Goal: Task Accomplishment & Management: Complete application form

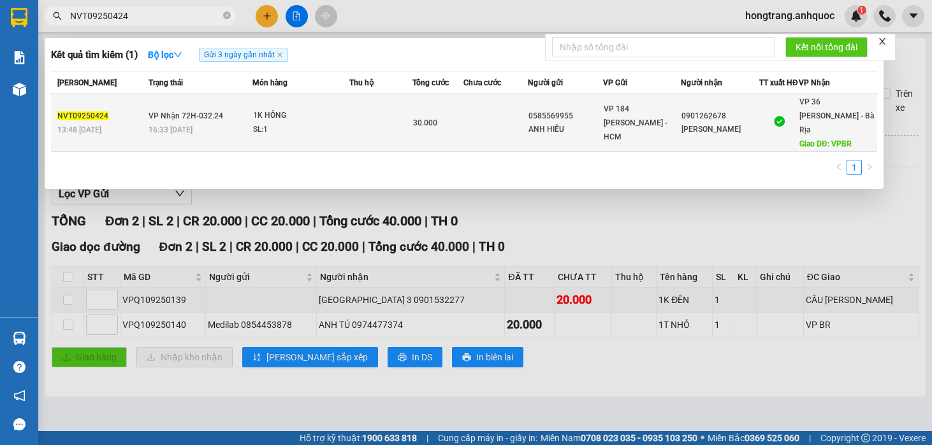
type input "NVT09250424"
click at [343, 131] on div "SL: 1" at bounding box center [301, 130] width 96 height 14
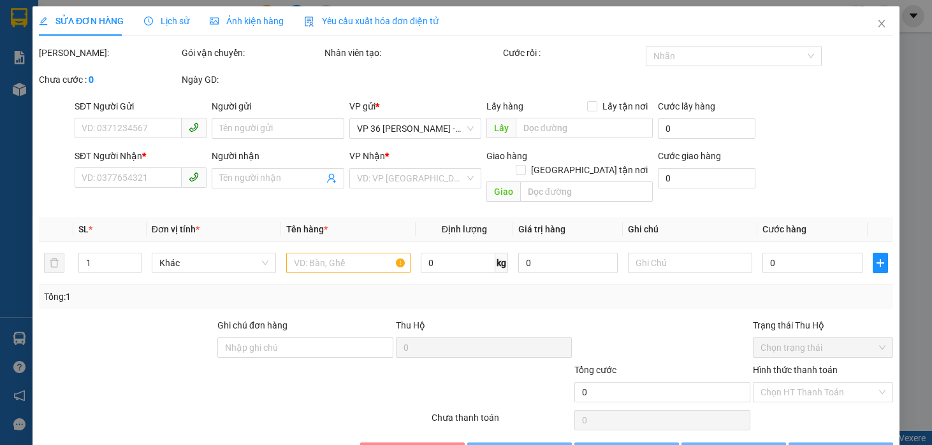
type input "0585569955"
type input "ANH HIẾU"
type input "0901262678"
type input "[PERSON_NAME]"
type input "VPBR"
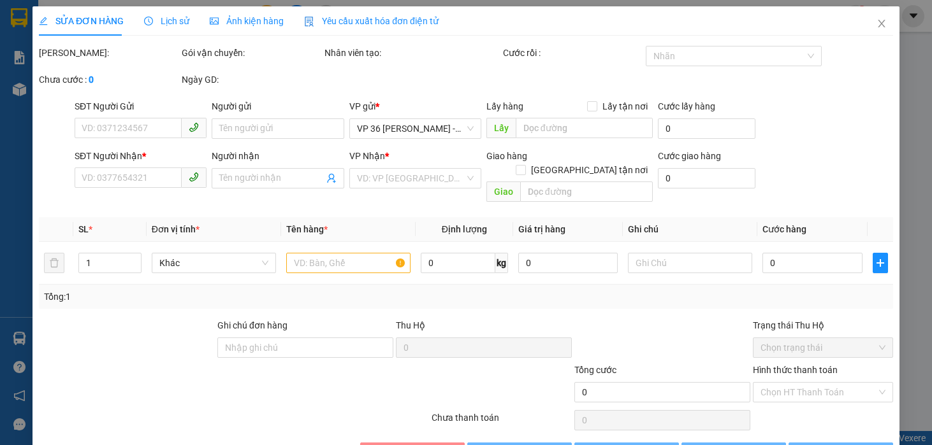
type input "30.000"
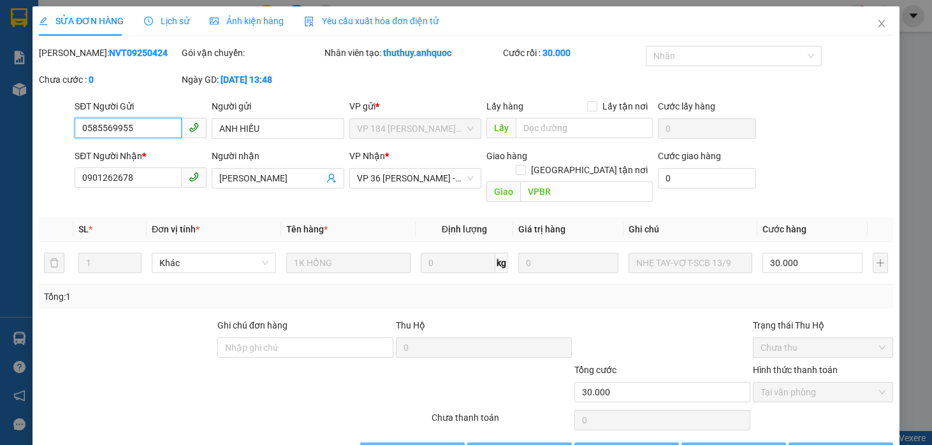
checkbox input "true"
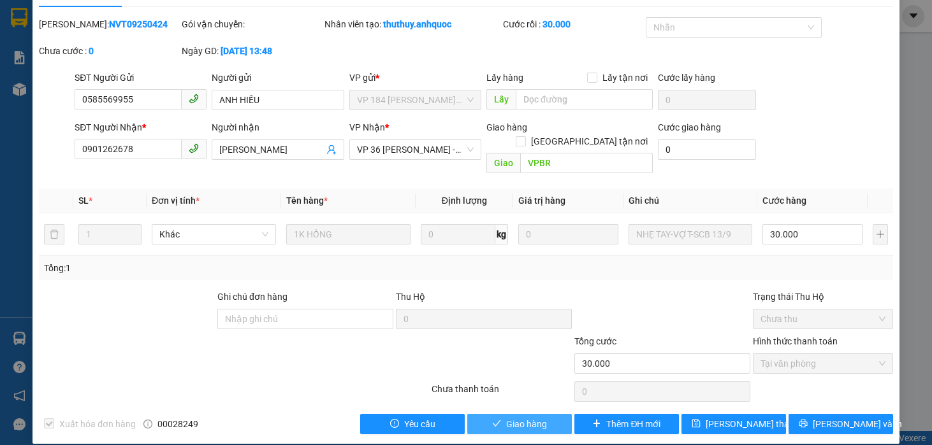
click at [526, 417] on span "Giao hàng" at bounding box center [526, 424] width 41 height 14
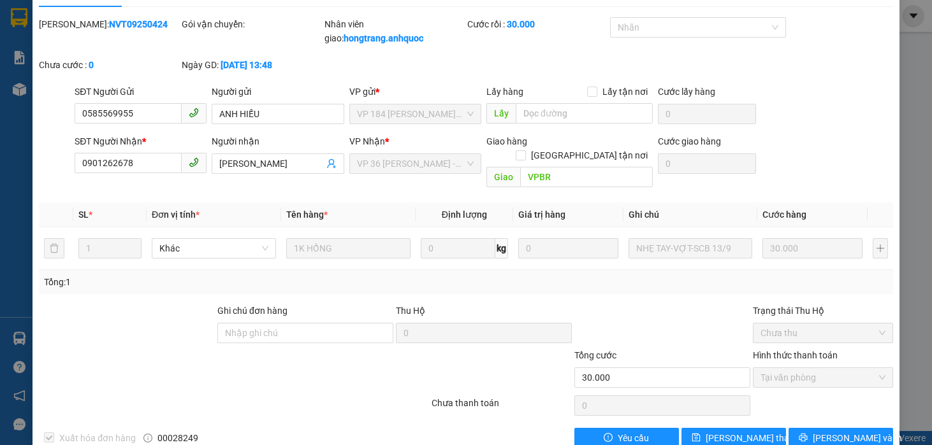
click at [434, 304] on div "Thu Hộ" at bounding box center [484, 311] width 176 height 14
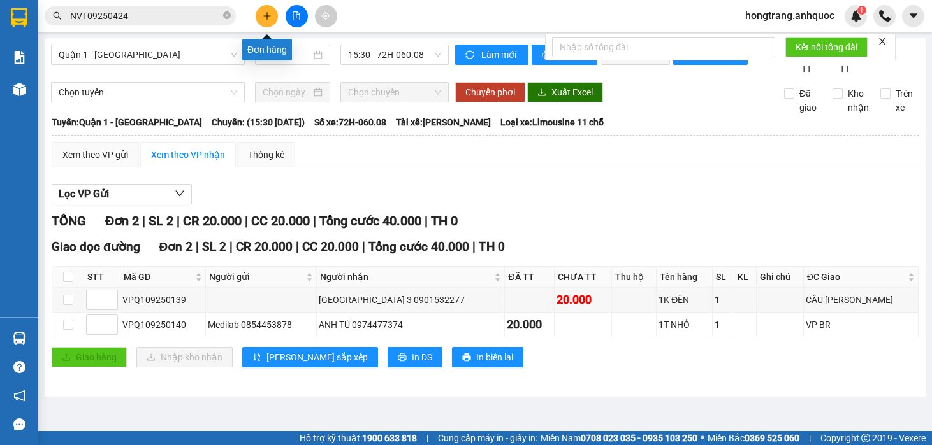
click at [270, 16] on icon "plus" at bounding box center [267, 15] width 9 height 9
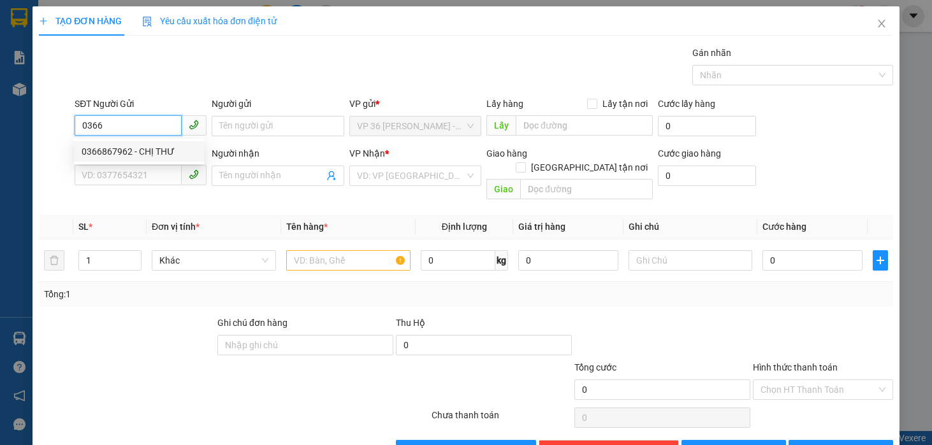
click at [124, 150] on div "0366867962 - CHỊ THƯ" at bounding box center [139, 152] width 115 height 14
type input "0366867962"
type input "CHỊ THƯ"
type input "0978242813"
type input "A HOÀN"
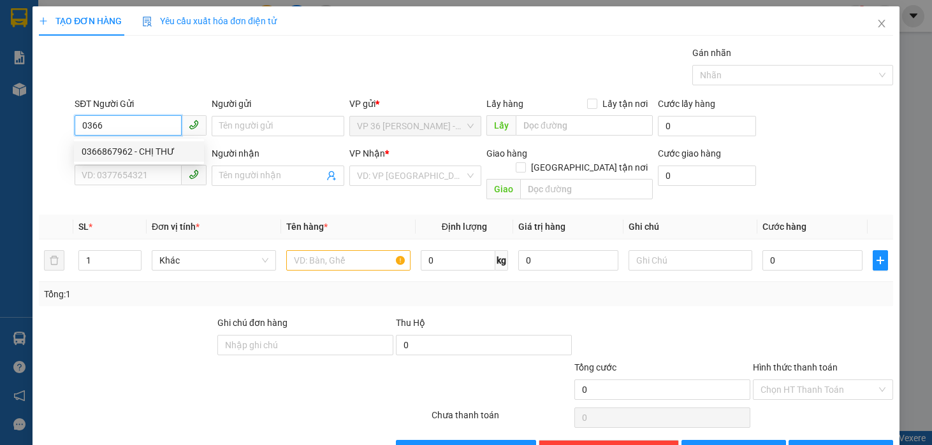
type input "VPNVT"
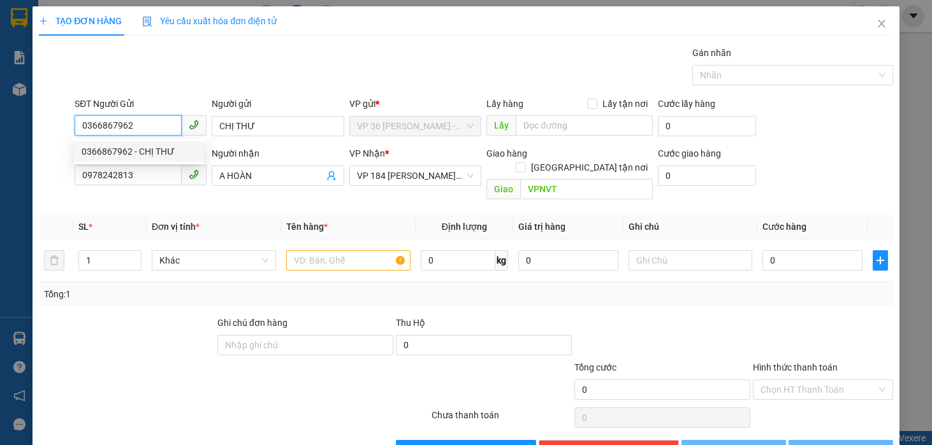
type input "20.000"
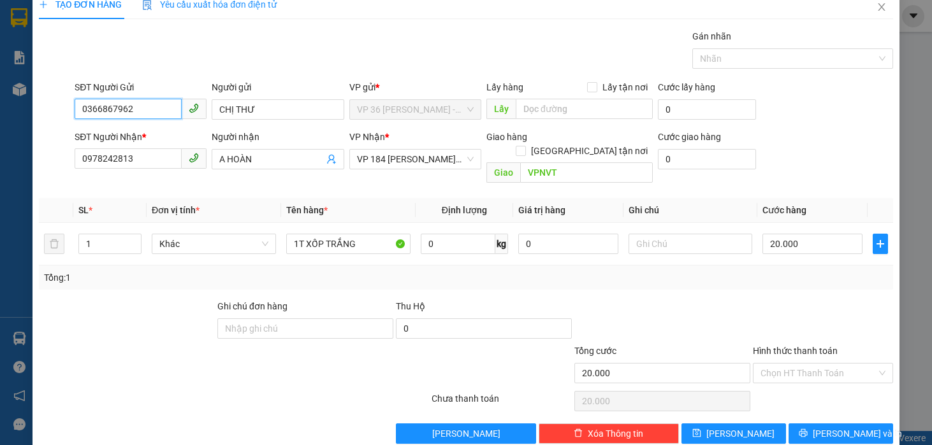
scroll to position [26, 0]
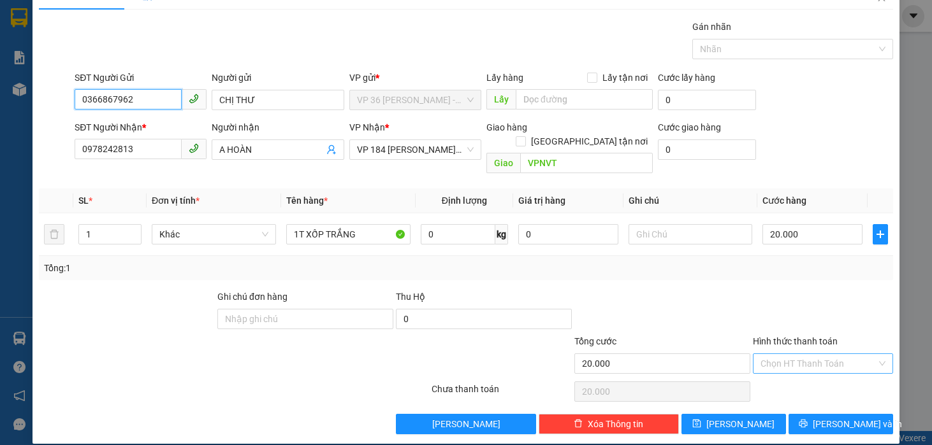
type input "0366867962"
click at [768, 354] on input "Hình thức thanh toán" at bounding box center [818, 363] width 116 height 19
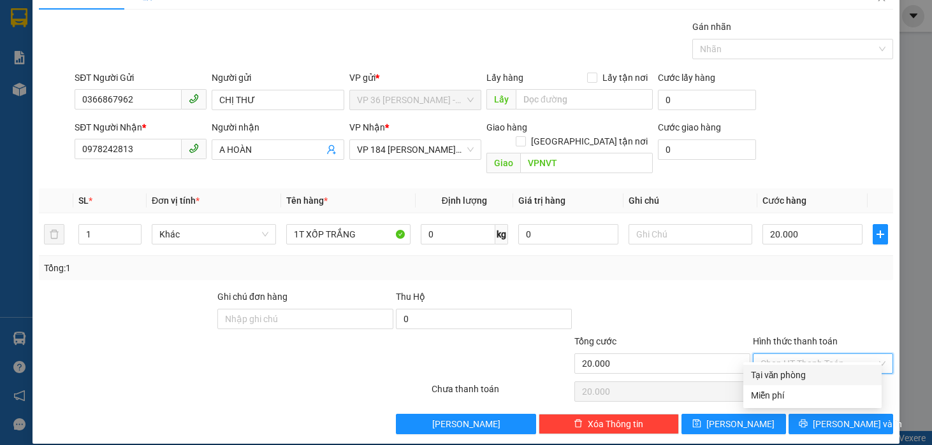
click at [766, 377] on div "Tại văn phòng" at bounding box center [812, 375] width 123 height 14
type input "0"
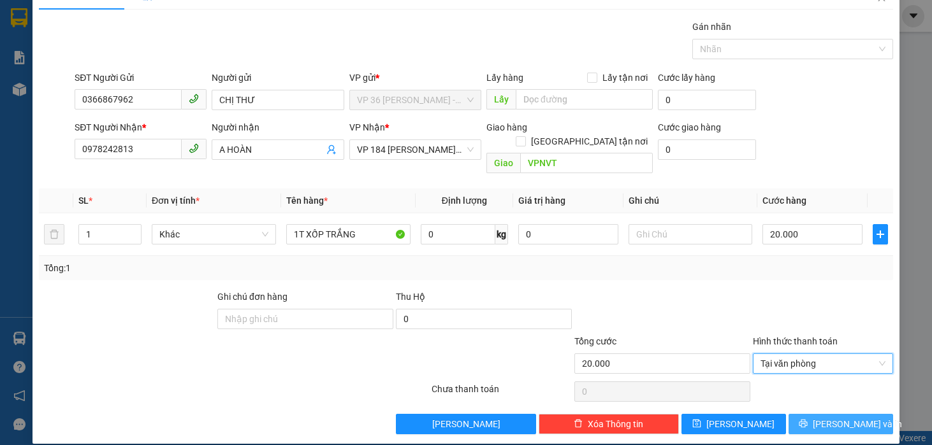
click at [807, 420] on icon "printer" at bounding box center [803, 424] width 8 height 8
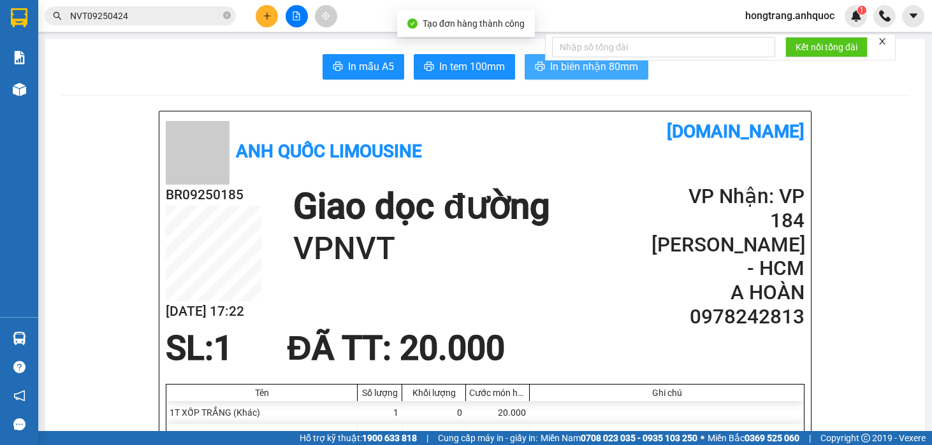
click at [553, 70] on span "In biên nhận 80mm" at bounding box center [594, 67] width 88 height 16
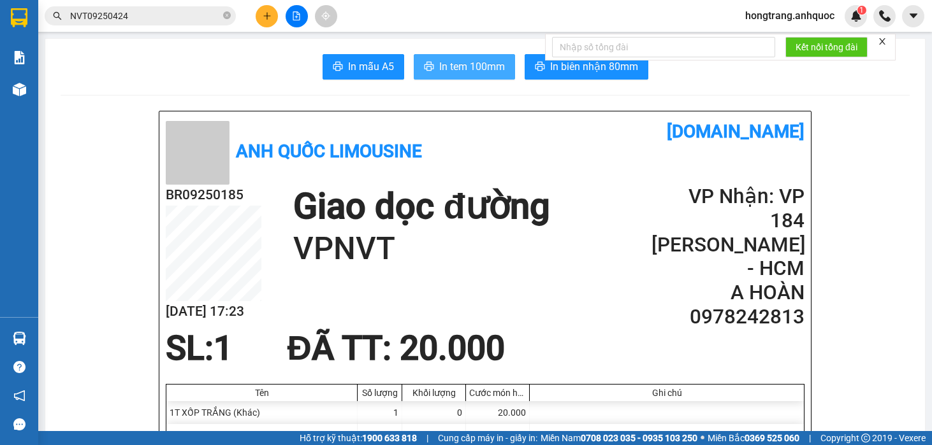
click at [447, 69] on span "In tem 100mm" at bounding box center [472, 67] width 66 height 16
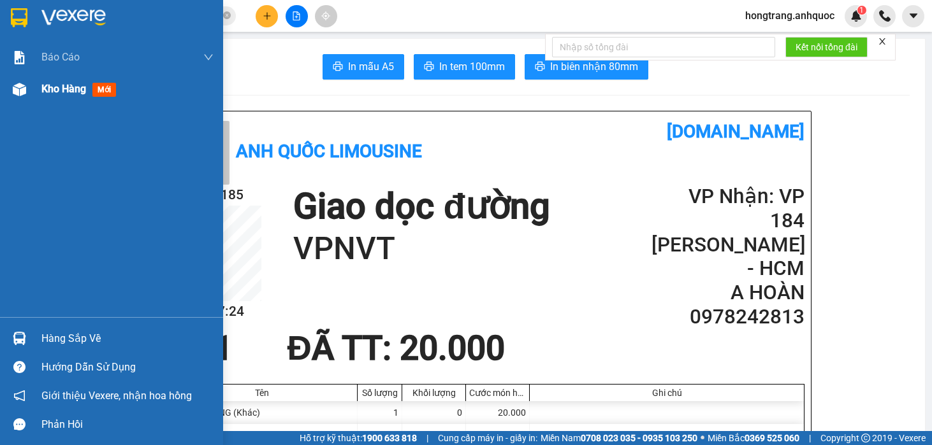
click at [28, 91] on div at bounding box center [19, 89] width 22 height 22
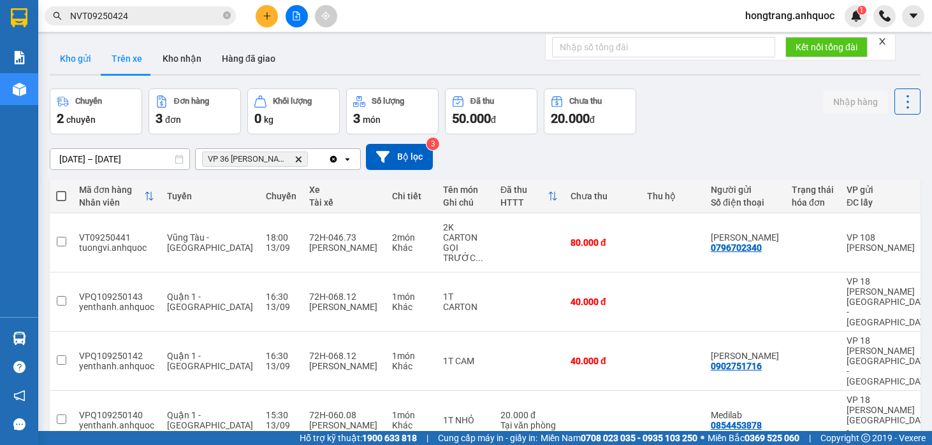
click at [68, 51] on button "Kho gửi" at bounding box center [76, 58] width 52 height 31
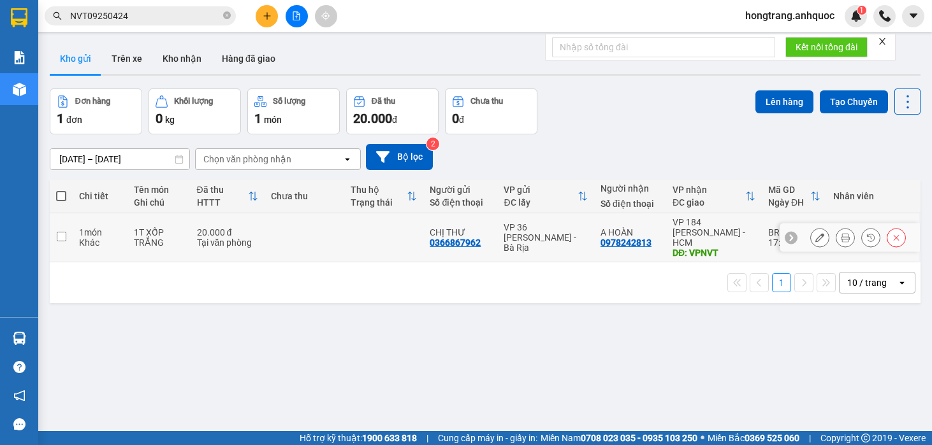
click at [86, 228] on div "1 món" at bounding box center [100, 233] width 42 height 10
checkbox input "true"
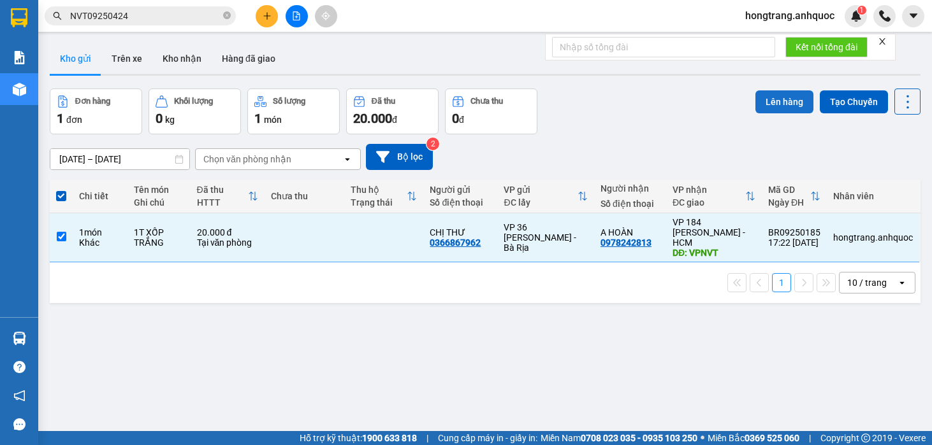
click at [767, 110] on button "Lên hàng" at bounding box center [784, 101] width 58 height 23
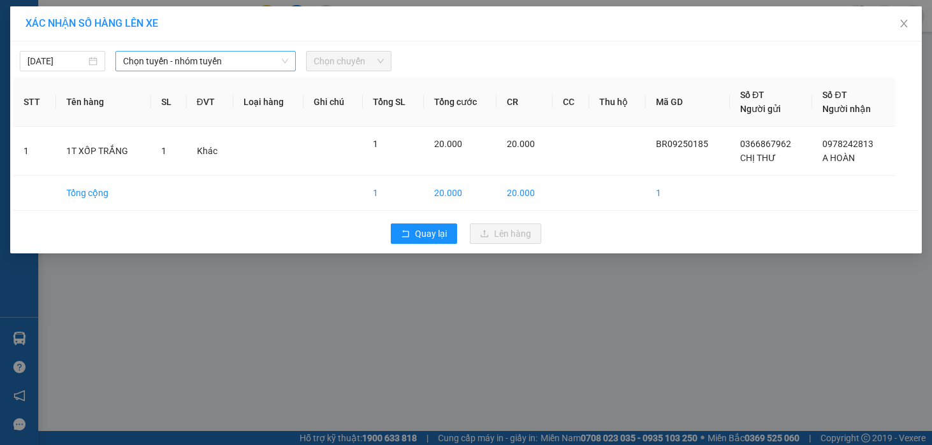
click at [193, 64] on span "Chọn tuyến - nhóm tuyến" at bounding box center [205, 61] width 165 height 19
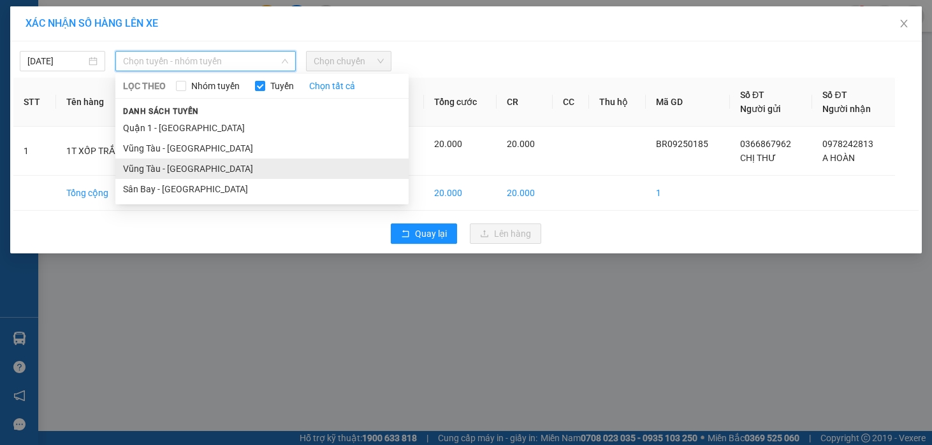
click at [159, 175] on li "Vũng Tàu - [GEOGRAPHIC_DATA]" at bounding box center [261, 169] width 293 height 20
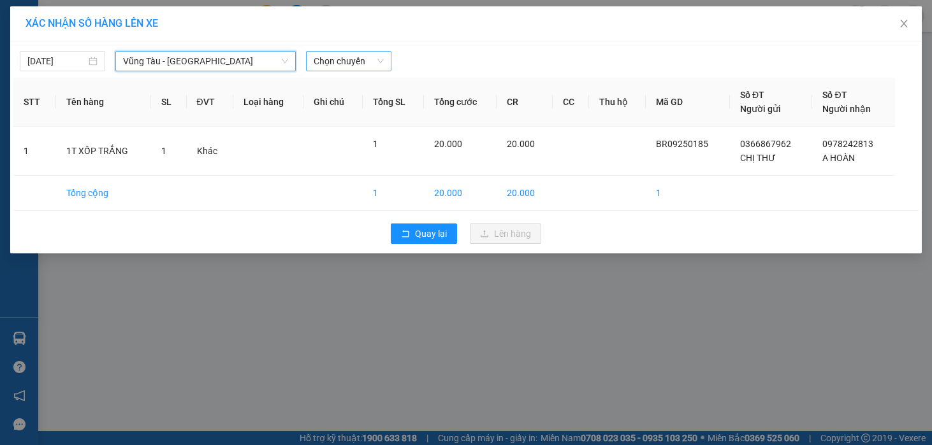
click at [353, 62] on span "Chọn chuyến" at bounding box center [349, 61] width 70 height 19
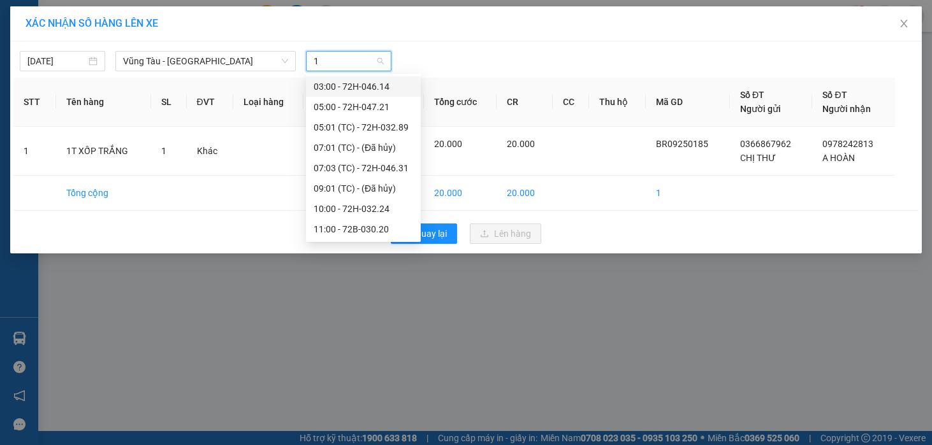
type input "18"
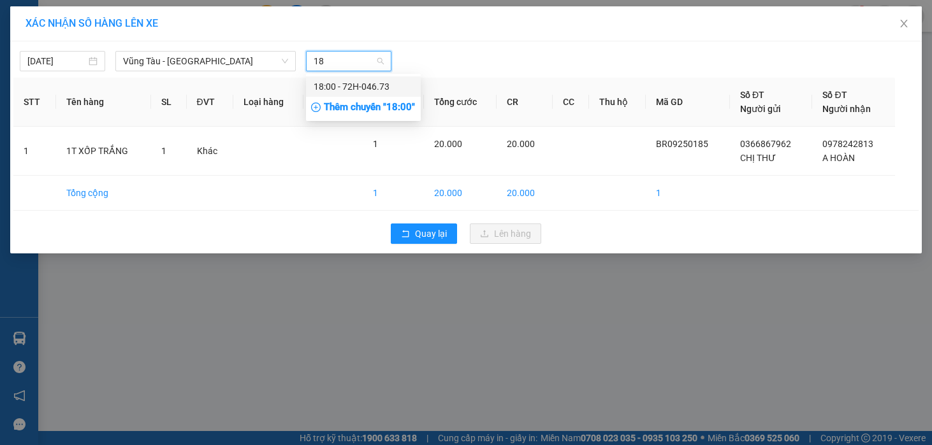
click at [342, 81] on div "18:00 - 72H-046.73" at bounding box center [363, 87] width 99 height 14
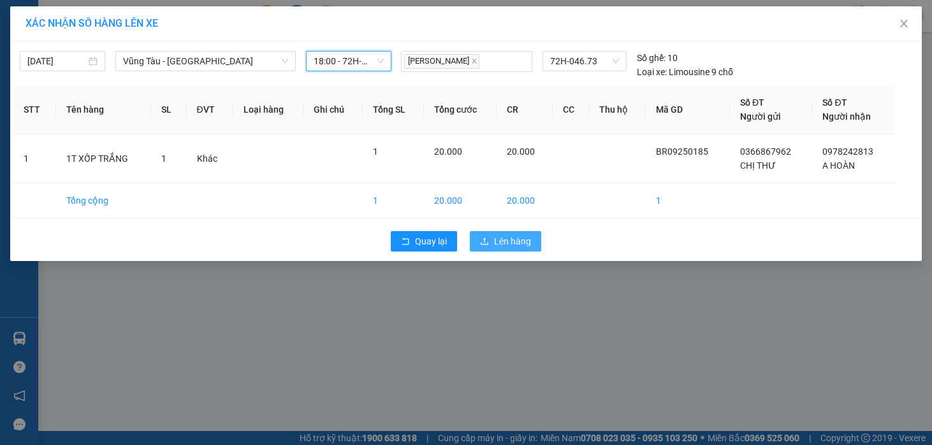
click at [495, 243] on span "Lên hàng" at bounding box center [512, 242] width 37 height 14
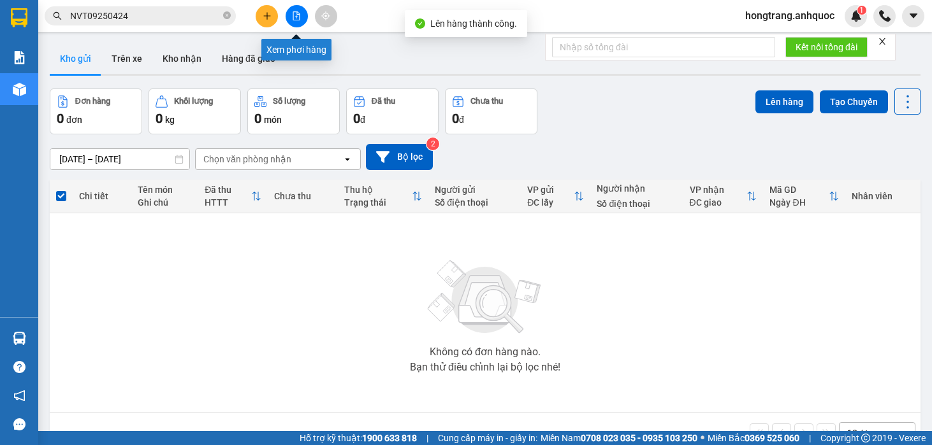
click at [301, 16] on button at bounding box center [297, 16] width 22 height 22
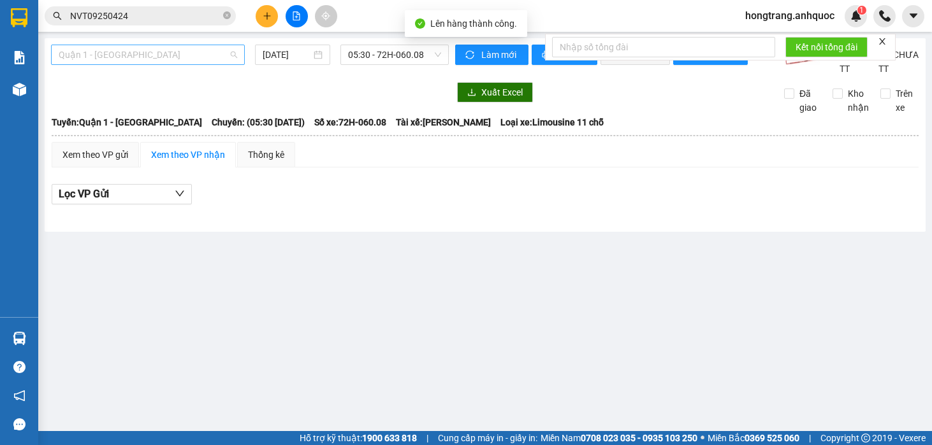
click at [164, 55] on span "Quận 1 - [GEOGRAPHIC_DATA]" at bounding box center [148, 54] width 178 height 19
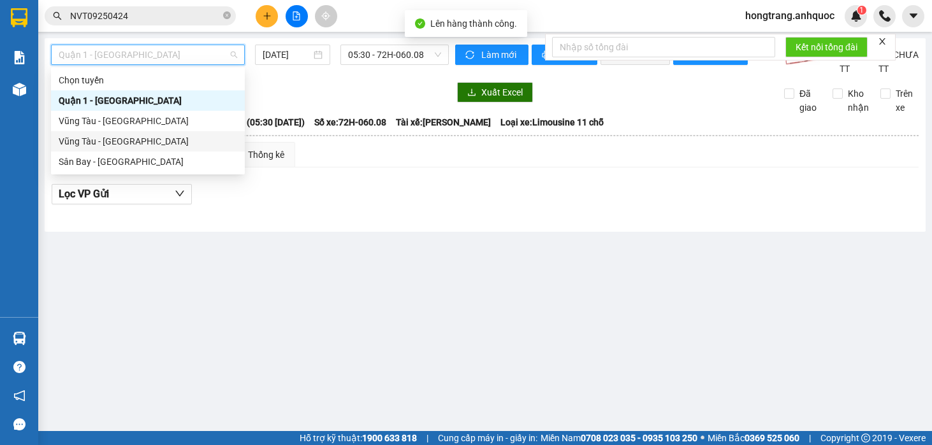
click at [108, 140] on div "Vũng Tàu - [GEOGRAPHIC_DATA]" at bounding box center [148, 141] width 178 height 14
type input "[DATE]"
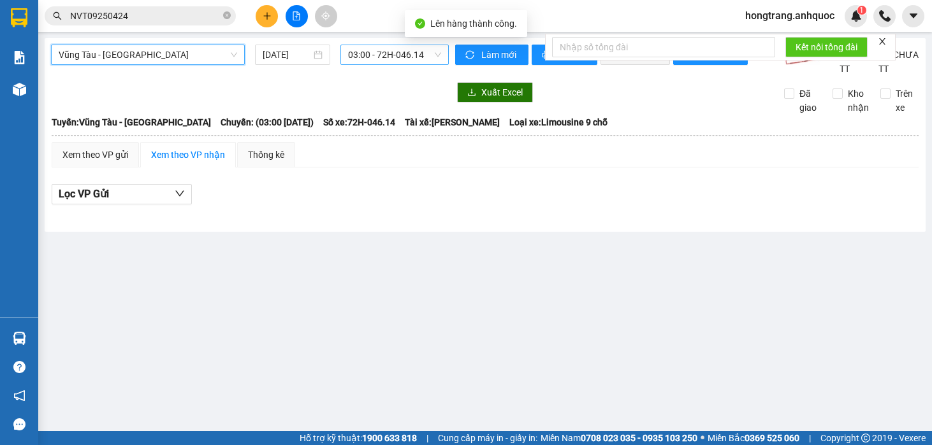
drag, startPoint x: 324, startPoint y: 53, endPoint x: 352, endPoint y: 52, distance: 27.4
click at [329, 52] on div "[DATE]" at bounding box center [292, 55] width 75 height 20
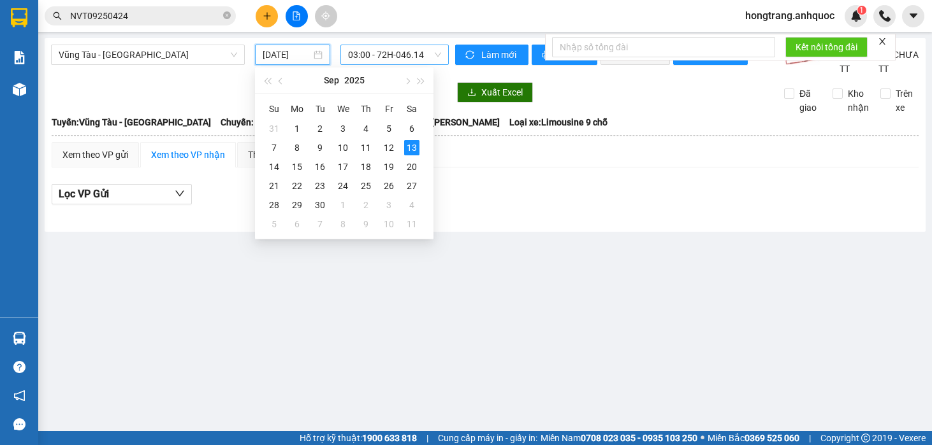
click at [358, 52] on span "03:00 - 72H-046.14" at bounding box center [395, 54] width 94 height 19
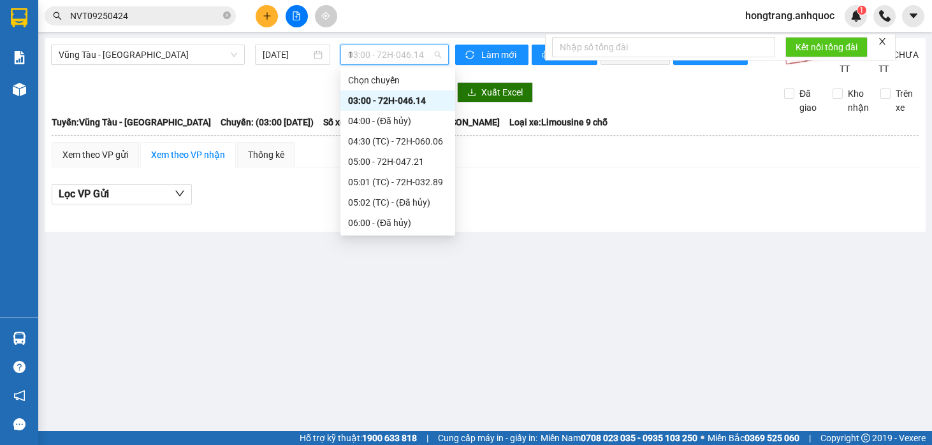
type input "18"
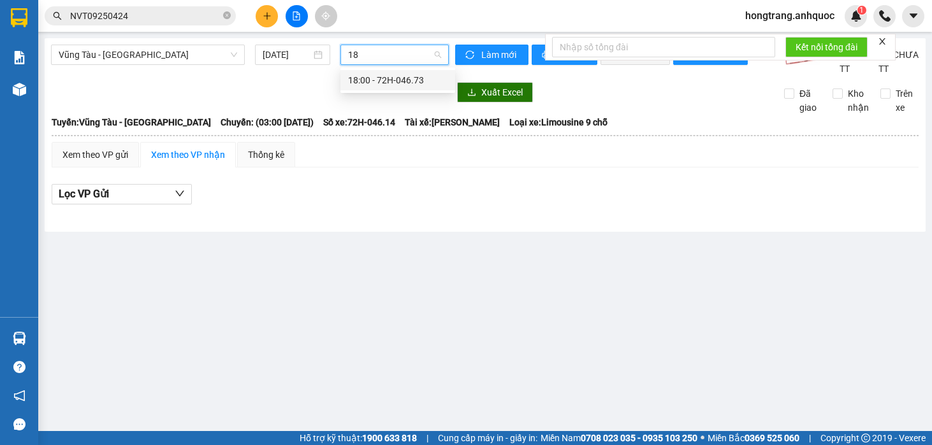
click at [365, 82] on div "18:00 - 72H-046.73" at bounding box center [397, 80] width 99 height 14
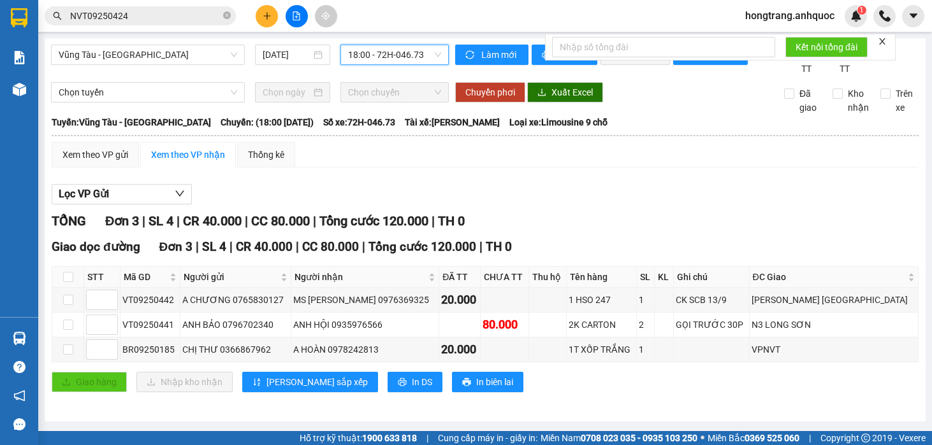
scroll to position [11, 0]
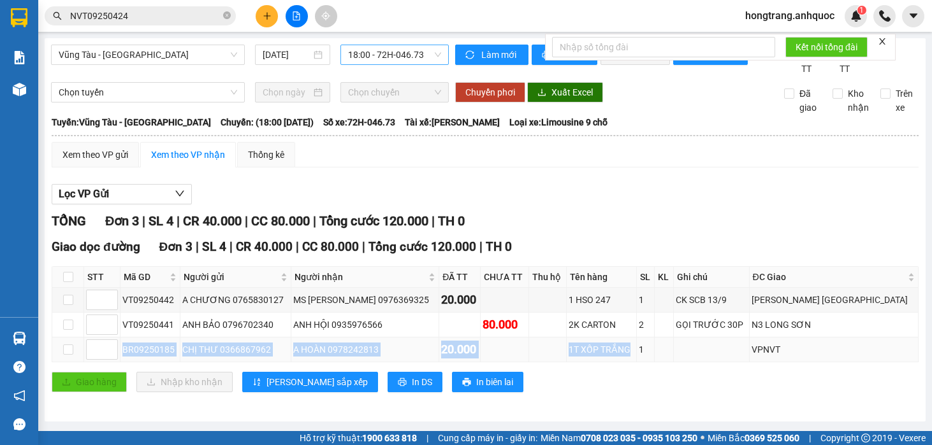
drag, startPoint x: 123, startPoint y: 354, endPoint x: 637, endPoint y: 356, distance: 513.7
click at [637, 356] on tr "BR09250185 CHỊ THƯ 0366867962 A HOÀN 0978242813 20.000 1T XỐP TRẮNG 1 VPNVT" at bounding box center [485, 350] width 866 height 25
copy tr "BR09250185 CHỊ THƯ 0366867962 A HOÀN 0978242813 20.000 1T XỐP TRẮNG"
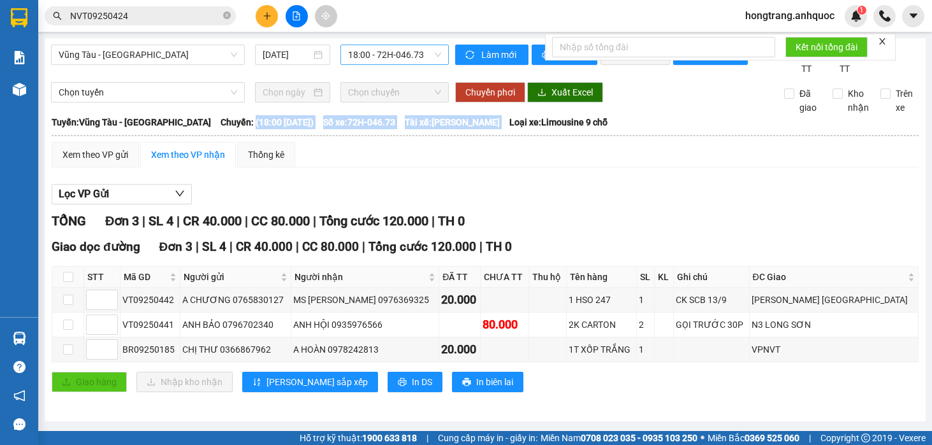
copy div "(18:00 [DATE]) Số xe: 72H-046.73 Tài xế: [PERSON_NAME]"
drag, startPoint x: 216, startPoint y: 136, endPoint x: 519, endPoint y: 135, distance: 302.7
click at [519, 129] on div "Tuyến: [GEOGRAPHIC_DATA] - [GEOGRAPHIC_DATA]: (18:00 [DATE]) Số xe: 72H-046.73 …" at bounding box center [485, 122] width 867 height 14
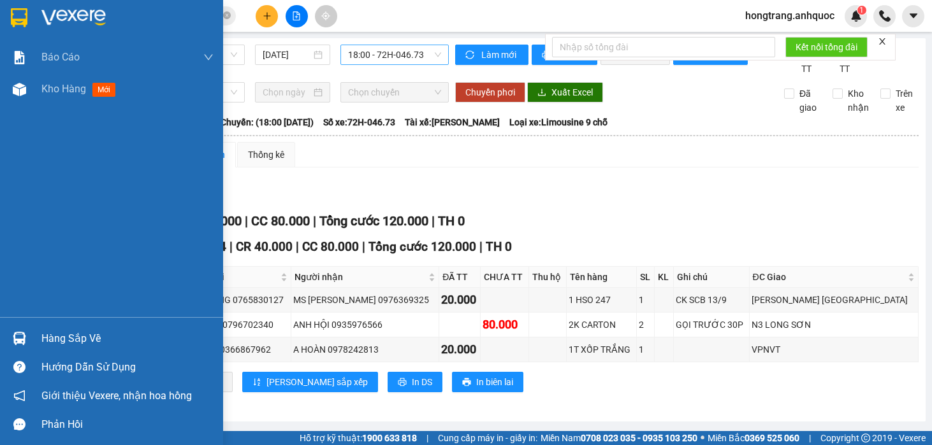
click at [19, 232] on div "Báo cáo Báo cáo dòng tiền (nhân viên) Doanh số tạo đơn theo VP gửi (nhà xe) Doa…" at bounding box center [111, 179] width 223 height 276
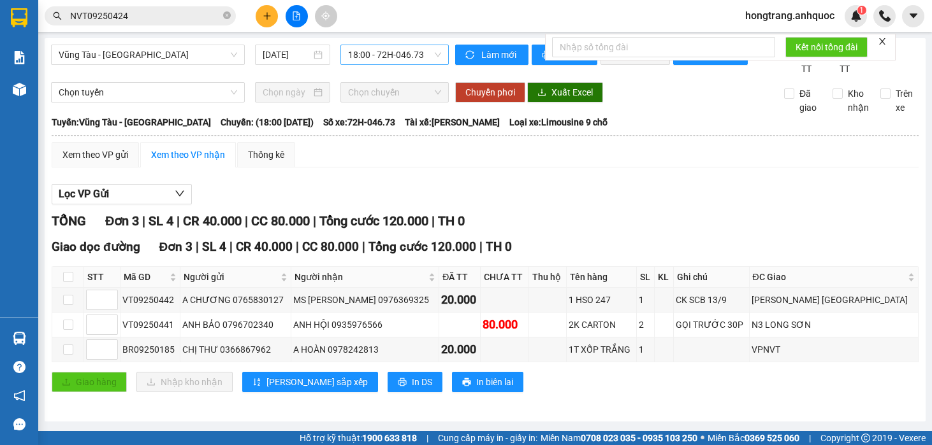
click at [148, 13] on input "NVT09250424" at bounding box center [145, 16] width 150 height 14
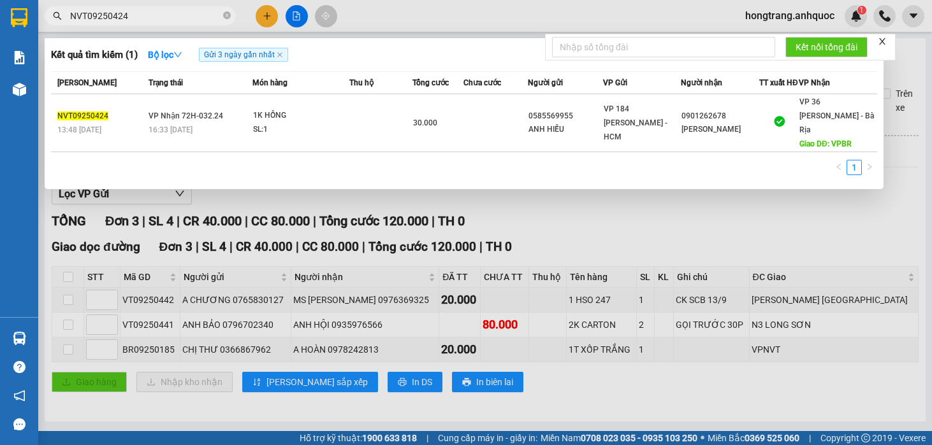
click at [148, 13] on input "NVT09250424" at bounding box center [145, 16] width 150 height 14
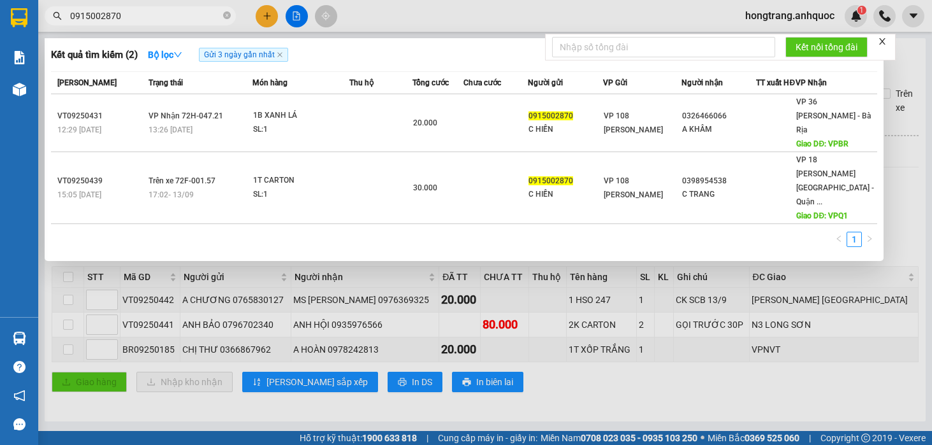
type input "0915002870"
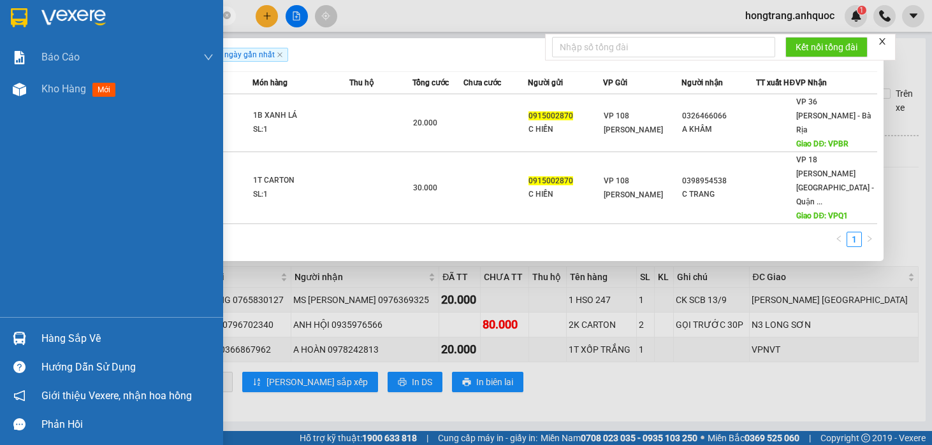
drag, startPoint x: 19, startPoint y: 190, endPoint x: 27, endPoint y: 190, distance: 8.3
click at [19, 190] on div "Báo cáo Báo cáo dòng tiền (nhân viên) Doanh số tạo đơn theo VP gửi (nhà xe) Doa…" at bounding box center [111, 179] width 223 height 276
drag, startPoint x: 19, startPoint y: 190, endPoint x: 300, endPoint y: 94, distance: 297.1
click at [42, 177] on div "Báo cáo Báo cáo dòng tiền (nhân viên) Doanh số tạo đơn theo VP gửi (nhà xe) Doa…" at bounding box center [111, 179] width 223 height 276
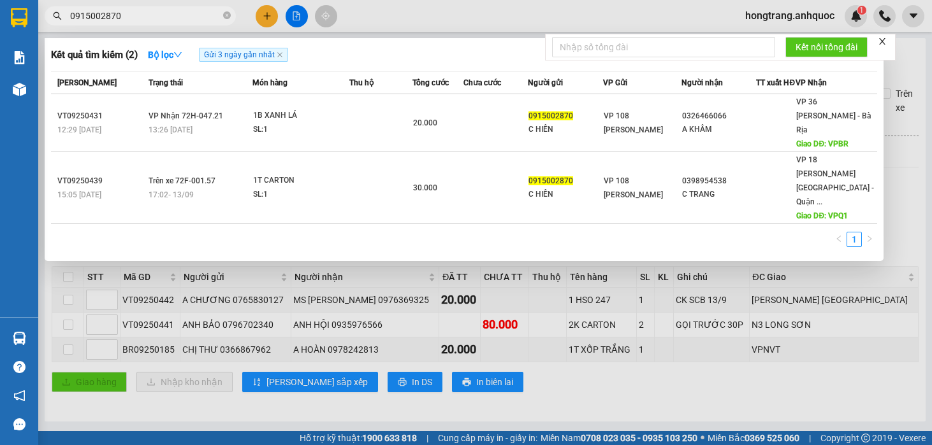
click at [266, 13] on div at bounding box center [466, 222] width 932 height 445
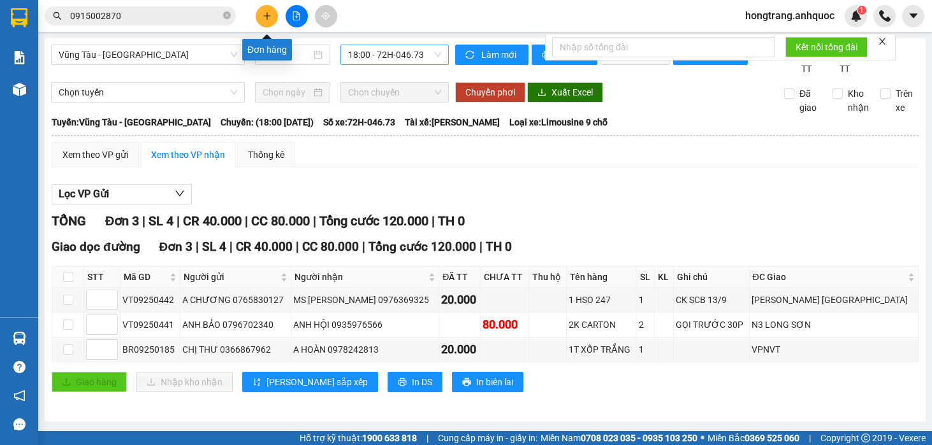
click at [266, 13] on icon "plus" at bounding box center [267, 15] width 9 height 9
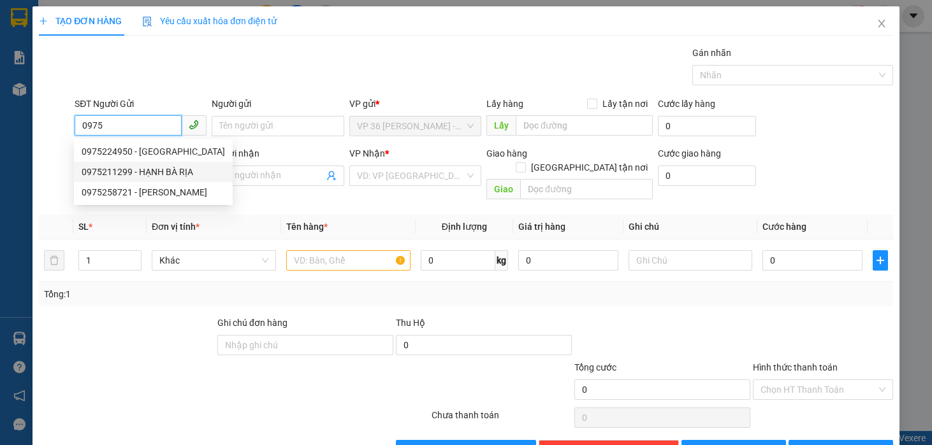
click at [131, 175] on div "0975211299 - HẠNH BÀ RỊA" at bounding box center [153, 172] width 143 height 14
type input "0975211299"
type input "HẠNH BÀ RỊA"
type input "0908461536"
type input "[PERSON_NAME]"
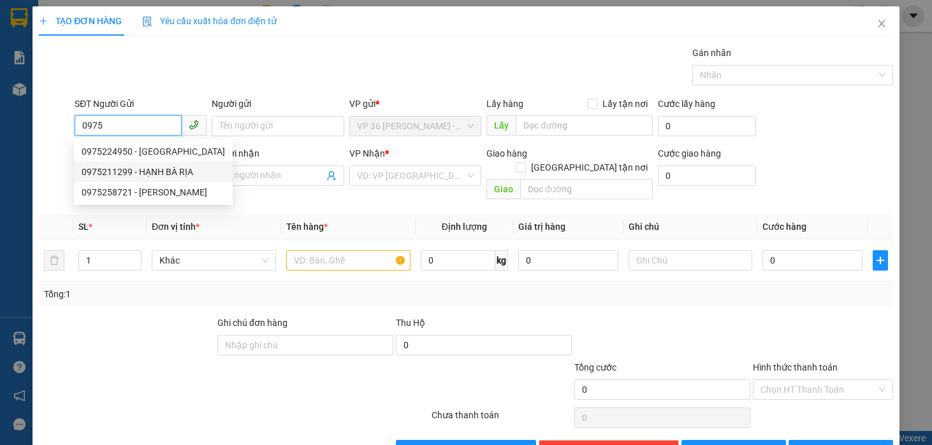
type input "VP VT"
type input "20.000"
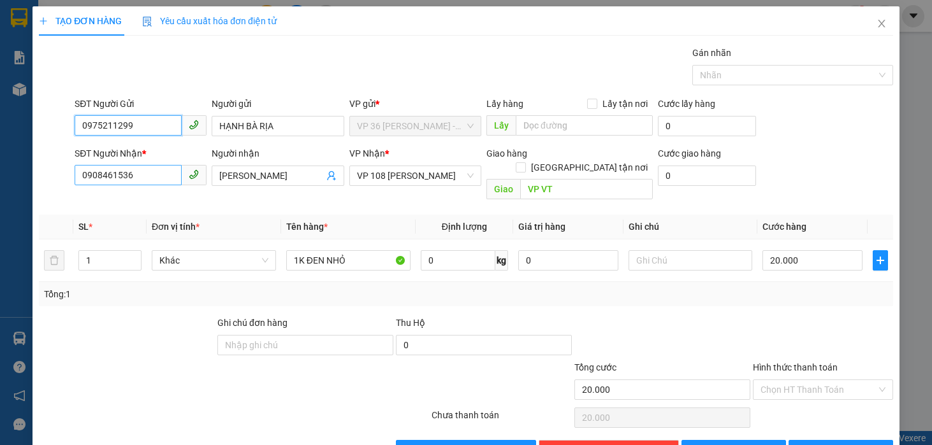
type input "0975211299"
click at [150, 170] on input "0908461536" at bounding box center [128, 175] width 107 height 20
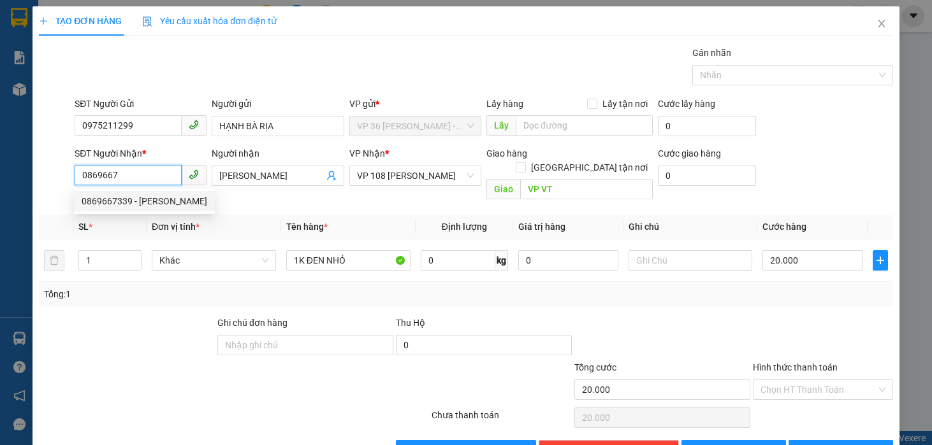
click at [146, 196] on div "0869667339 - [PERSON_NAME]" at bounding box center [145, 201] width 126 height 14
type input "0869667339"
type input "[PERSON_NAME]"
type input "VPQ1"
type input "SCB [DATE] 08:53-VPQ1 THẢO"
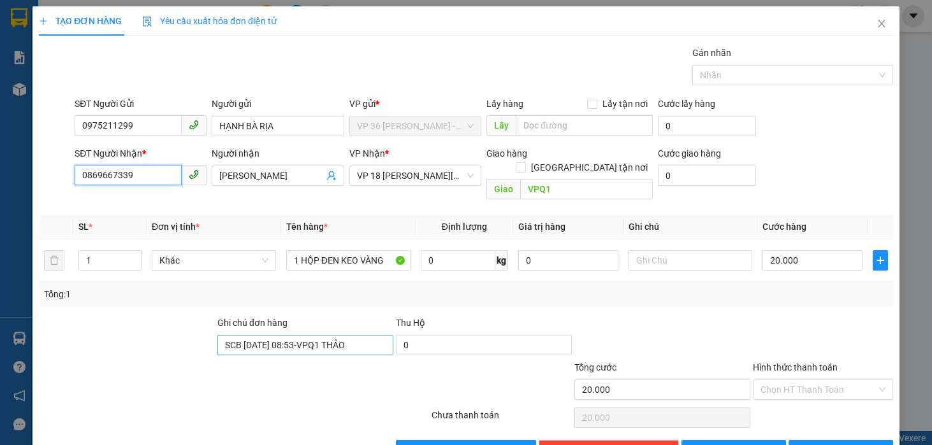
type input "0869667339"
click at [285, 335] on input "SCB [DATE] 08:53-VPQ1 THẢO" at bounding box center [305, 345] width 176 height 20
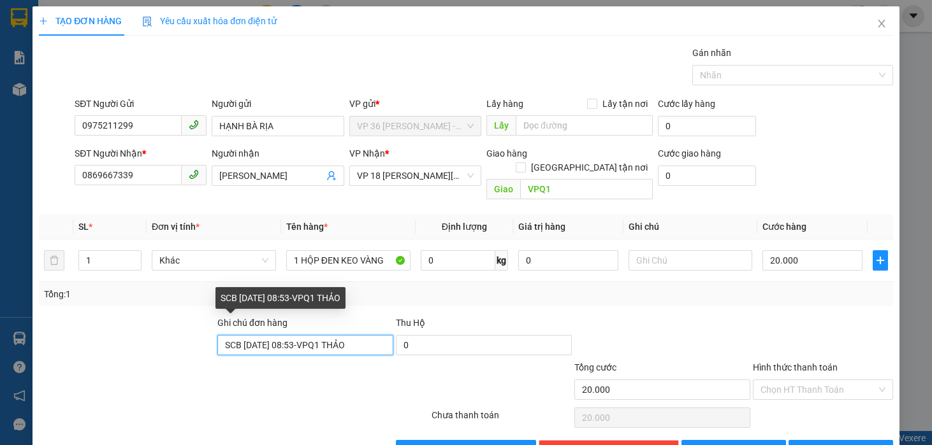
click at [285, 335] on input "SCB [DATE] 08:53-VPQ1 THẢO" at bounding box center [305, 345] width 176 height 20
click at [284, 335] on input "SCB [DATE] 08:53-VPQ1 THẢO" at bounding box center [305, 345] width 176 height 20
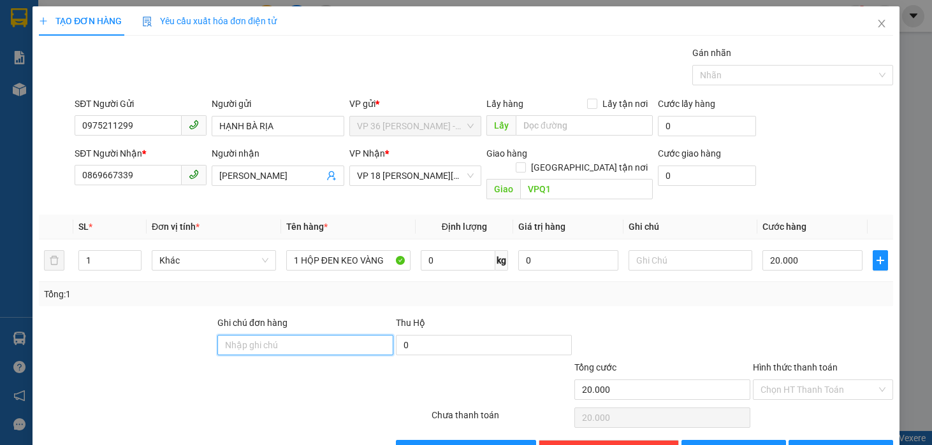
scroll to position [26, 0]
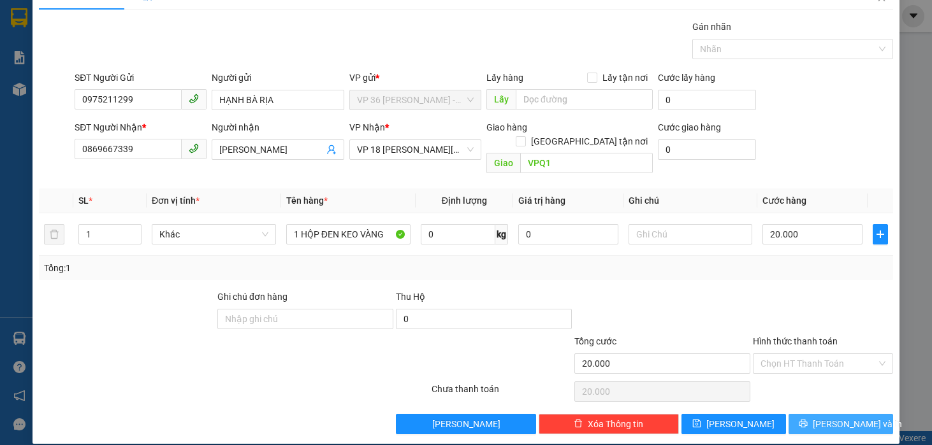
click at [799, 414] on button "[PERSON_NAME] và In" at bounding box center [840, 424] width 105 height 20
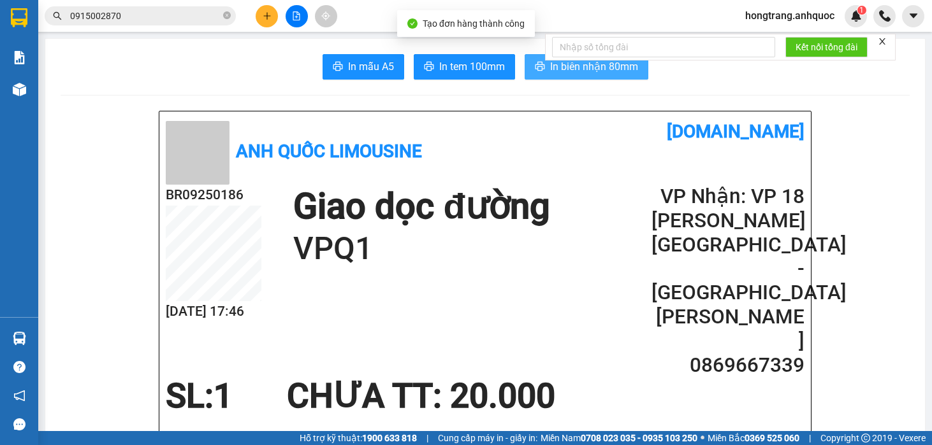
click at [542, 68] on button "In biên nhận 80mm" at bounding box center [587, 66] width 124 height 25
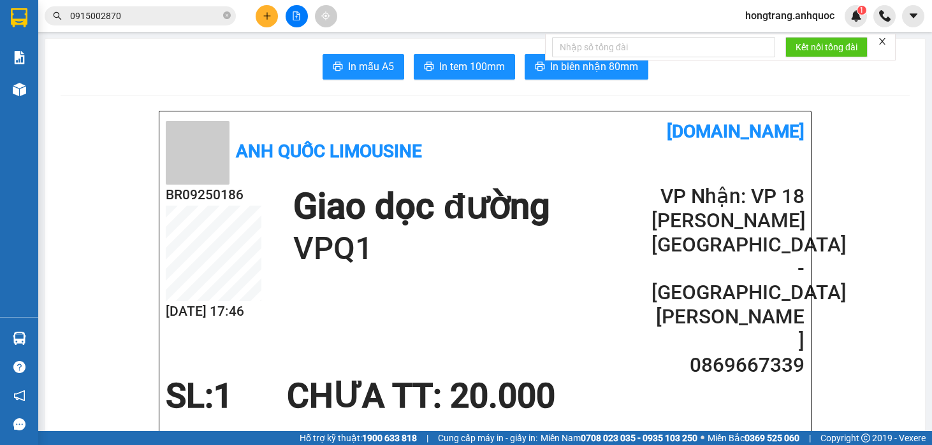
click at [430, 69] on button "In tem 100mm" at bounding box center [464, 66] width 101 height 25
click at [263, 15] on icon "plus" at bounding box center [267, 15] width 9 height 9
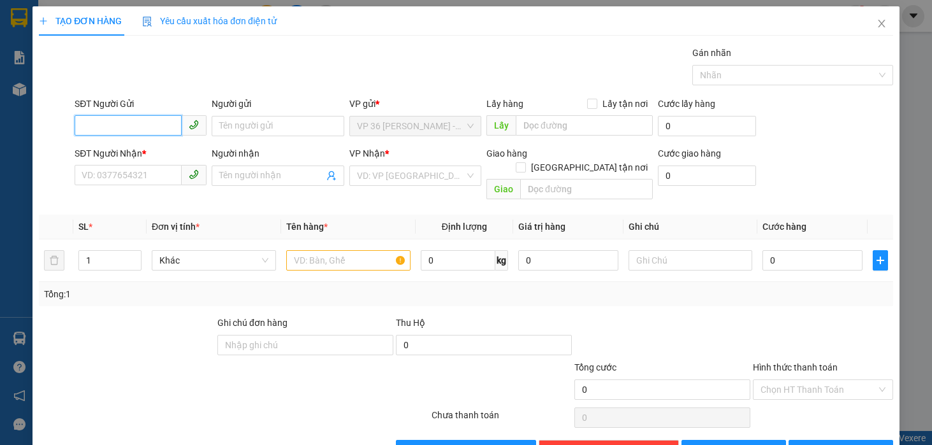
click at [126, 118] on input "SĐT Người Gửi" at bounding box center [128, 125] width 107 height 20
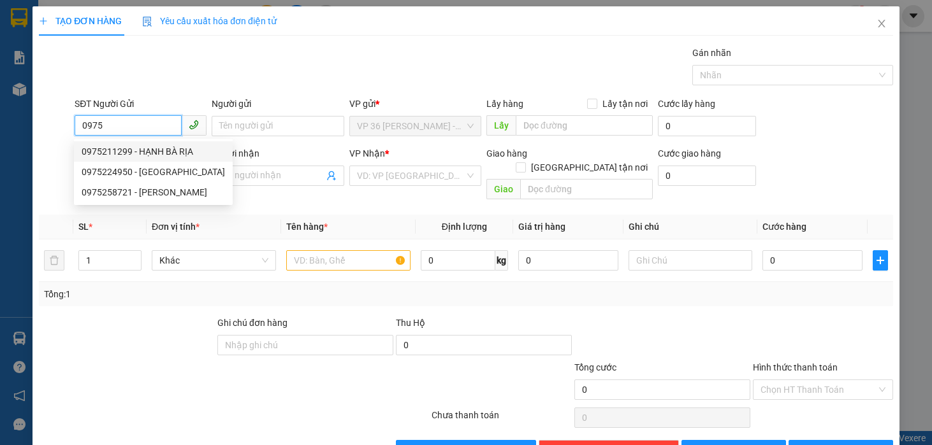
click at [163, 151] on div "0975211299 - HẠNH BÀ RỊA" at bounding box center [153, 152] width 143 height 14
type input "0975211299"
type input "HẠNH BÀ RỊA"
type input "0869667339"
type input "[PERSON_NAME]"
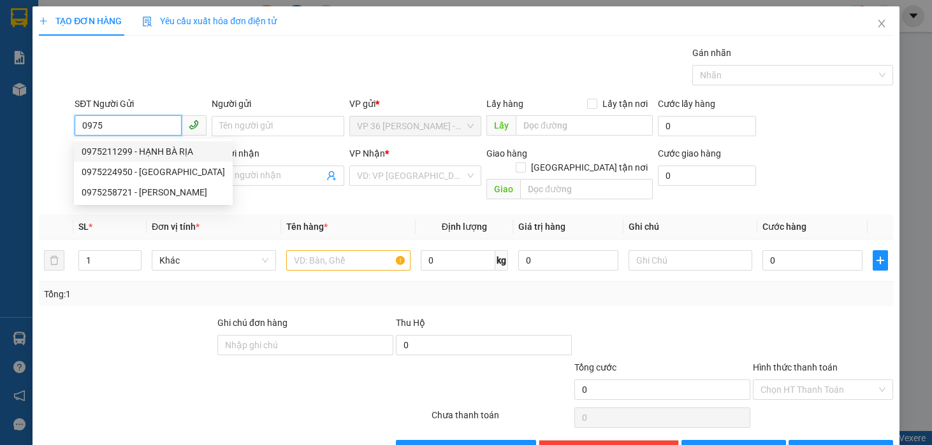
type input "VPQ1"
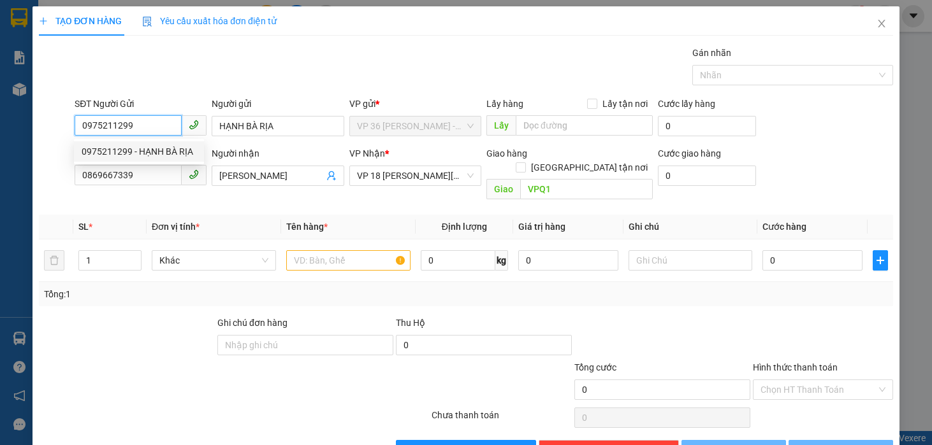
type input "20.000"
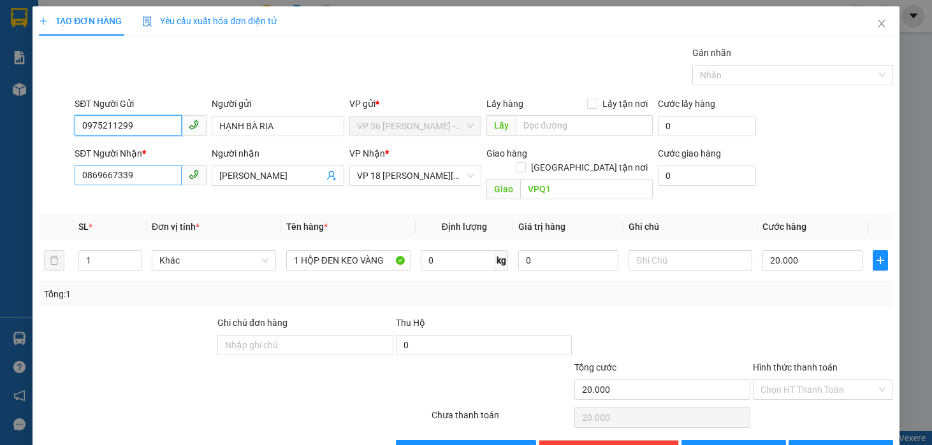
type input "0975211299"
click at [156, 178] on input "0869667339" at bounding box center [128, 175] width 107 height 20
type input "0938876536"
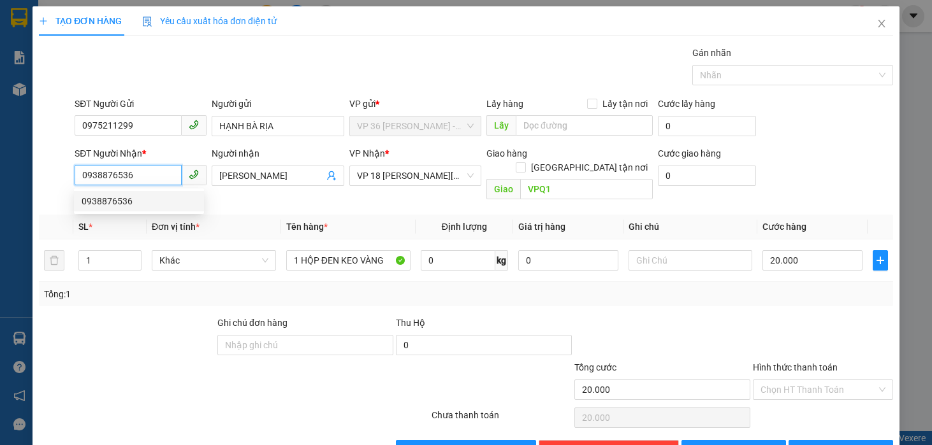
click at [123, 209] on div "0938876536" at bounding box center [139, 201] width 130 height 20
type input "VPVT"
type input "50.000"
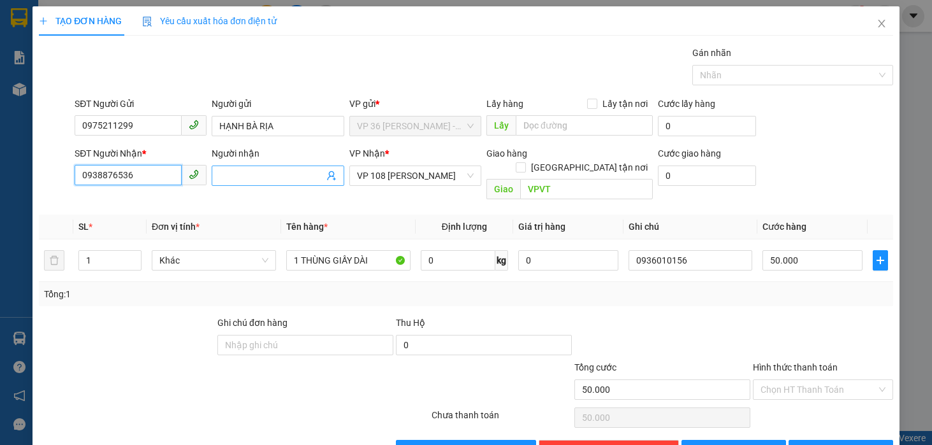
type input "0938876536"
click at [274, 170] on input "Người nhận" at bounding box center [271, 176] width 104 height 14
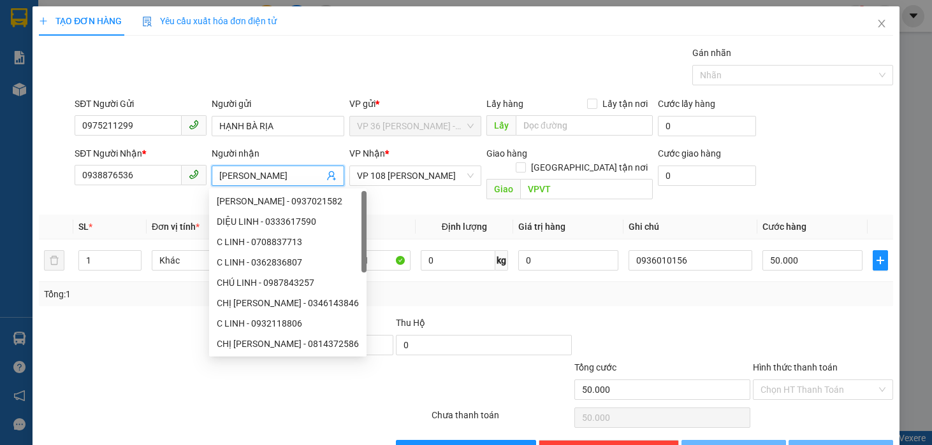
type input "[PERSON_NAME]"
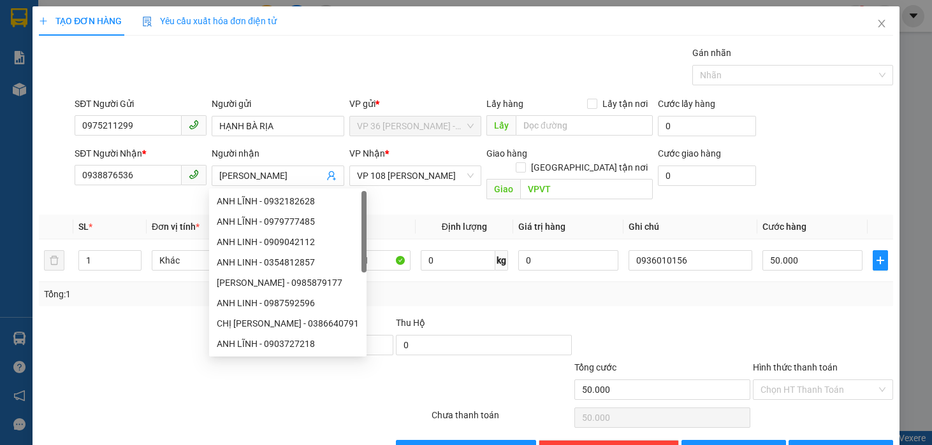
click at [321, 90] on div "Transit Pickup Surcharge Ids Transit Deliver Surcharge Ids Transit Deliver Surc…" at bounding box center [466, 253] width 854 height 415
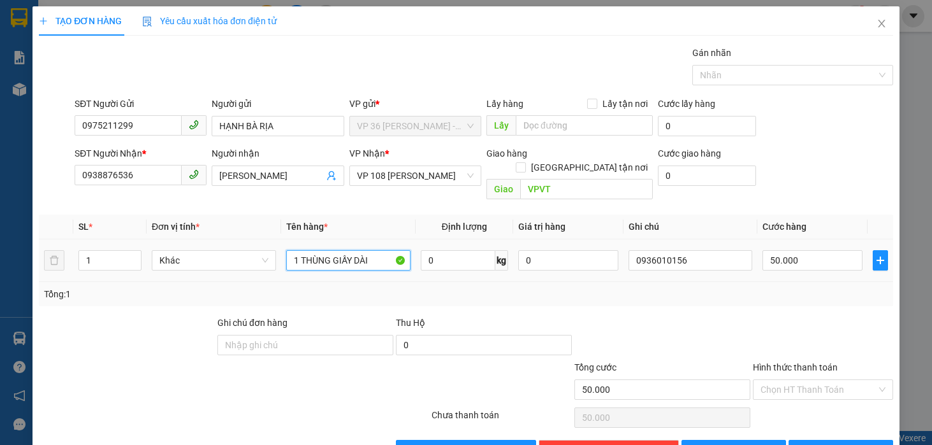
click at [371, 250] on input "1 THÙNG GIẤY DÀI" at bounding box center [348, 260] width 124 height 20
type input "1 KIỆN NHỎ"
click at [686, 287] on div "Tổng: 1" at bounding box center [466, 294] width 844 height 14
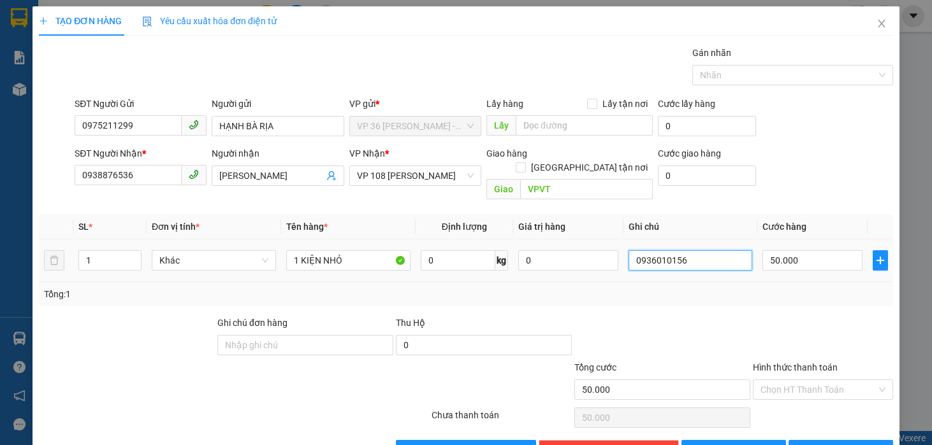
click at [647, 250] on input "0936010156" at bounding box center [690, 260] width 124 height 20
click at [786, 250] on input "50.000" at bounding box center [812, 260] width 100 height 20
type input "2"
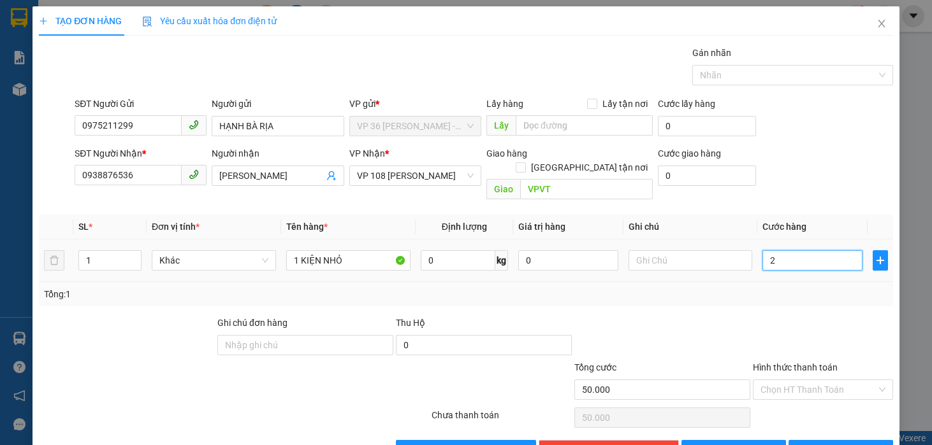
type input "2"
type input "20"
type input "200"
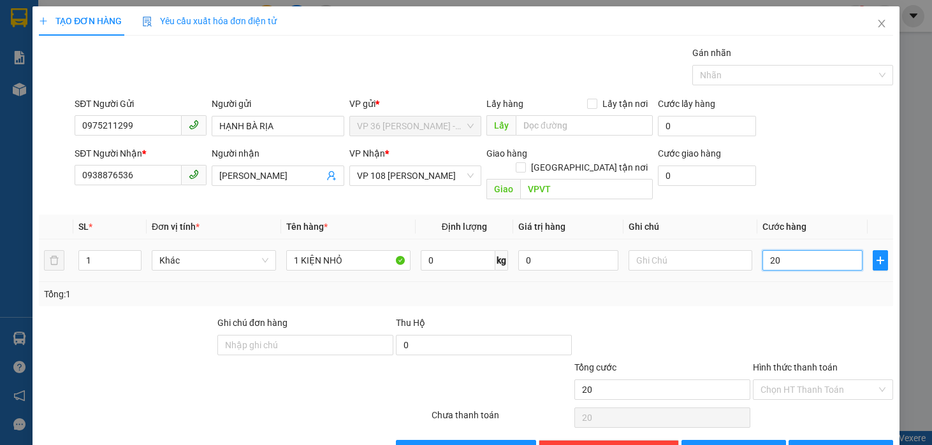
type input "200"
type input "2.000"
type input "20.000"
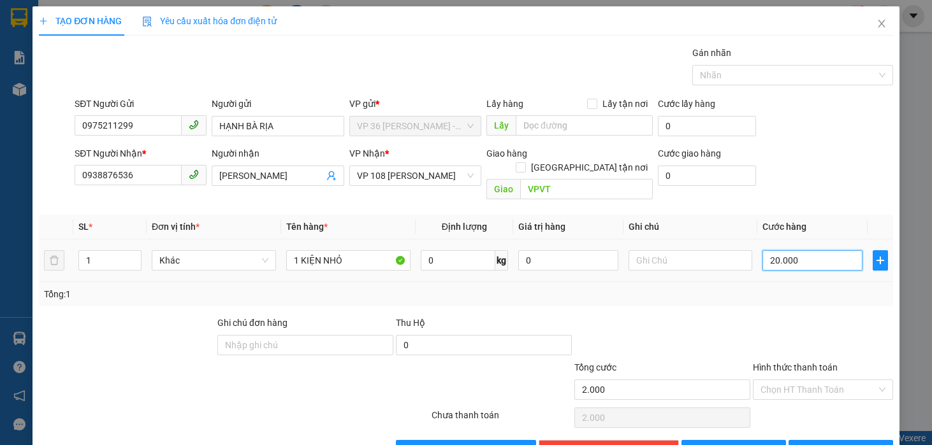
type input "20.000"
click at [815, 169] on div "SĐT Người Nhận * 0938876536 Người nhận ANH LINH VP Nhận * VP 108 [PERSON_NAME] …" at bounding box center [483, 176] width 823 height 59
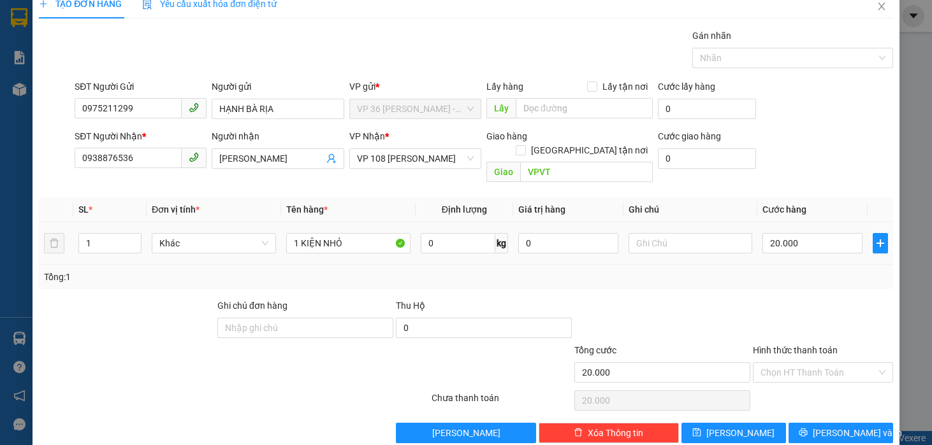
scroll to position [26, 0]
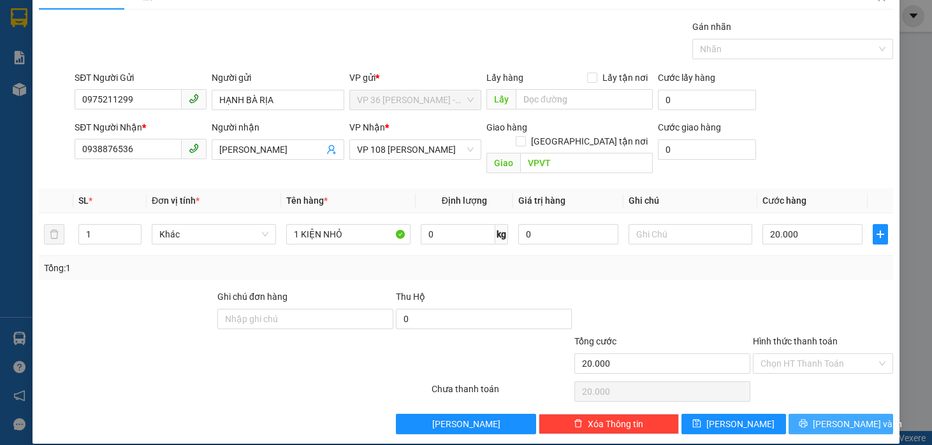
click at [807, 420] on icon "printer" at bounding box center [803, 424] width 8 height 8
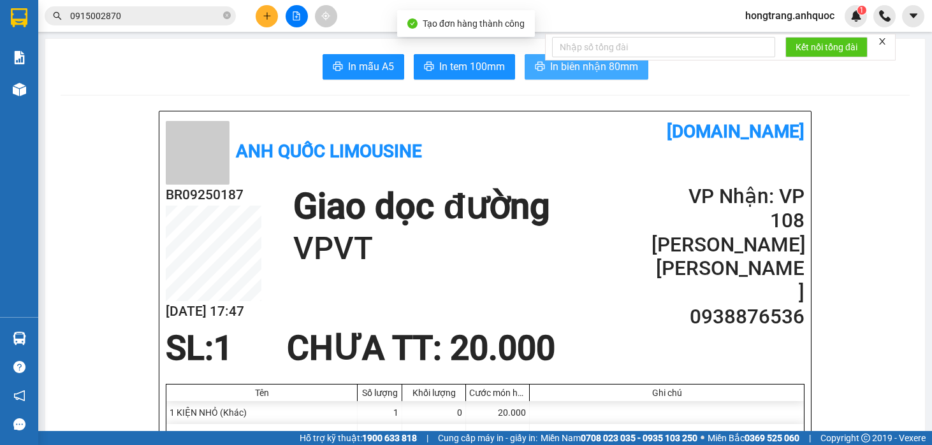
click at [553, 69] on span "In biên nhận 80mm" at bounding box center [594, 67] width 88 height 16
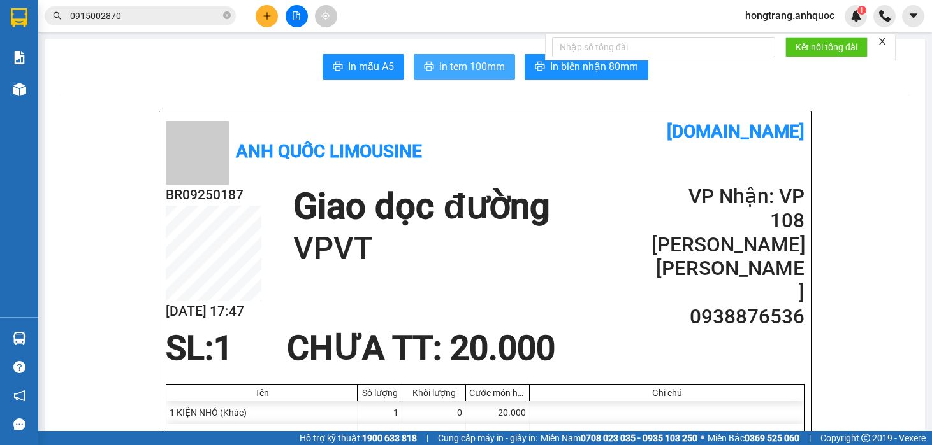
click at [466, 72] on span "In tem 100mm" at bounding box center [472, 67] width 66 height 16
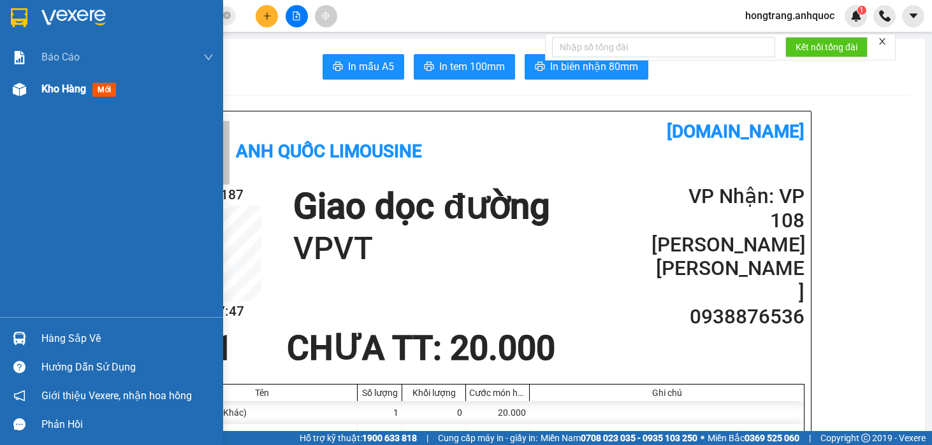
click at [25, 86] on img at bounding box center [19, 89] width 13 height 13
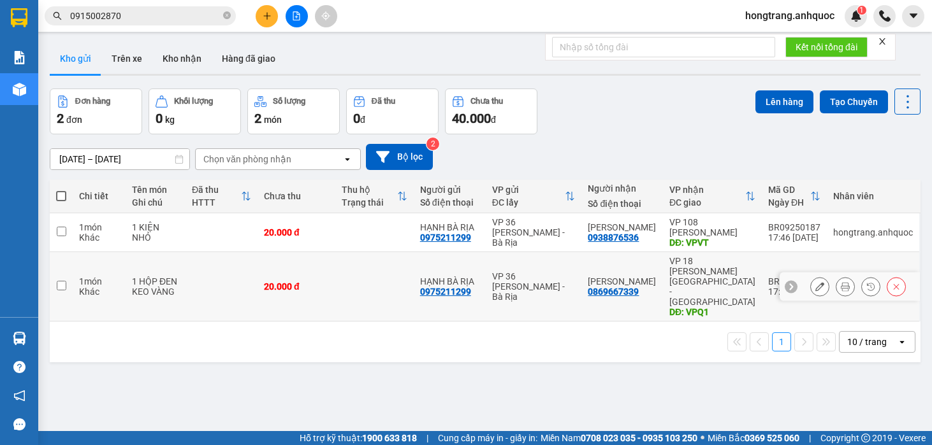
click at [144, 277] on div "1 HỘP ĐEN KEO VÀNG" at bounding box center [155, 287] width 47 height 20
checkbox input "true"
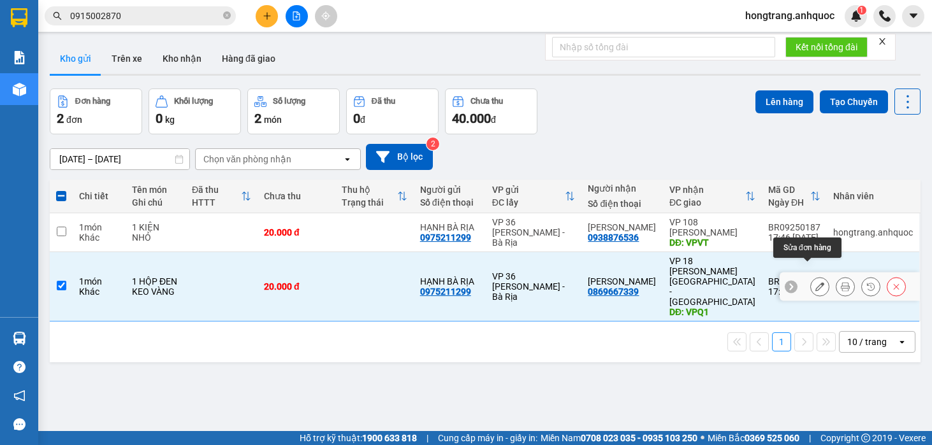
click at [815, 282] on icon at bounding box center [819, 286] width 9 height 9
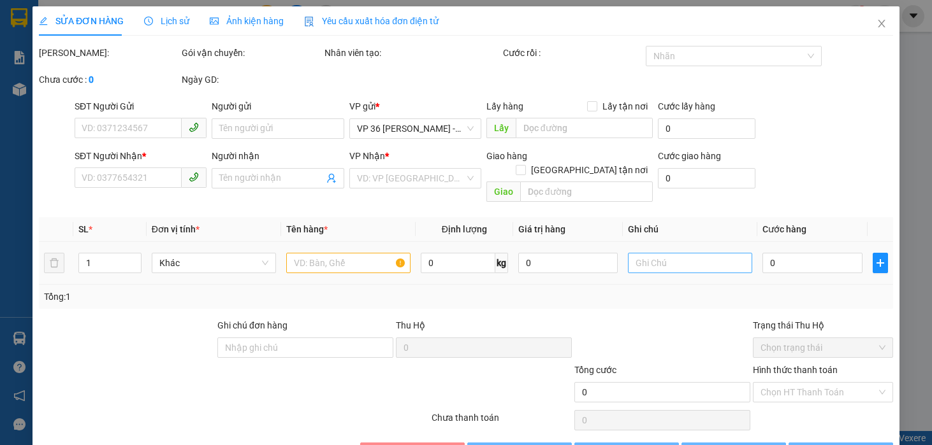
type input "0975211299"
type input "HẠNH BÀ RỊA"
type input "0869667339"
type input "[PERSON_NAME]"
type input "VPQ1"
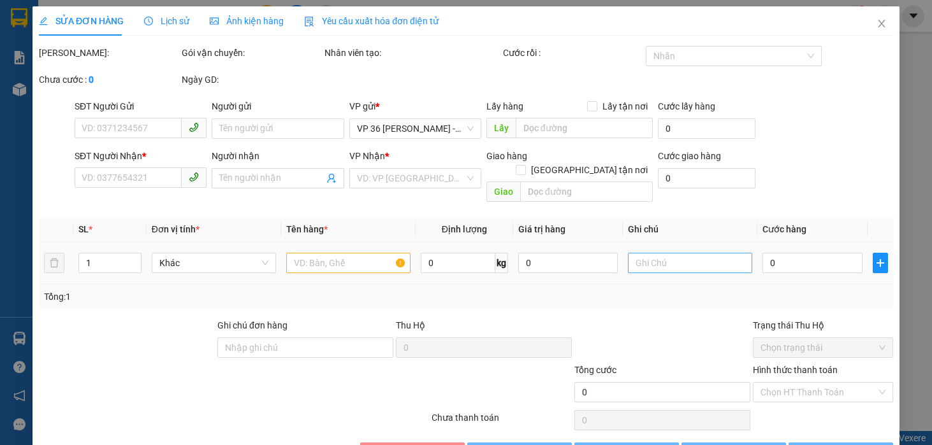
type input "20.000"
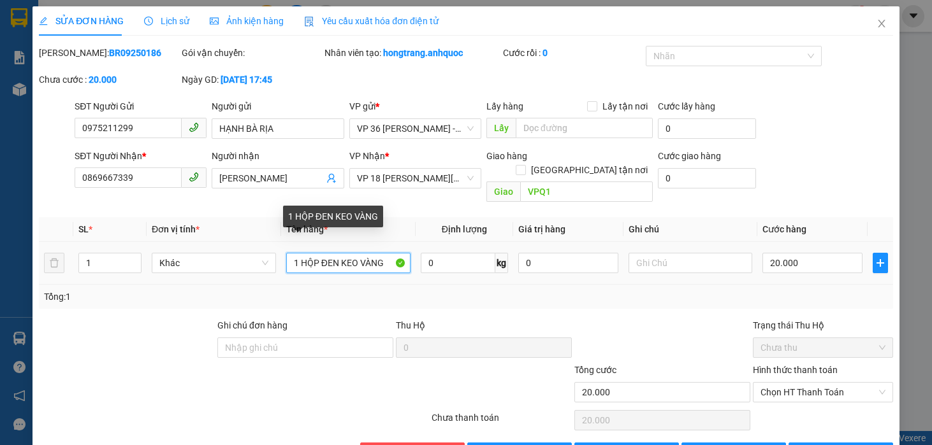
click at [312, 253] on input "1 HỘP ĐEN KEO VÀNG" at bounding box center [348, 263] width 124 height 20
type input "1 HỘP GIẤY"
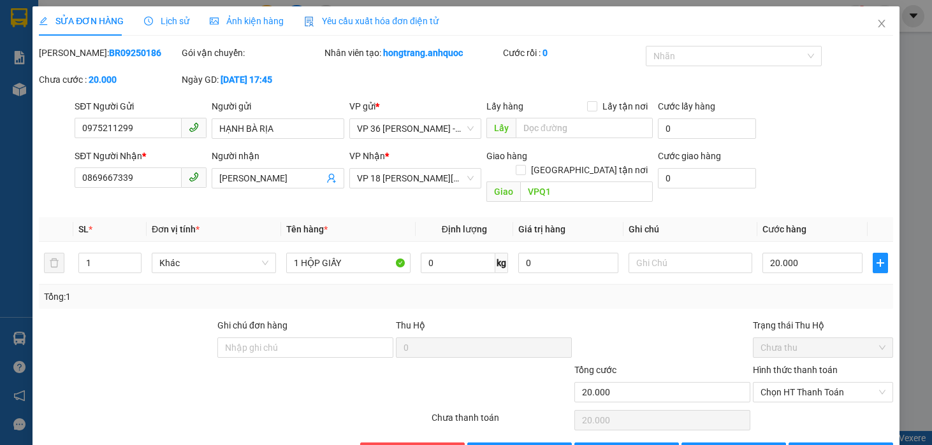
click at [382, 290] on div "Tổng: 1" at bounding box center [466, 297] width 844 height 14
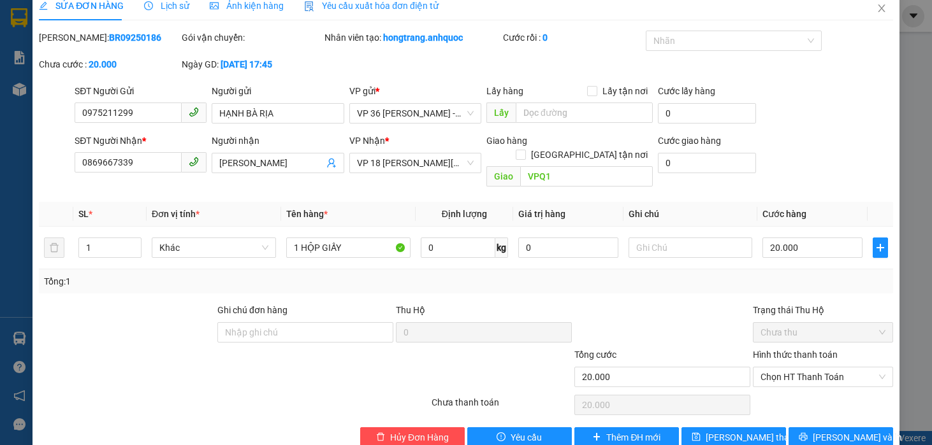
scroll to position [29, 0]
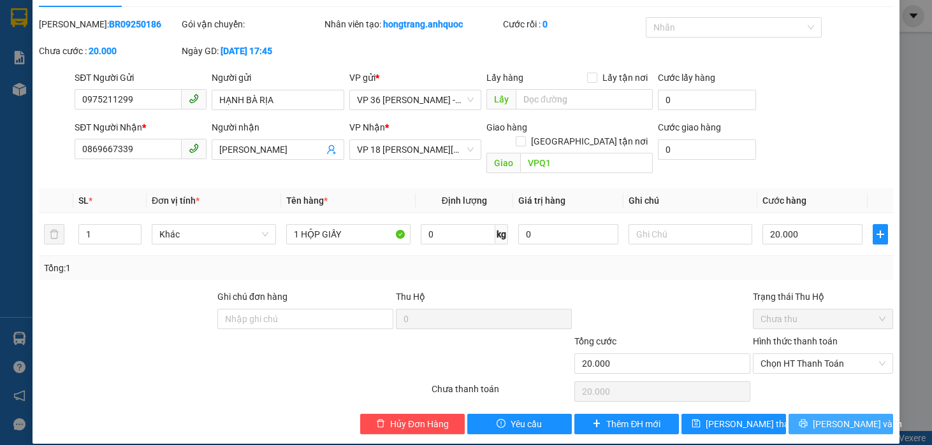
drag, startPoint x: 797, startPoint y: 409, endPoint x: 787, endPoint y: 380, distance: 30.2
click at [799, 414] on button "[PERSON_NAME] và In" at bounding box center [840, 424] width 105 height 20
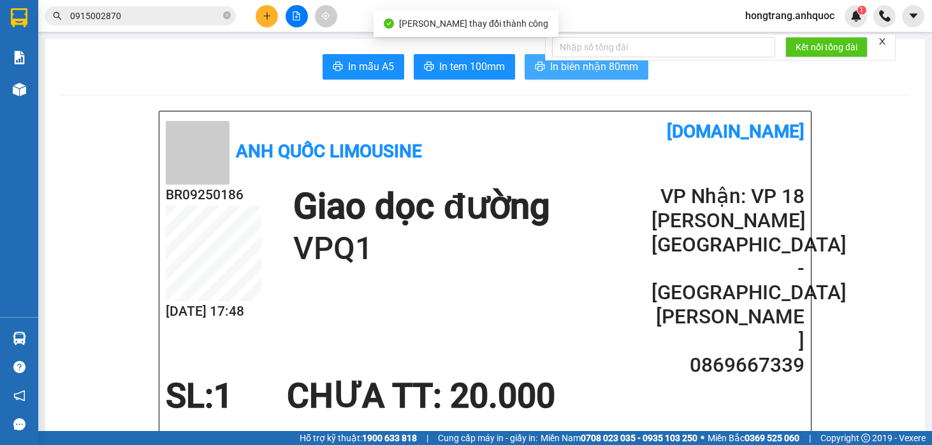
click at [551, 67] on span "In biên nhận 80mm" at bounding box center [594, 67] width 88 height 16
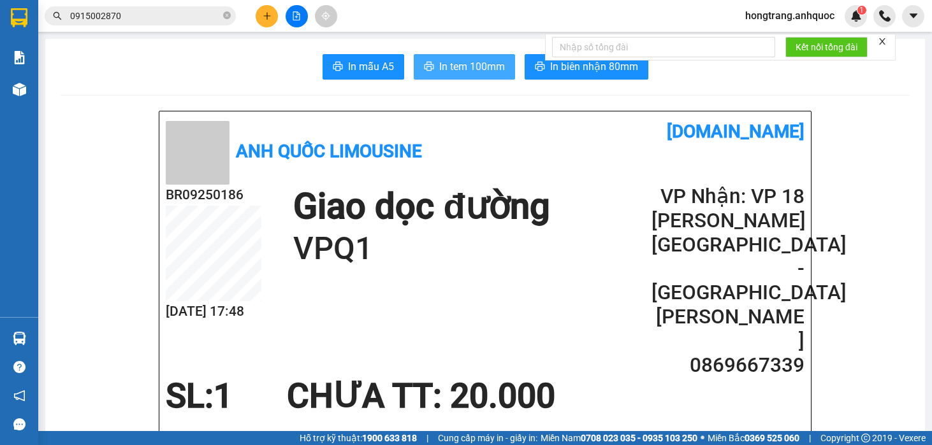
click at [476, 71] on span "In tem 100mm" at bounding box center [472, 67] width 66 height 16
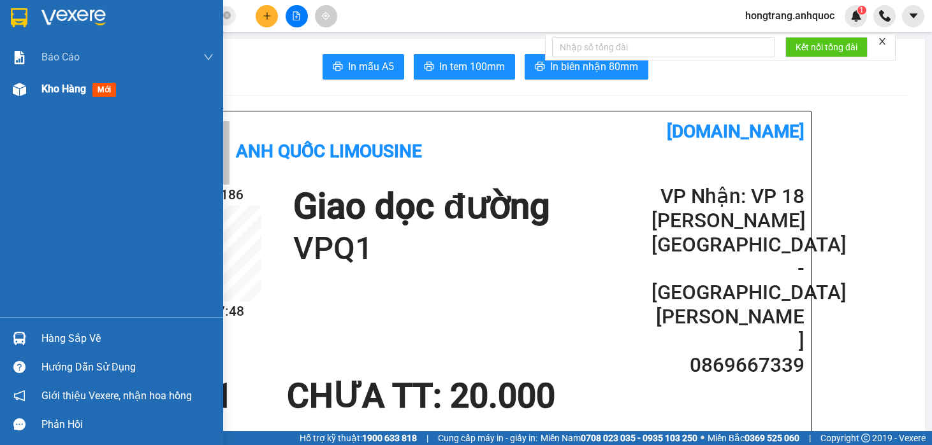
click at [62, 89] on span "Kho hàng" at bounding box center [63, 89] width 45 height 12
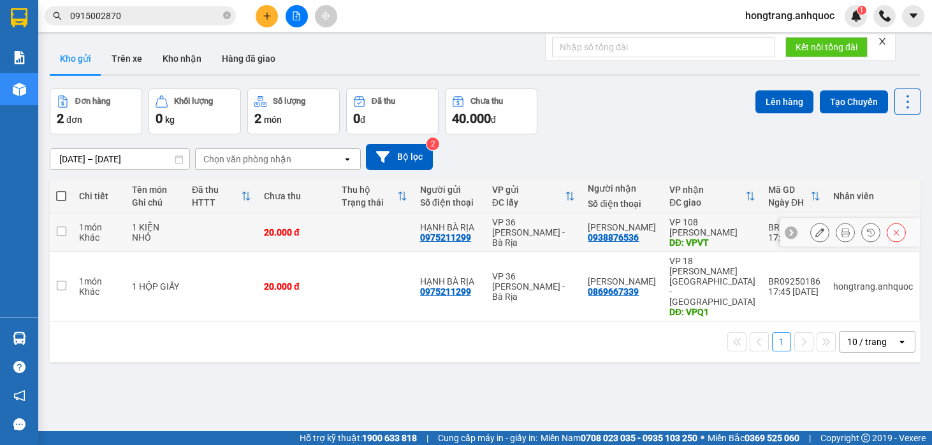
click at [19, 207] on div "Báo cáo Báo cáo dòng tiền (nhân viên) Doanh số tạo đơn theo VP gửi (nhà xe) Doa…" at bounding box center [19, 179] width 38 height 276
click at [71, 231] on td at bounding box center [61, 232] width 23 height 39
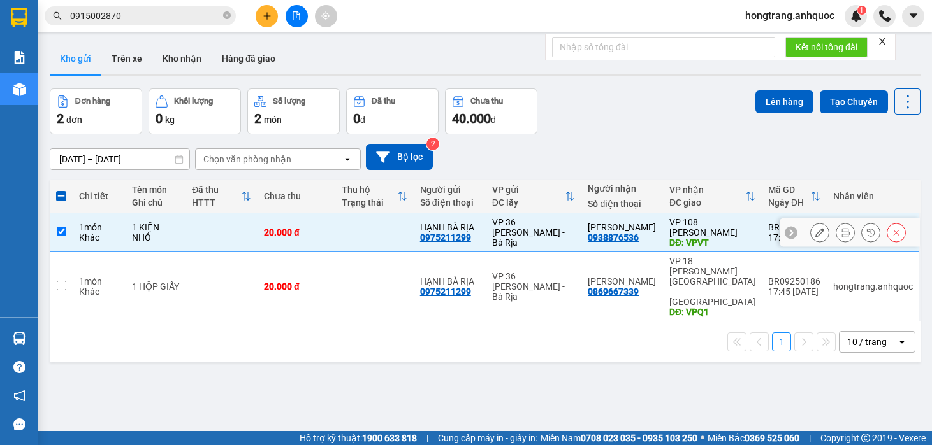
click at [77, 233] on td "1 món Khác" at bounding box center [99, 232] width 53 height 39
checkbox input "false"
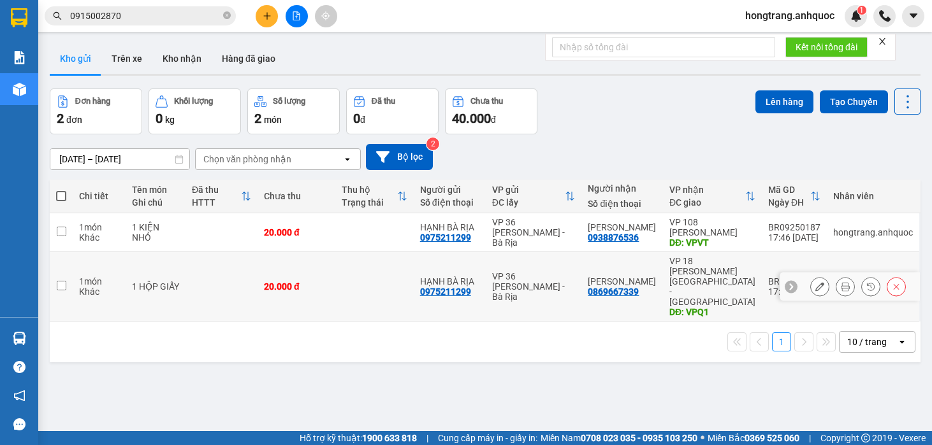
click at [84, 277] on div "1 món" at bounding box center [99, 282] width 40 height 10
checkbox input "true"
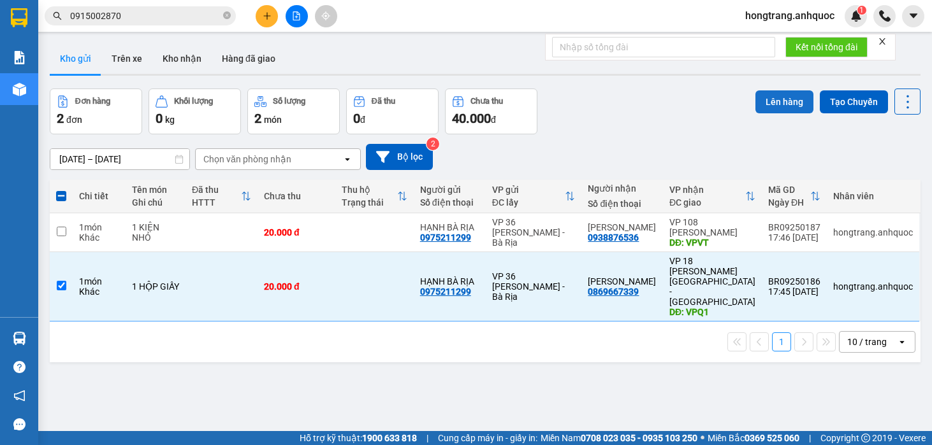
click at [755, 98] on button "Lên hàng" at bounding box center [784, 101] width 58 height 23
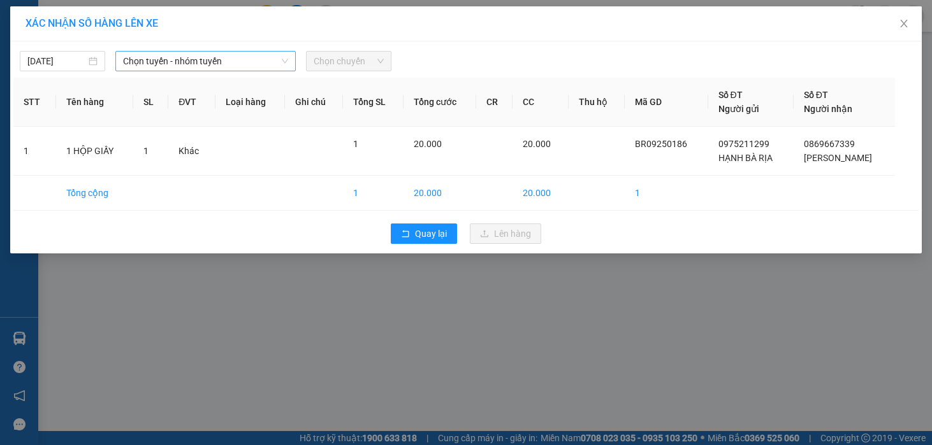
click at [156, 55] on span "Chọn tuyến - nhóm tuyến" at bounding box center [205, 61] width 165 height 19
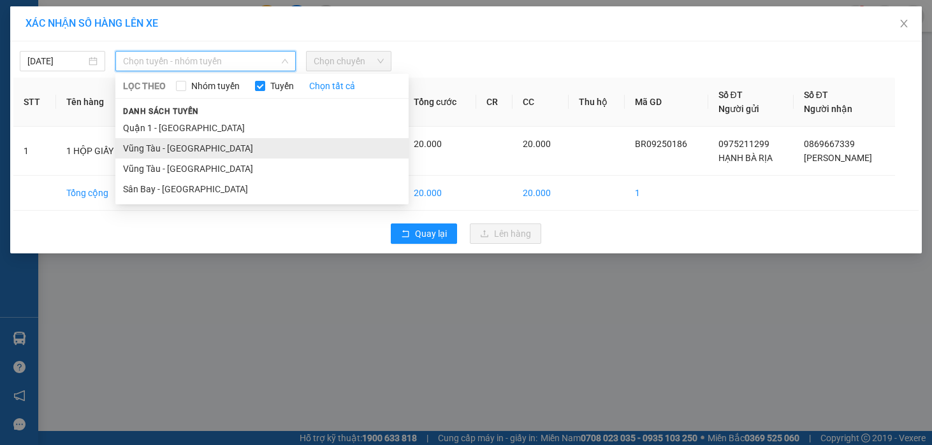
click at [140, 146] on li "Vũng Tàu - [GEOGRAPHIC_DATA]" at bounding box center [261, 148] width 293 height 20
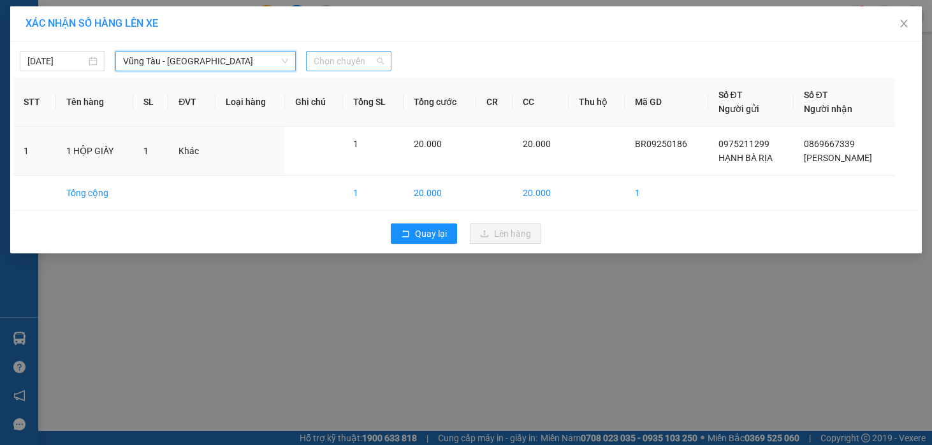
click at [340, 60] on span "Chọn chuyến" at bounding box center [349, 61] width 70 height 19
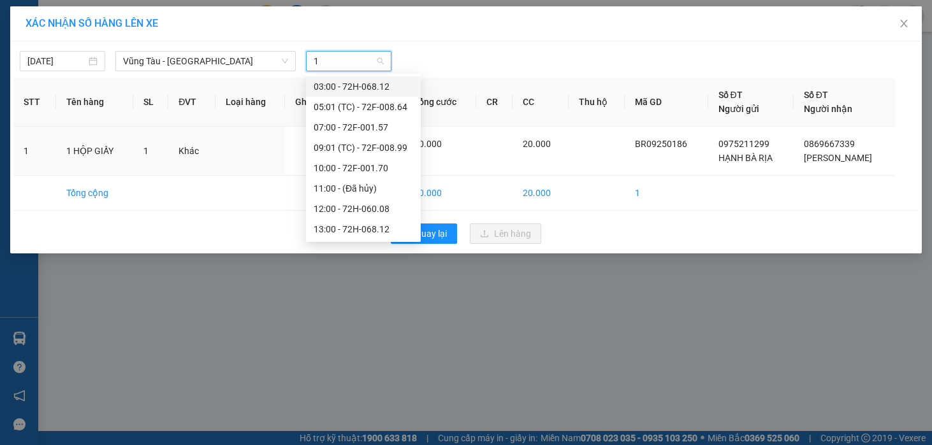
type input "18"
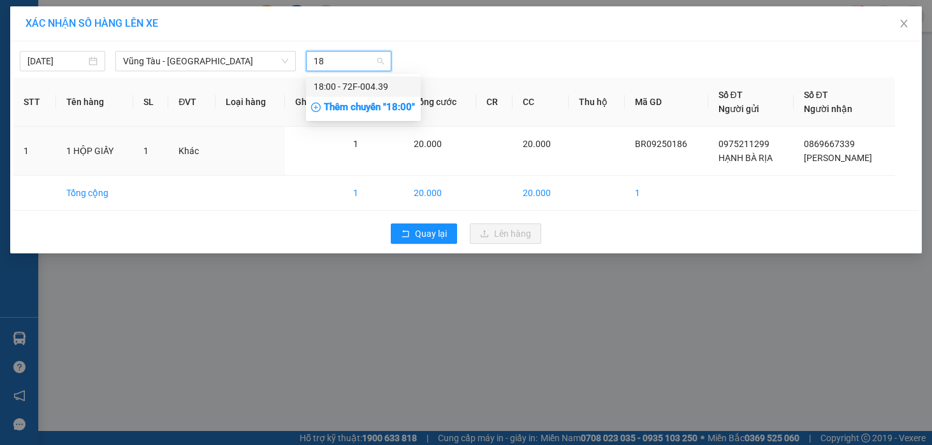
click at [388, 82] on div "18:00 - 72F-004.39" at bounding box center [363, 87] width 99 height 14
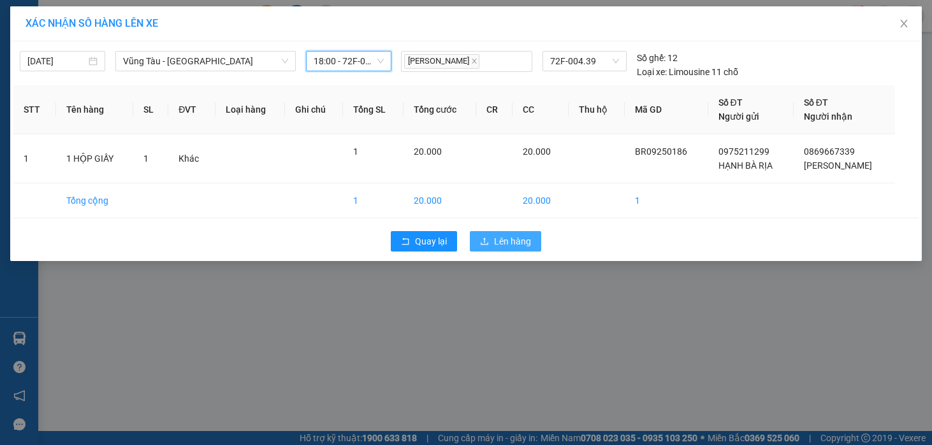
click at [495, 247] on span "Lên hàng" at bounding box center [512, 242] width 37 height 14
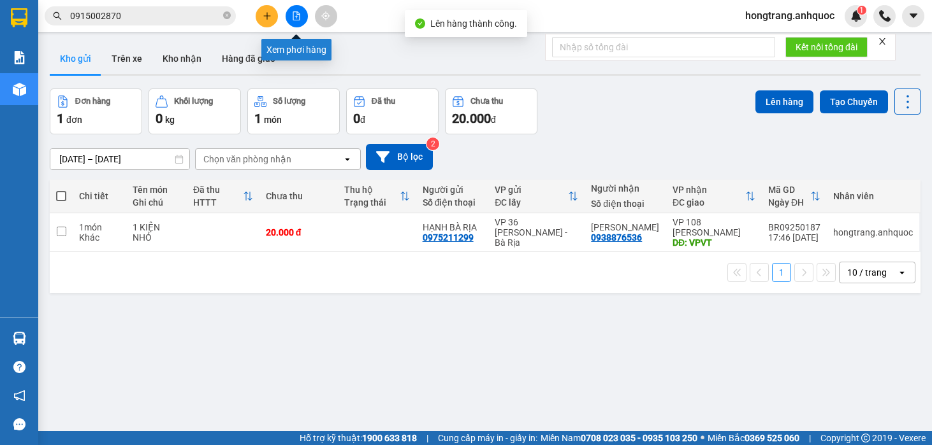
click at [294, 12] on icon "file-add" at bounding box center [296, 15] width 9 height 9
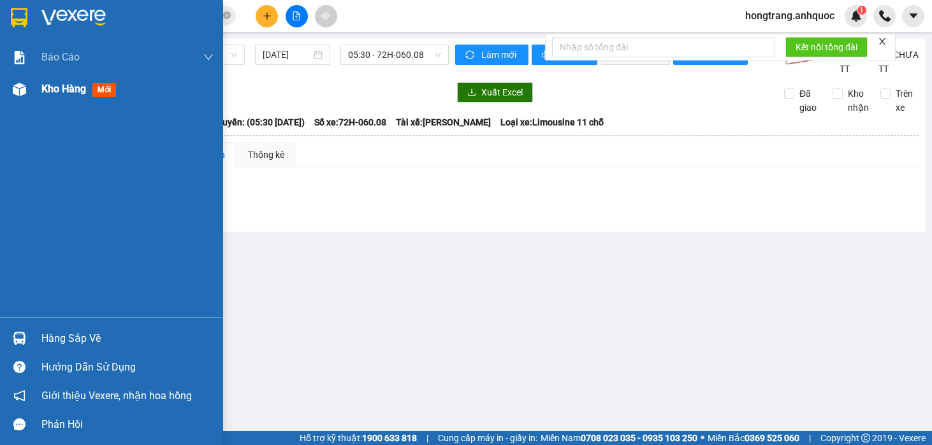
click at [20, 86] on img at bounding box center [19, 89] width 13 height 13
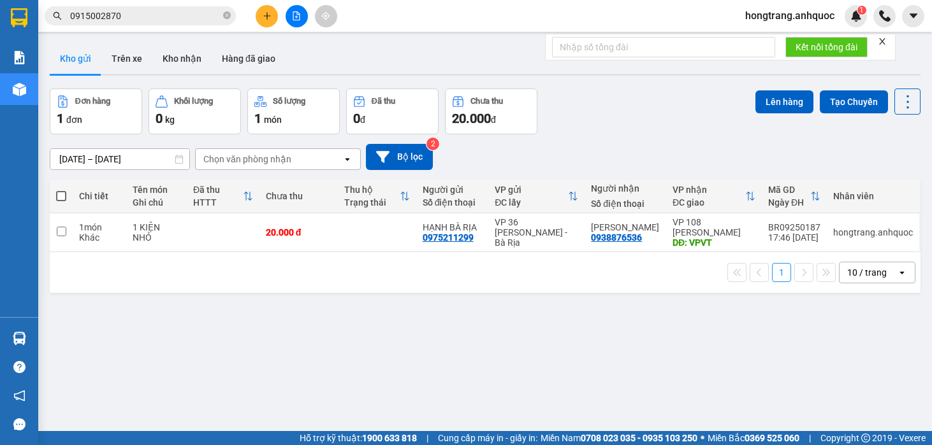
drag, startPoint x: 164, startPoint y: 337, endPoint x: 196, endPoint y: 280, distance: 64.7
click at [166, 329] on div "ver 1.8.143 Kho gửi Trên xe Kho nhận Hàng đã giao Đơn hàng 1 đơn Khối lượng 0 k…" at bounding box center [485, 260] width 881 height 445
click at [76, 230] on td "1 món Khác" at bounding box center [100, 232] width 54 height 39
checkbox input "true"
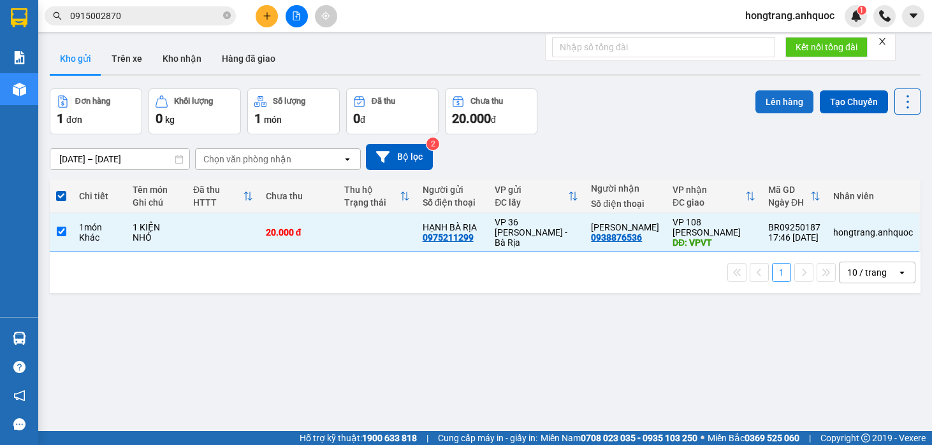
click at [769, 98] on button "Lên hàng" at bounding box center [784, 101] width 58 height 23
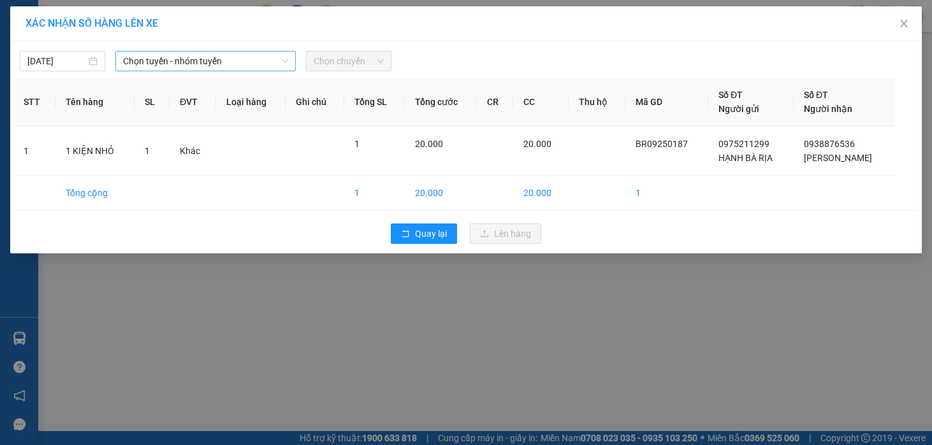
click at [190, 61] on span "Chọn tuyến - nhóm tuyến" at bounding box center [205, 61] width 165 height 19
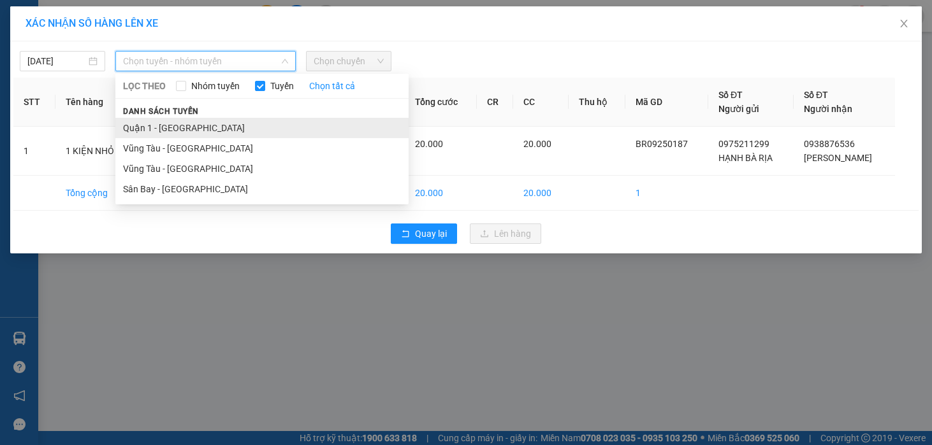
click at [164, 129] on li "Quận 1 - [GEOGRAPHIC_DATA]" at bounding box center [261, 128] width 293 height 20
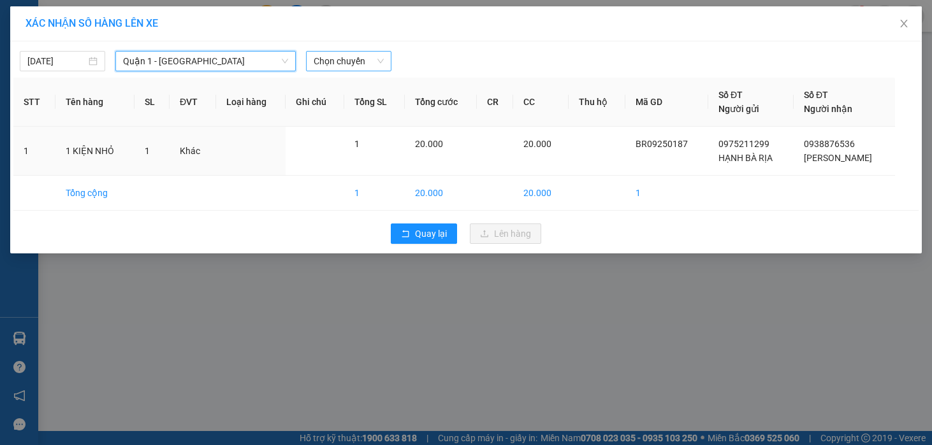
drag, startPoint x: 333, startPoint y: 59, endPoint x: 338, endPoint y: 41, distance: 18.6
click at [334, 57] on span "Chọn chuyến" at bounding box center [349, 61] width 70 height 19
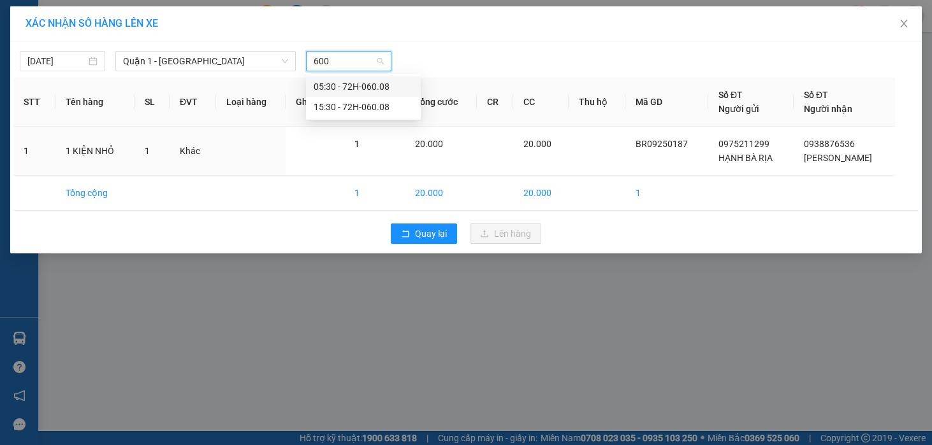
type input "6008"
click at [334, 104] on div "15:30 - 72H-060.08" at bounding box center [363, 107] width 99 height 14
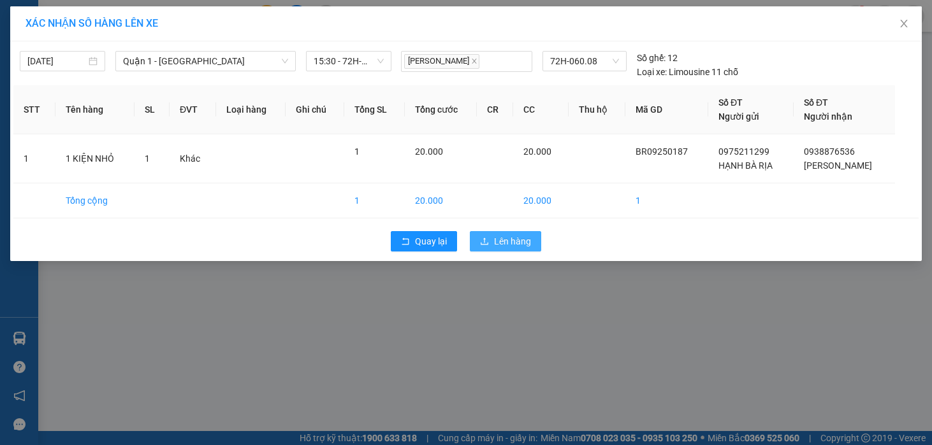
click at [504, 245] on span "Lên hàng" at bounding box center [512, 242] width 37 height 14
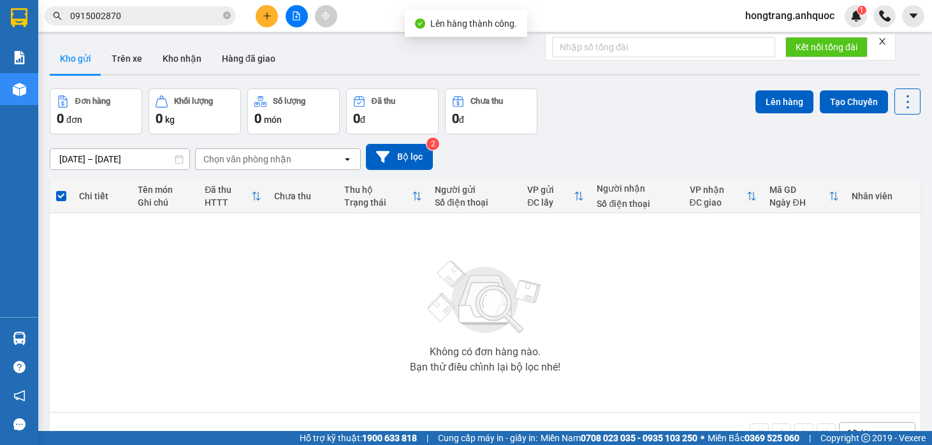
click at [296, 9] on button at bounding box center [297, 16] width 22 height 22
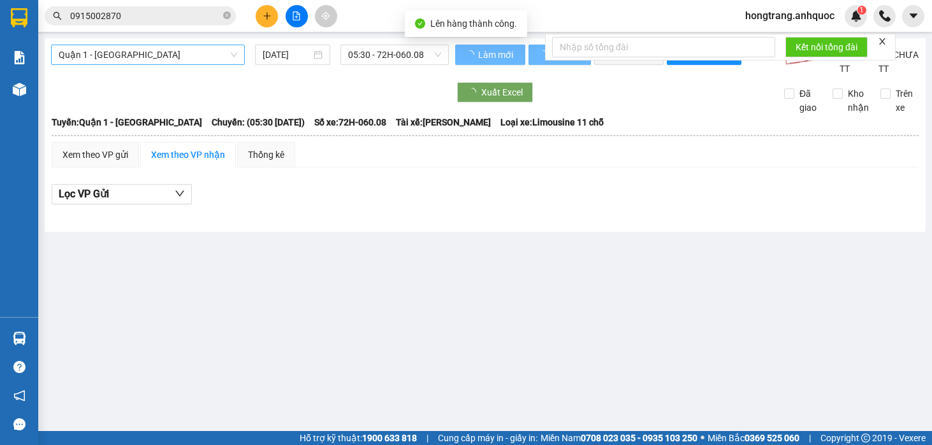
click at [143, 59] on span "Quận 1 - [GEOGRAPHIC_DATA]" at bounding box center [148, 54] width 178 height 19
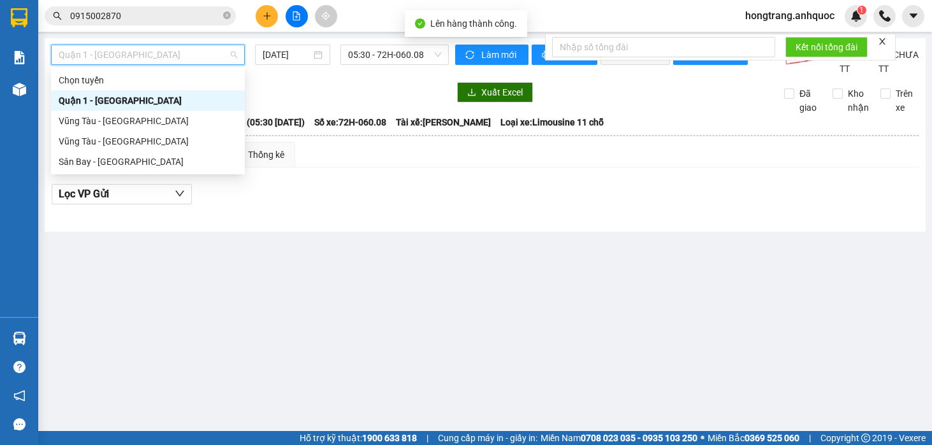
click at [142, 59] on span "Quận 1 - [GEOGRAPHIC_DATA]" at bounding box center [148, 54] width 178 height 19
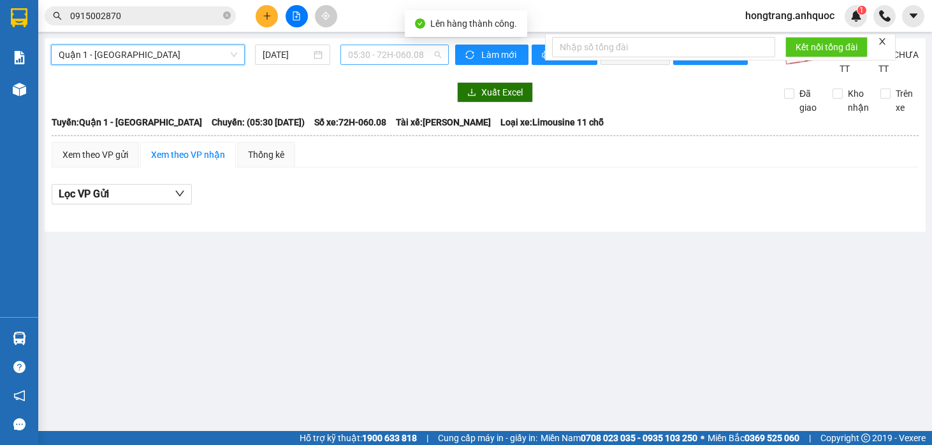
click at [352, 55] on span "05:30 - 72H-060.08" at bounding box center [395, 54] width 94 height 19
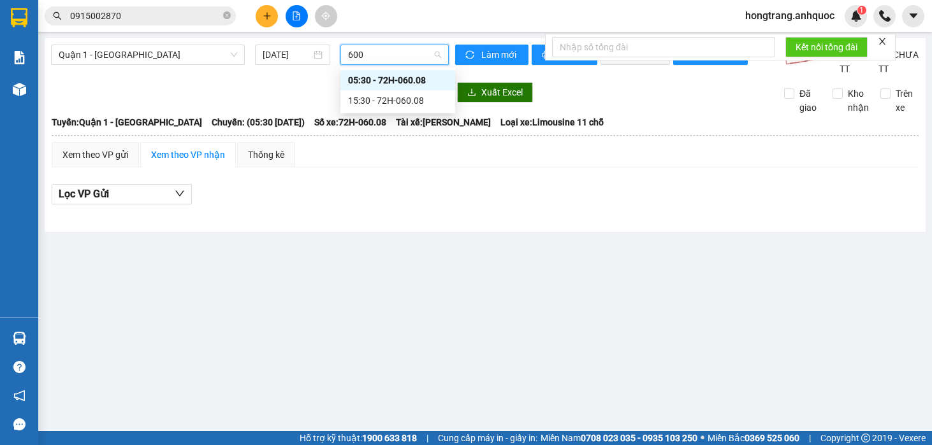
type input "6008"
click at [370, 106] on div "15:30 - 72H-060.08" at bounding box center [397, 101] width 99 height 14
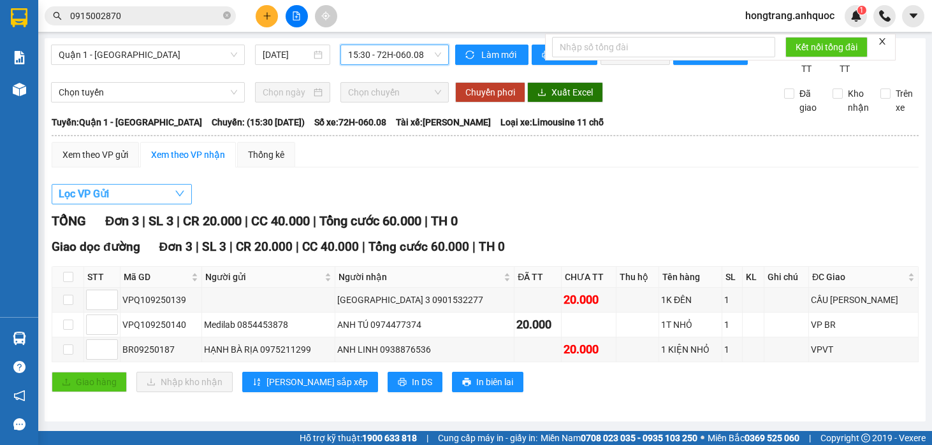
click at [118, 205] on button "Lọc VP Gửi" at bounding box center [122, 194] width 140 height 20
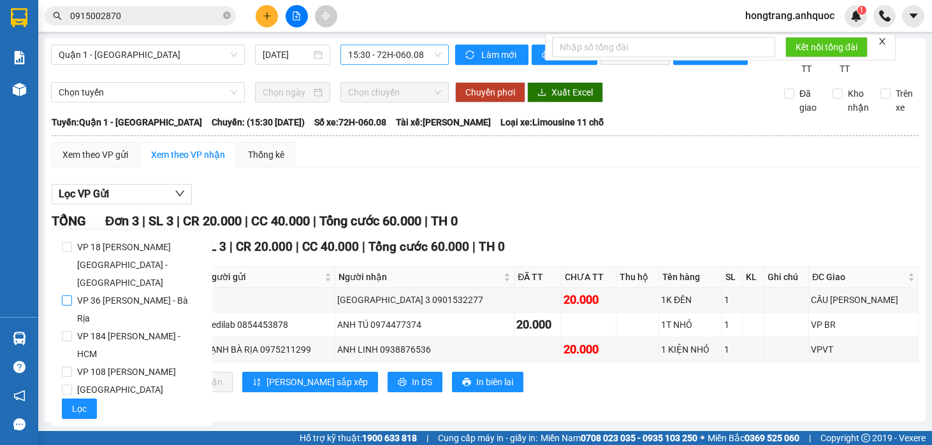
click at [99, 292] on span "VP 36 [PERSON_NAME] - Bà Rịa" at bounding box center [137, 310] width 130 height 36
click at [72, 296] on input "VP 36 [PERSON_NAME] - Bà Rịa" at bounding box center [67, 301] width 10 height 10
checkbox input "true"
click at [80, 402] on span "Lọc" at bounding box center [79, 409] width 15 height 14
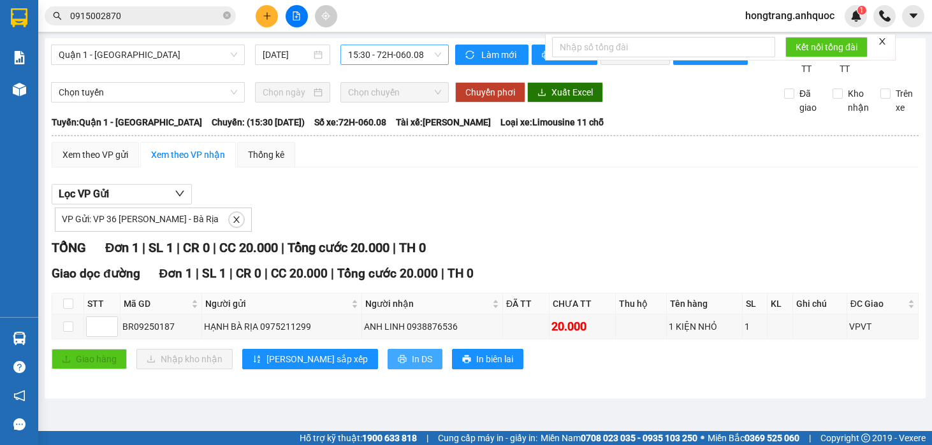
click at [412, 366] on span "In DS" at bounding box center [422, 359] width 20 height 14
click at [590, 258] on div "TỔNG Đơn 1 | SL 1 | CR 0 | CC 20.000 | Tổng cước 20.000 | TH 0" at bounding box center [485, 248] width 867 height 20
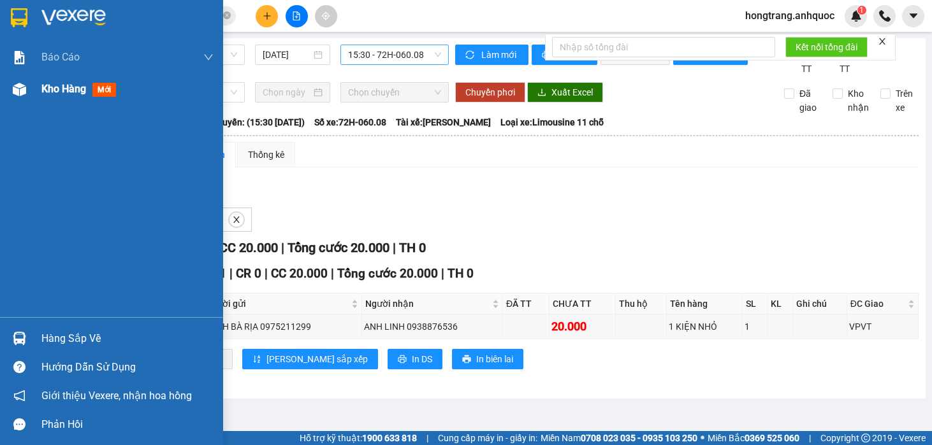
click at [19, 91] on img at bounding box center [19, 89] width 13 height 13
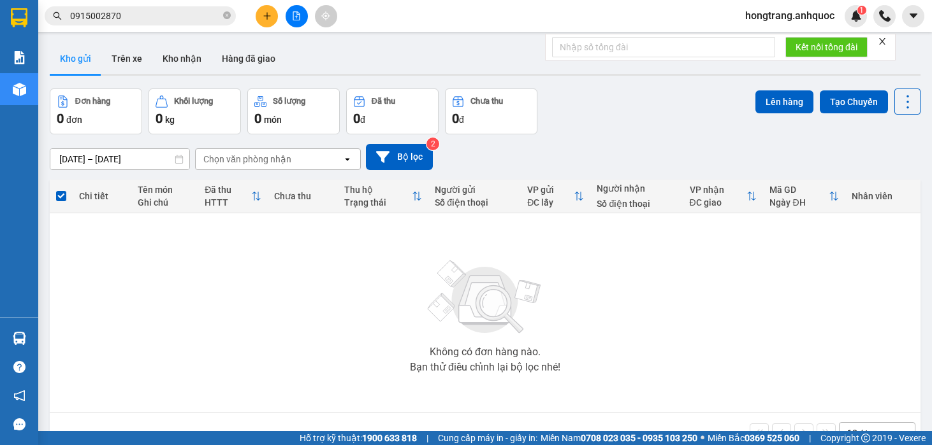
click at [116, 294] on div "Không có đơn hàng nào. Bạn thử điều chỉnh lại bộ lọc nhé!" at bounding box center [485, 312] width 858 height 191
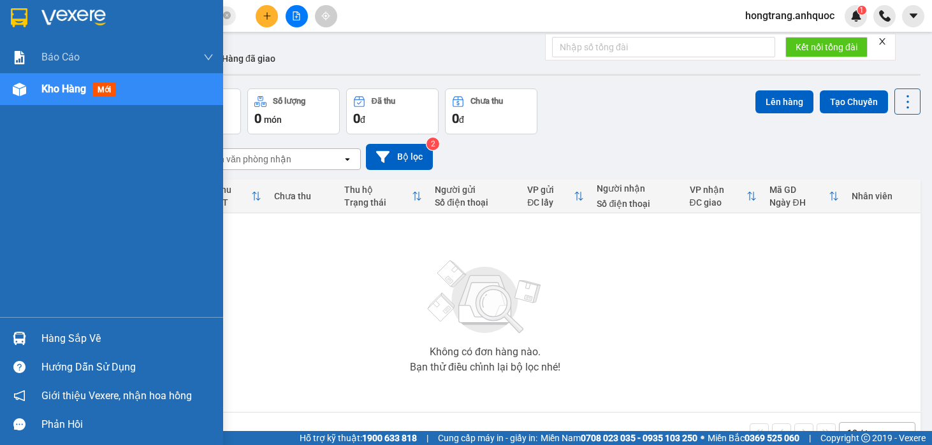
click at [19, 90] on img at bounding box center [19, 89] width 13 height 13
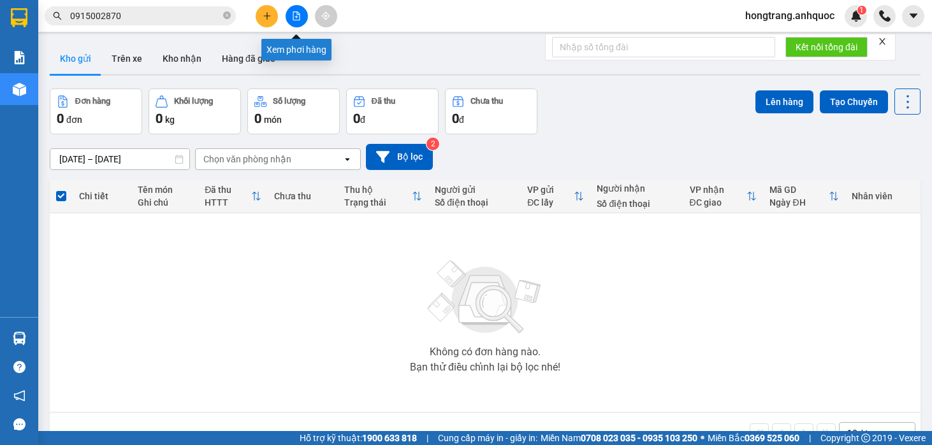
click at [293, 13] on icon "file-add" at bounding box center [296, 15] width 9 height 9
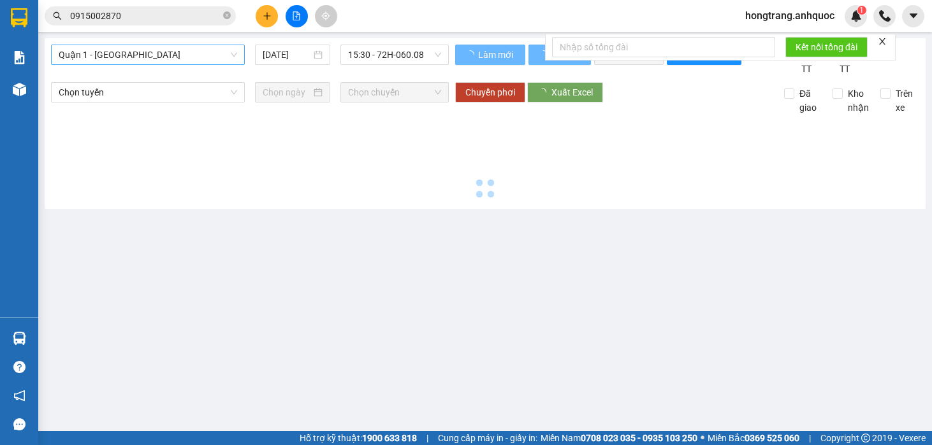
click at [140, 55] on span "Quận 1 - [GEOGRAPHIC_DATA]" at bounding box center [148, 54] width 178 height 19
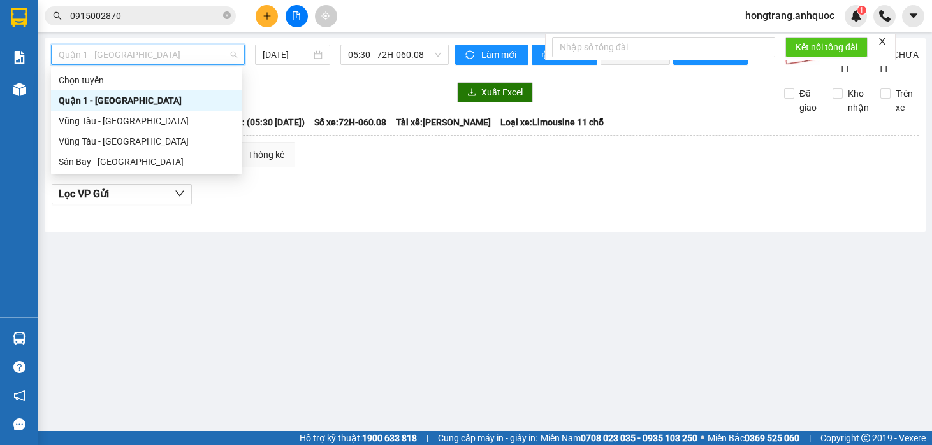
click at [108, 101] on div "Quận 1 - [GEOGRAPHIC_DATA]" at bounding box center [147, 101] width 176 height 14
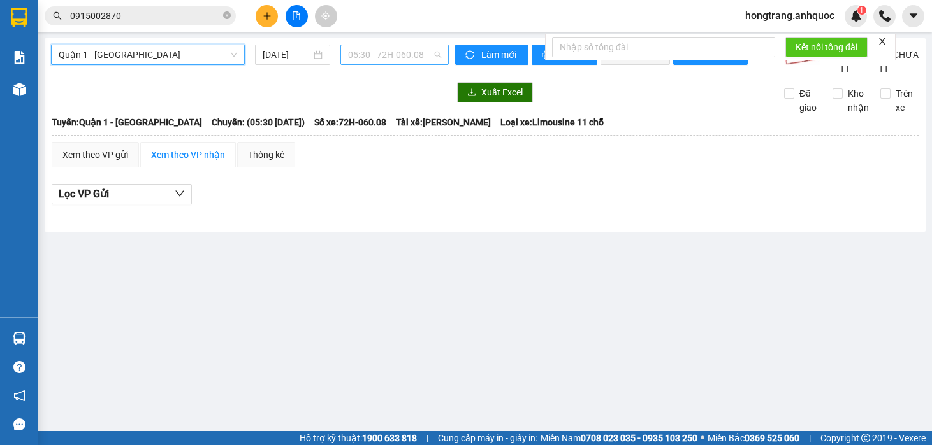
click at [383, 47] on span "05:30 - 72H-060.08" at bounding box center [395, 54] width 94 height 19
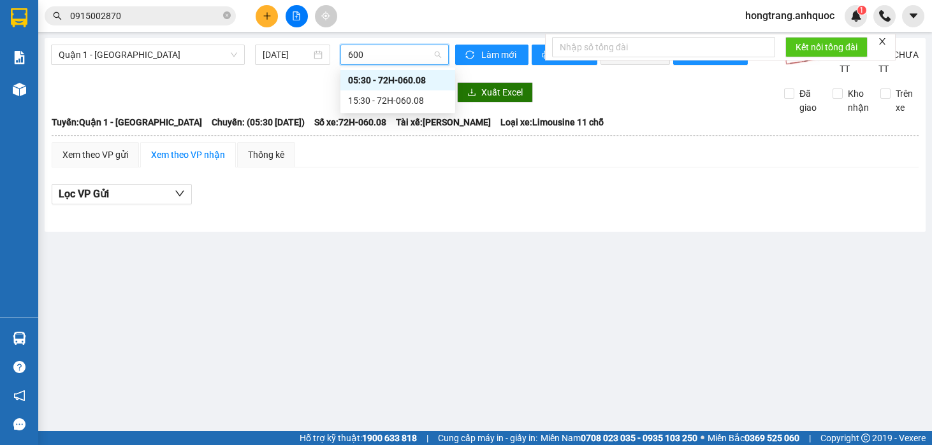
type input "6008"
click at [370, 102] on div "15:30 - 72H-060.08" at bounding box center [397, 101] width 99 height 14
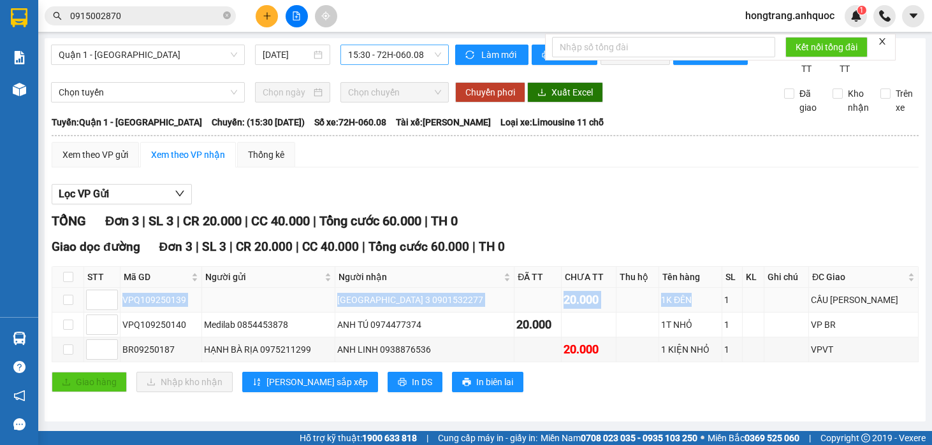
drag, startPoint x: 123, startPoint y: 314, endPoint x: 707, endPoint y: 316, distance: 584.4
click at [707, 313] on tr "VPQ109250139 [GEOGRAPHIC_DATA] 3 0901532277 20.000 1K ĐÊN 1 [GEOGRAPHIC_DATA]" at bounding box center [485, 300] width 866 height 25
copy tr "VPQ109250139 [GEOGRAPHIC_DATA] 3 0901532277 20.000 1K ĐÊN"
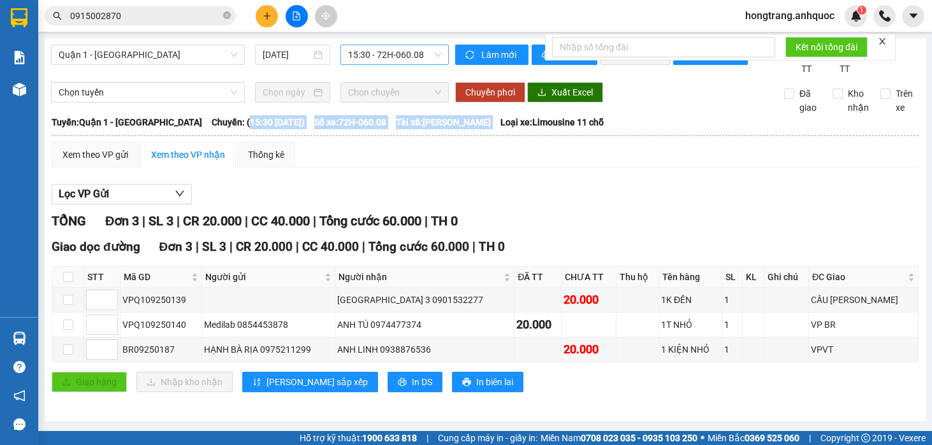
drag, startPoint x: 213, startPoint y: 136, endPoint x: 514, endPoint y: 132, distance: 301.5
click at [514, 129] on div "[GEOGRAPHIC_DATA]: Quận 1 - Vũng [PERSON_NAME]: (15:30 [DATE]) Số xe: 72H-060.0…" at bounding box center [485, 122] width 867 height 14
copy div "15:30 [DATE]) Số xe: 72H-060.08 Tài xế: [PERSON_NAME]"
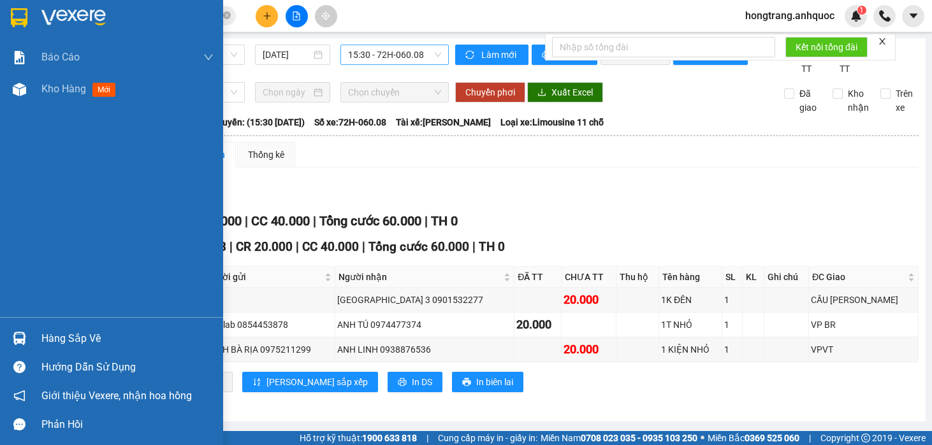
click at [19, 195] on div "Báo cáo Báo cáo dòng tiền (nhân viên) Doanh số tạo đơn theo VP gửi (nhà xe) Doa…" at bounding box center [111, 179] width 223 height 276
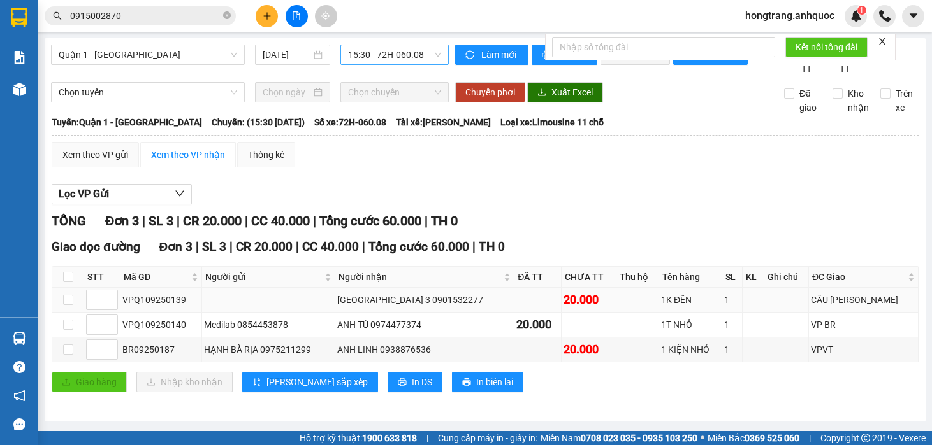
click at [136, 307] on div "VPQ109250139" at bounding box center [160, 300] width 77 height 14
copy div "VPQ109250139"
click at [152, 9] on input "0915002870" at bounding box center [145, 16] width 150 height 14
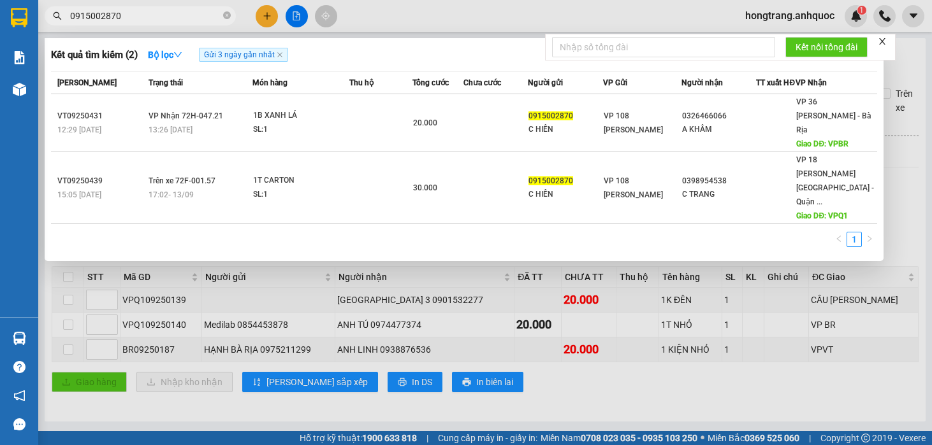
click at [152, 9] on input "0915002870" at bounding box center [145, 16] width 150 height 14
paste input "VPQ109250139"
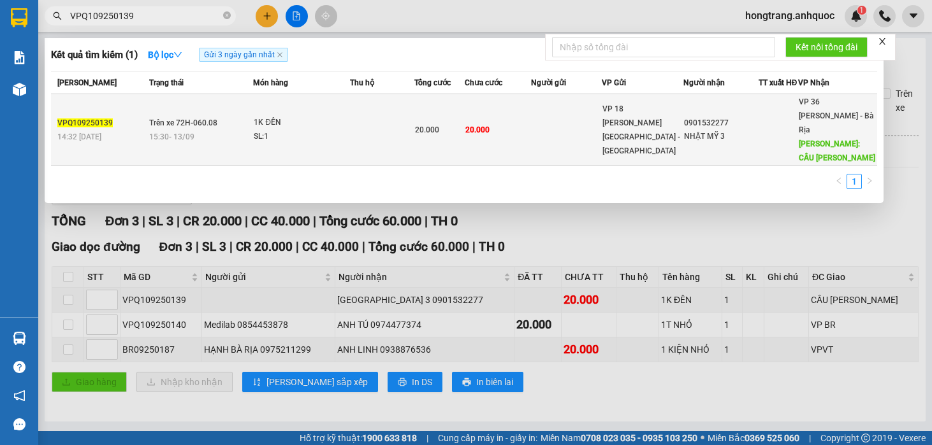
type input "VPQ109250139"
click at [275, 129] on div "1K ĐÊN" at bounding box center [302, 123] width 96 height 14
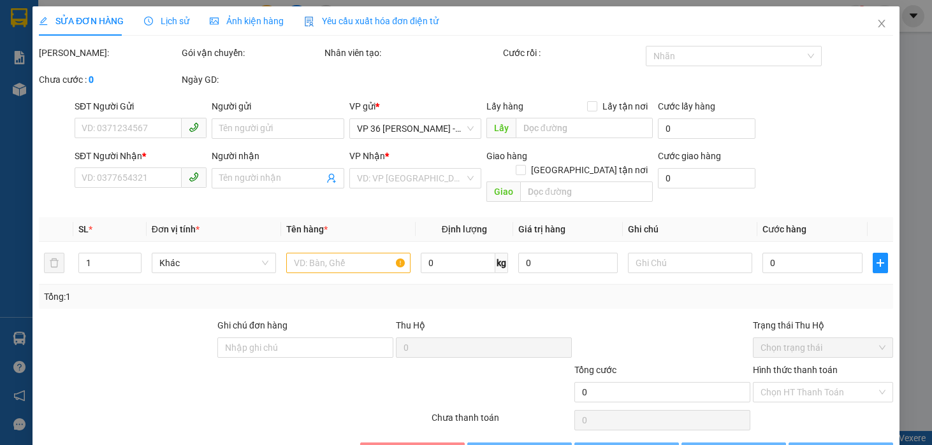
type input "0901532277"
type input "NHẬT MỸ 3"
type input "CẦU [PERSON_NAME]"
type input "20.000"
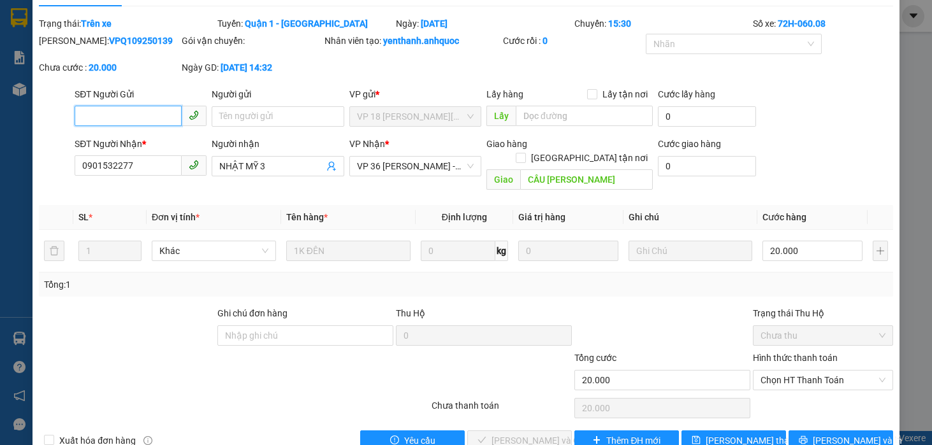
scroll to position [46, 0]
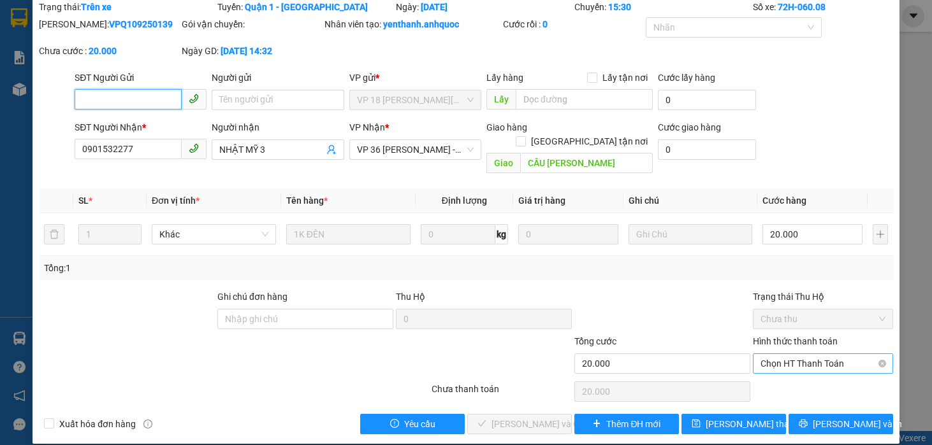
click at [787, 354] on span "Chọn HT Thanh Toán" at bounding box center [822, 363] width 125 height 19
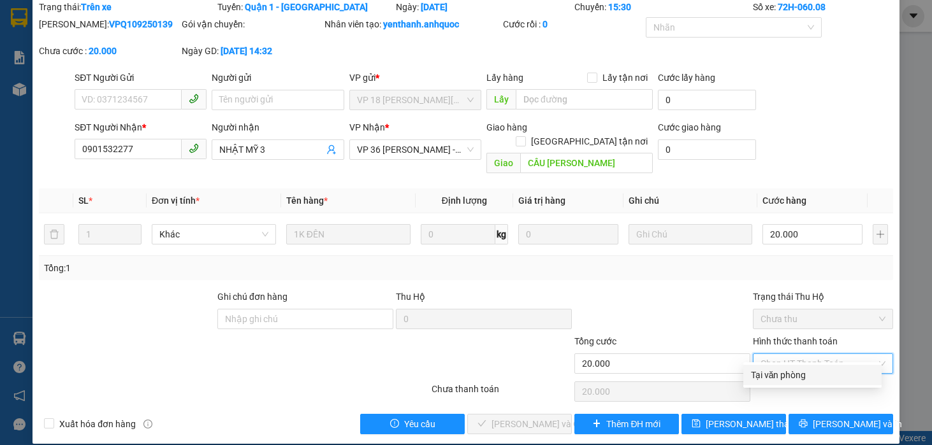
click at [775, 373] on div "Tại văn phòng" at bounding box center [812, 375] width 123 height 14
type input "0"
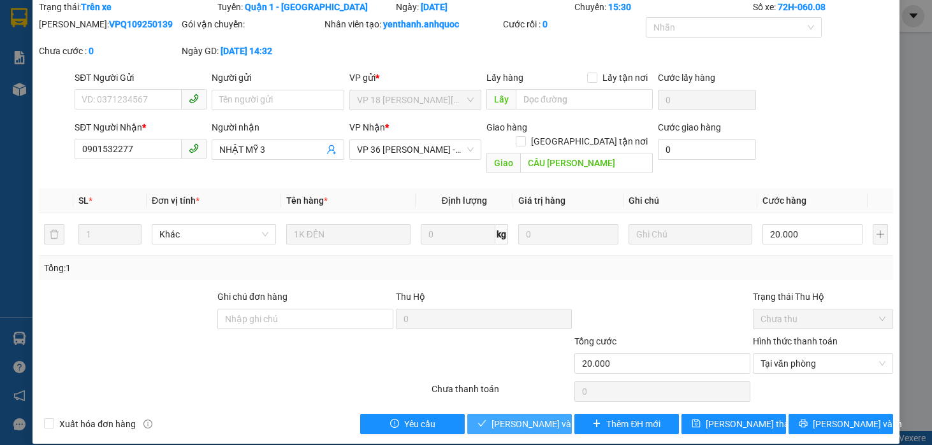
click at [501, 417] on span "[PERSON_NAME] và Giao hàng" at bounding box center [552, 424] width 122 height 14
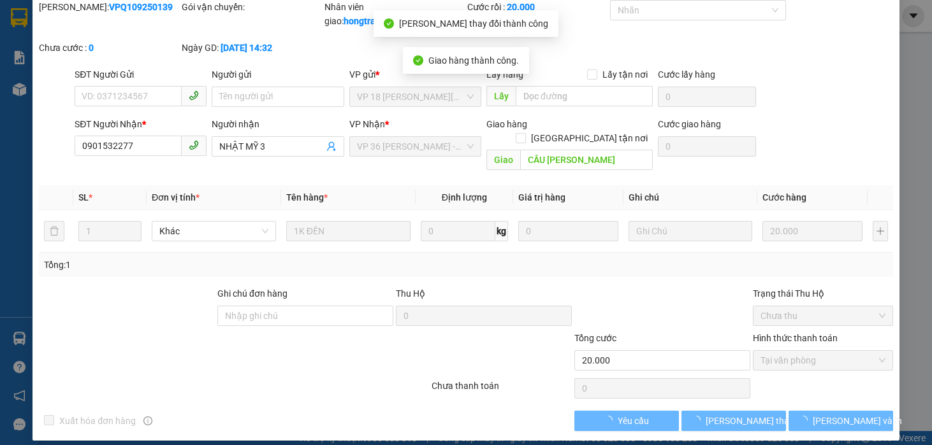
scroll to position [43, 0]
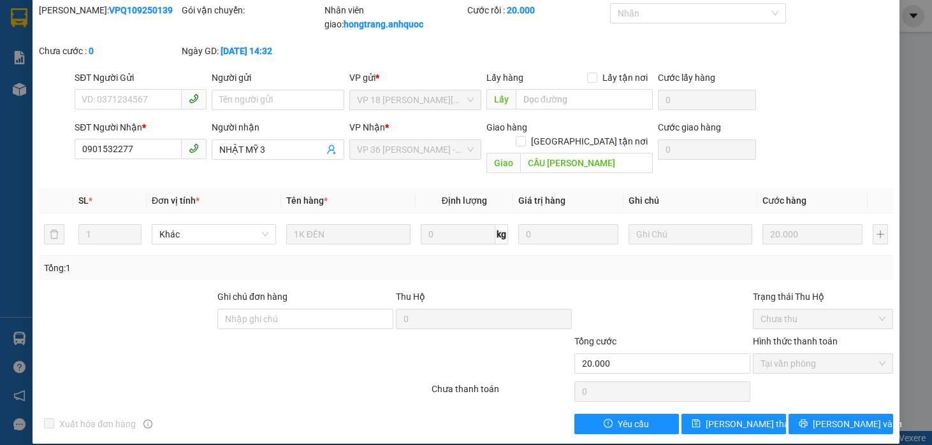
click at [257, 194] on th "Đơn vị tính *" at bounding box center [214, 201] width 134 height 25
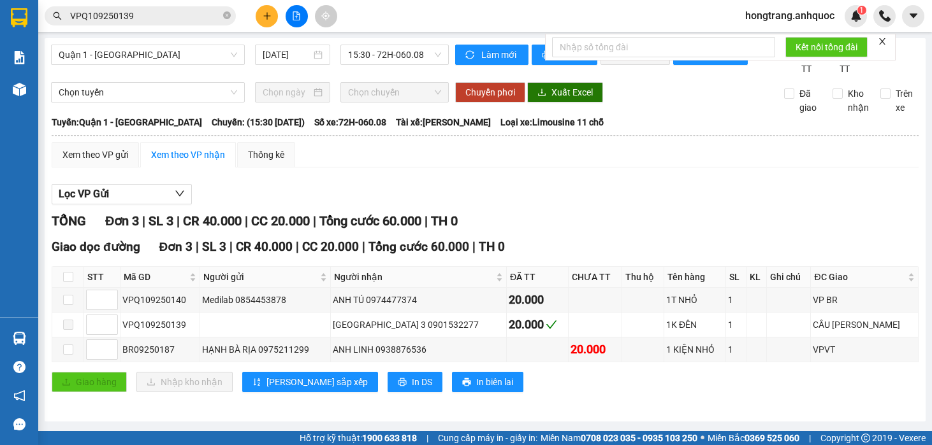
click at [19, 183] on div "Báo cáo Báo cáo dòng tiền (nhân viên) Doanh số tạo đơn theo VP gửi (nhà xe) Doa…" at bounding box center [19, 179] width 38 height 276
click at [101, 62] on span "Quận 1 - [GEOGRAPHIC_DATA]" at bounding box center [148, 54] width 178 height 19
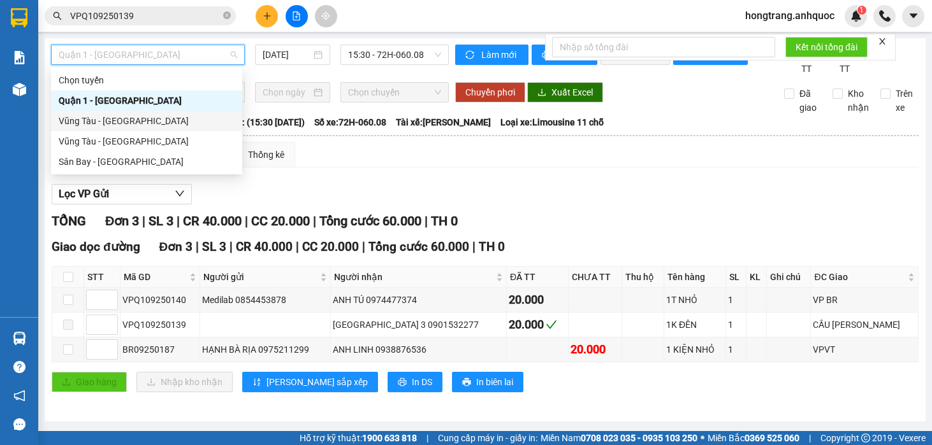
click at [104, 122] on div "Vũng Tàu - [GEOGRAPHIC_DATA]" at bounding box center [147, 121] width 176 height 14
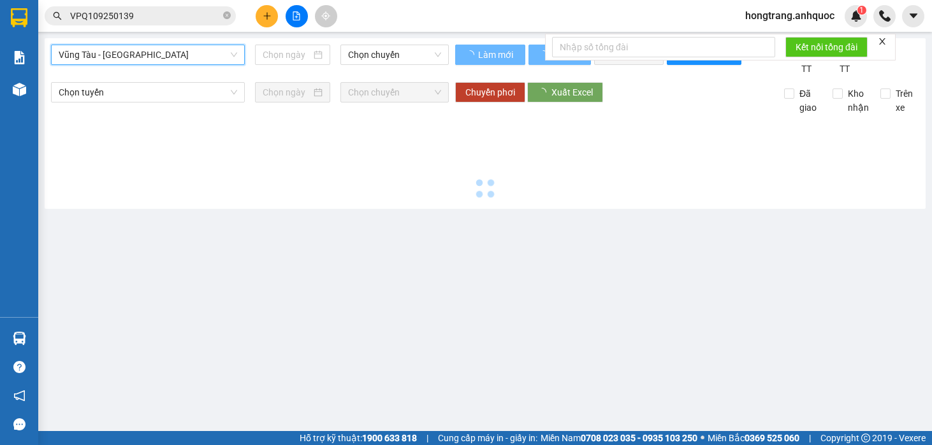
type input "[DATE]"
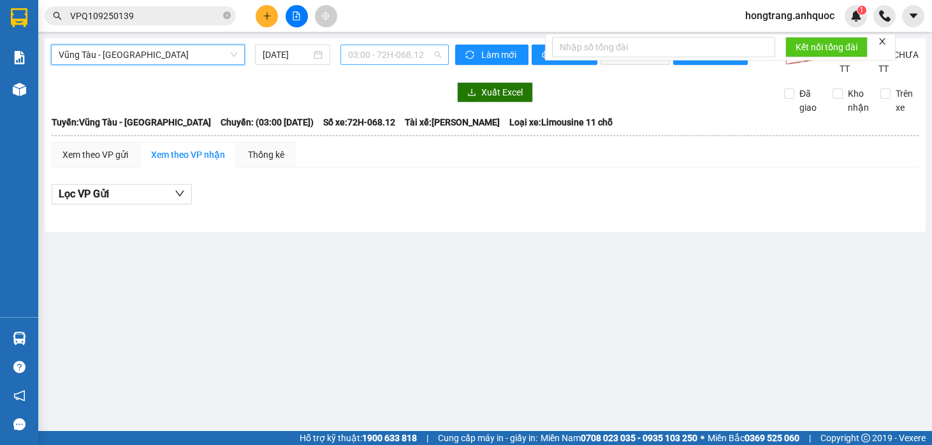
click at [381, 50] on span "03:00 - 72H-068.12" at bounding box center [395, 54] width 94 height 19
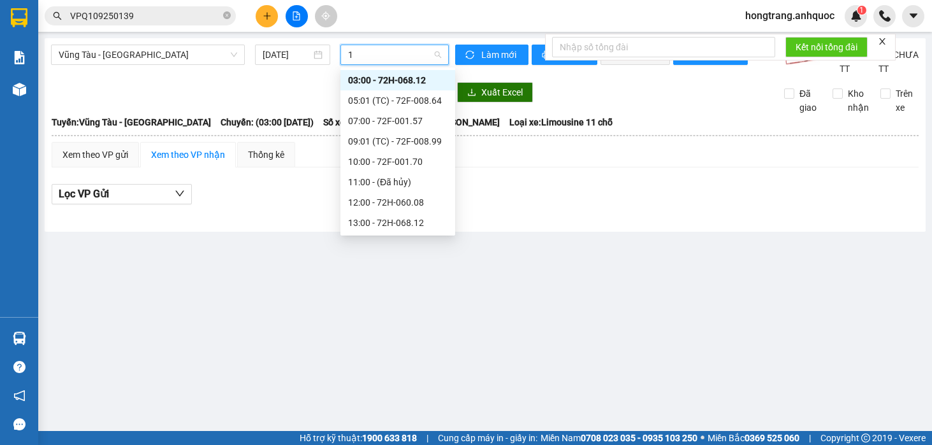
type input "18"
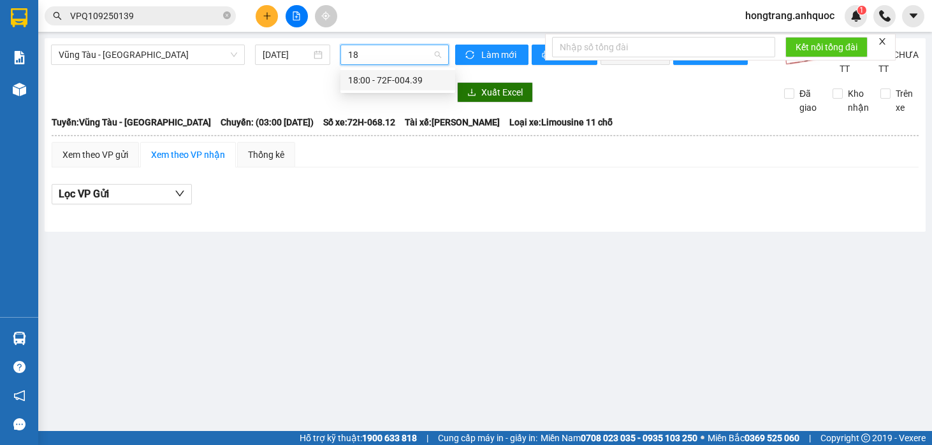
click at [370, 83] on div "18:00 - 72F-004.39" at bounding box center [397, 80] width 99 height 14
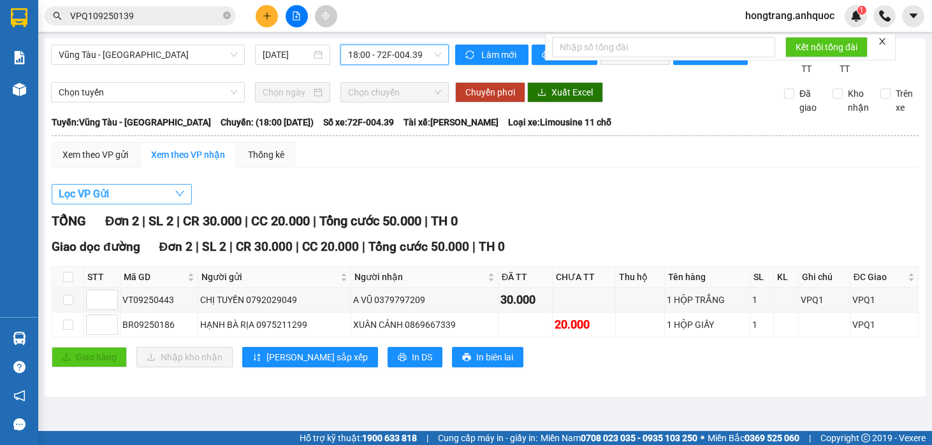
click at [131, 203] on button "Lọc VP Gửi" at bounding box center [122, 194] width 140 height 20
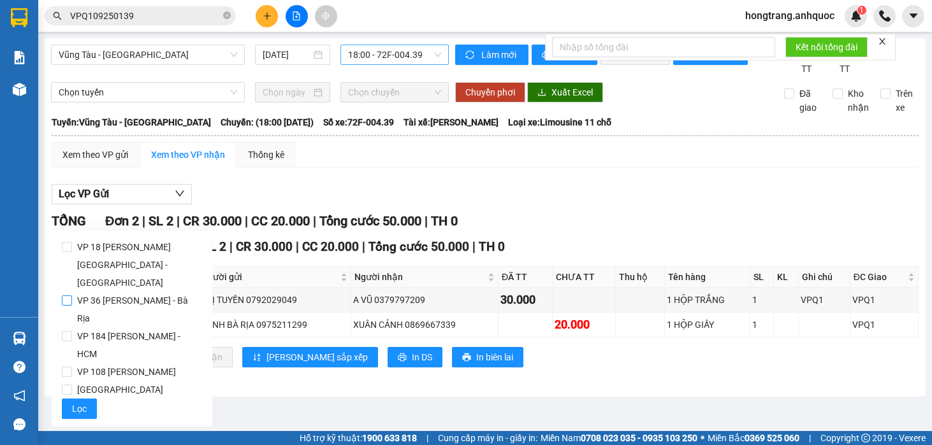
click at [98, 292] on span "VP 36 [PERSON_NAME] - Bà Rịa" at bounding box center [137, 310] width 130 height 36
click at [72, 296] on input "VP 36 [PERSON_NAME] - Bà Rịa" at bounding box center [67, 301] width 10 height 10
checkbox input "true"
click at [76, 402] on span "Lọc" at bounding box center [79, 409] width 15 height 14
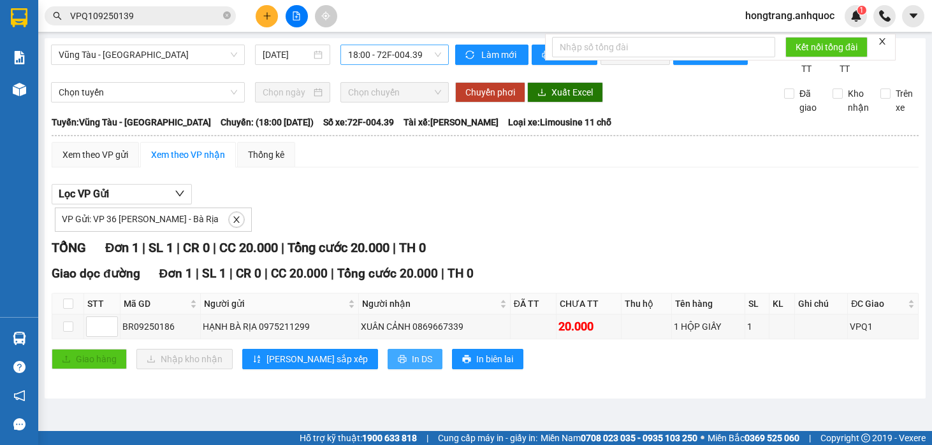
click at [412, 366] on span "In DS" at bounding box center [422, 359] width 20 height 14
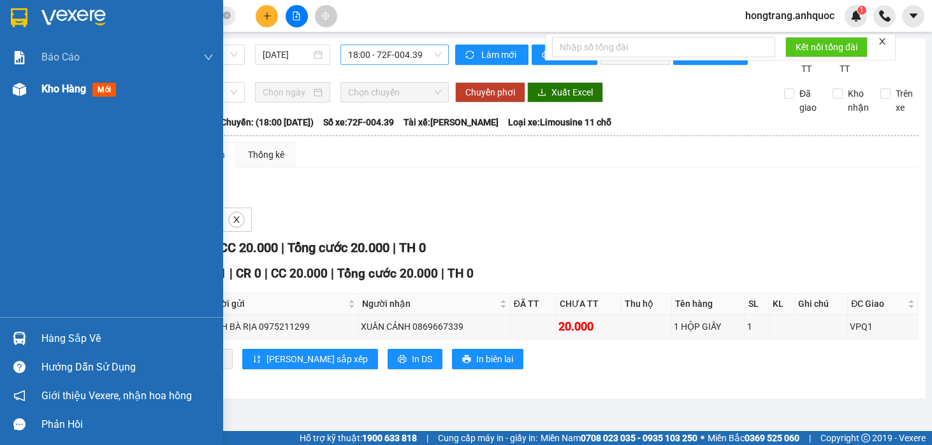
drag, startPoint x: 29, startPoint y: 89, endPoint x: 92, endPoint y: 94, distance: 63.9
click at [29, 89] on div at bounding box center [19, 89] width 22 height 22
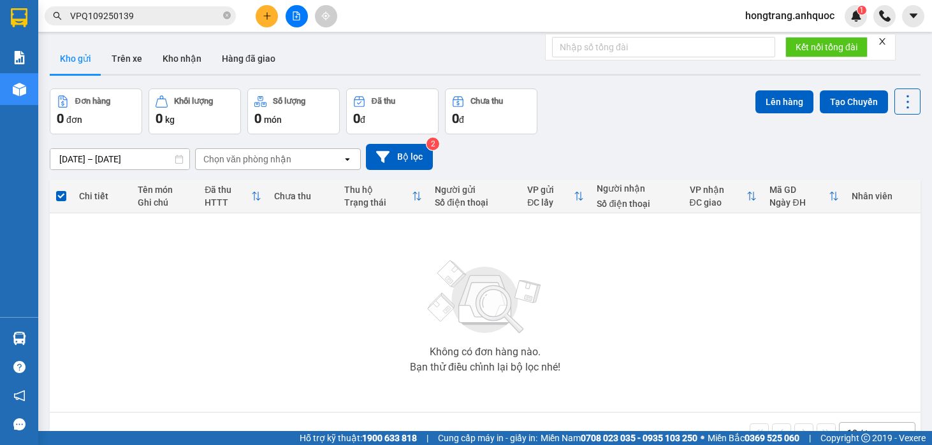
click at [290, 14] on button at bounding box center [297, 16] width 22 height 22
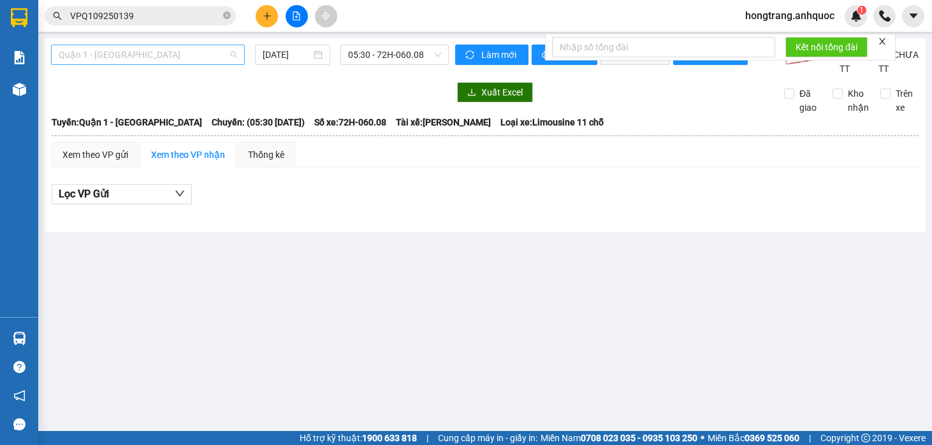
click at [127, 54] on span "Quận 1 - [GEOGRAPHIC_DATA]" at bounding box center [148, 54] width 178 height 19
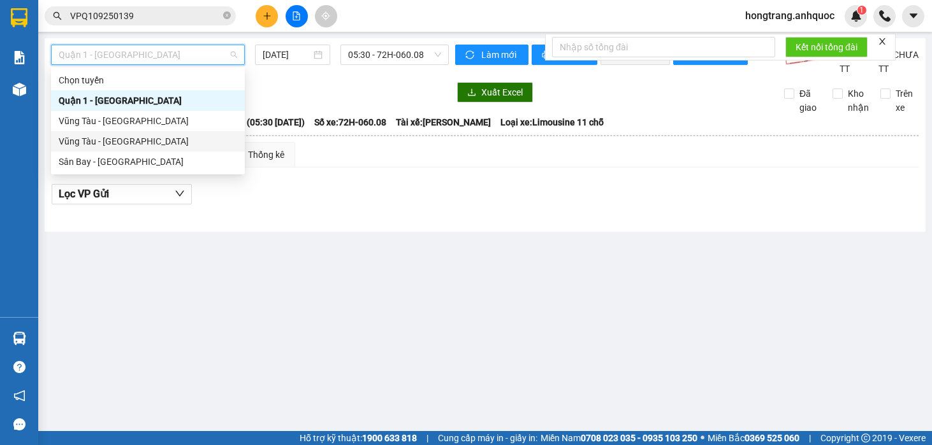
click at [91, 138] on div "Vũng Tàu - [GEOGRAPHIC_DATA]" at bounding box center [148, 141] width 178 height 14
type input "[DATE]"
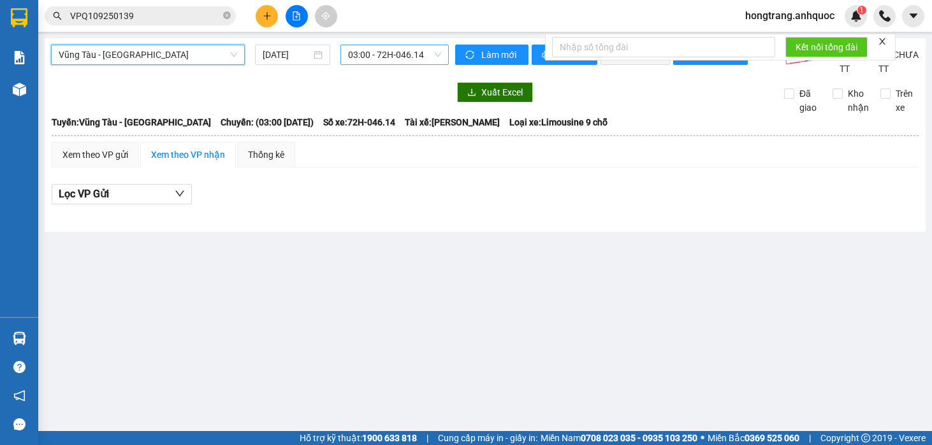
click at [371, 55] on span "03:00 - 72H-046.14" at bounding box center [395, 54] width 94 height 19
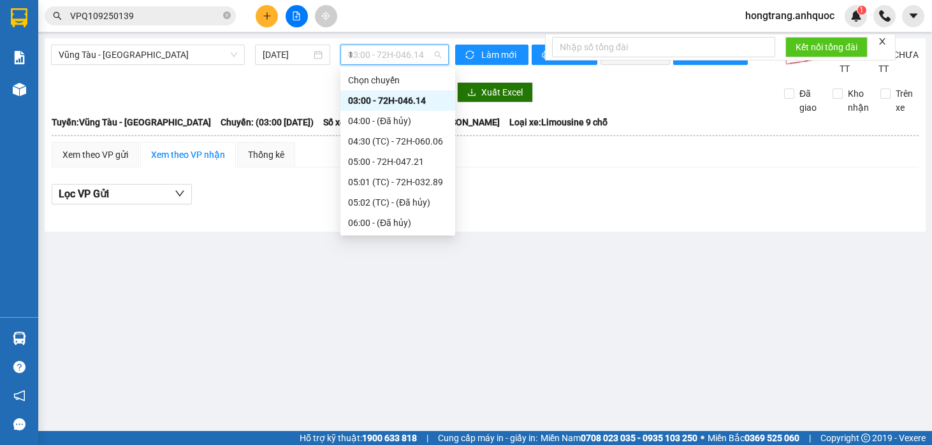
type input "18"
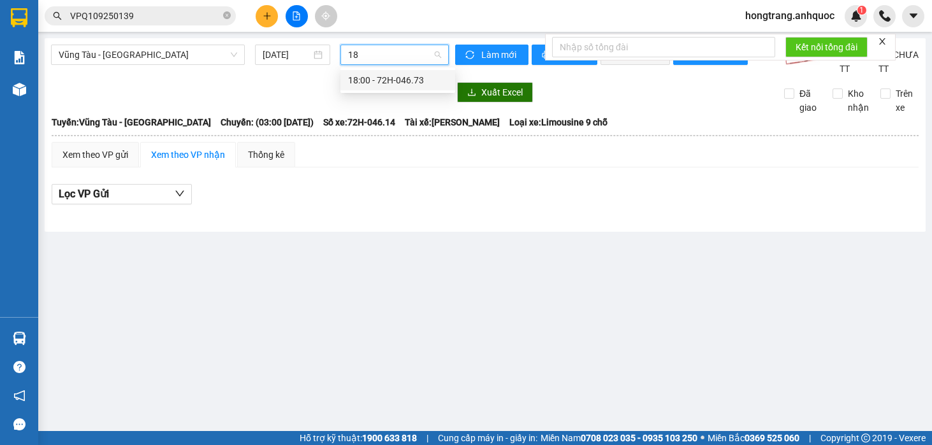
click at [384, 83] on div "18:00 - 72H-046.73" at bounding box center [397, 80] width 99 height 14
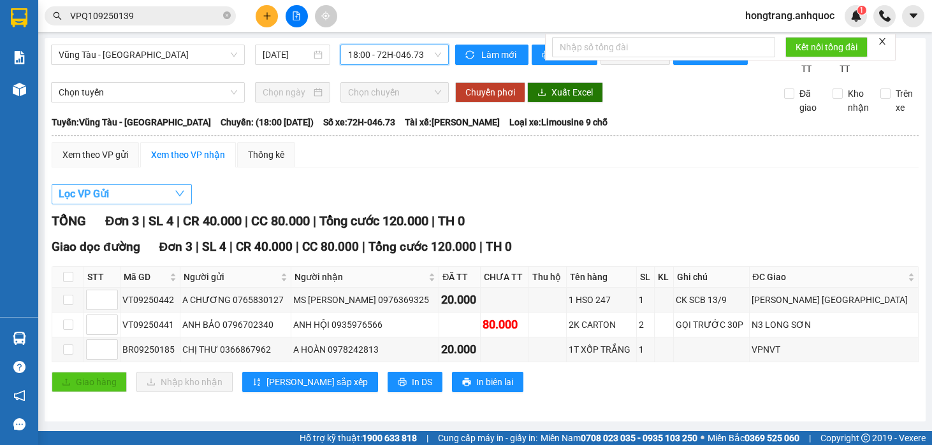
click at [80, 202] on span "Lọc VP Gửi" at bounding box center [84, 194] width 50 height 16
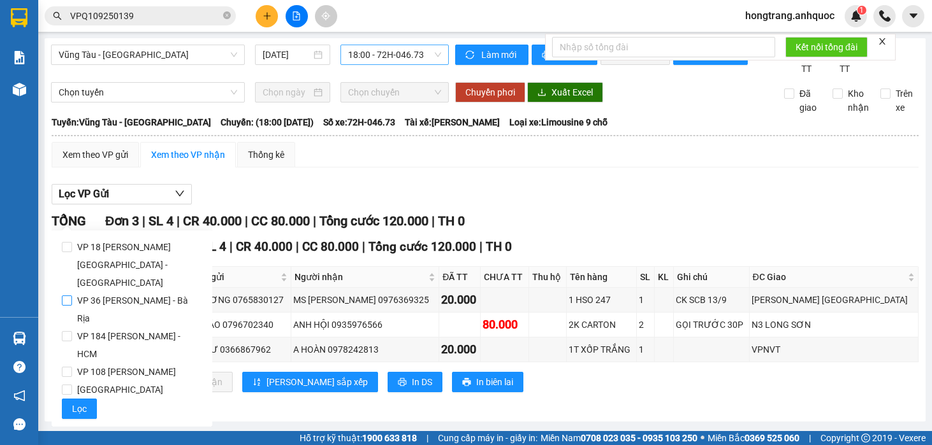
click at [93, 292] on span "VP 36 [PERSON_NAME] - Bà Rịa" at bounding box center [137, 310] width 130 height 36
click at [72, 296] on input "VP 36 [PERSON_NAME] - Bà Rịa" at bounding box center [67, 301] width 10 height 10
checkbox input "true"
click at [81, 402] on span "Lọc" at bounding box center [79, 409] width 15 height 14
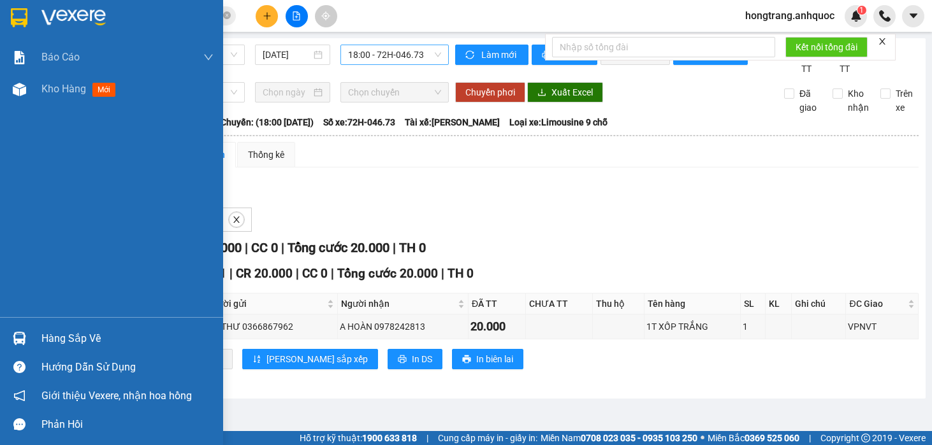
drag, startPoint x: 19, startPoint y: 210, endPoint x: 57, endPoint y: 210, distance: 38.2
click at [19, 210] on div "Báo cáo Báo cáo dòng tiền (nhân viên) Doanh số tạo đơn theo VP gửi (nhà xe) Doa…" at bounding box center [111, 179] width 223 height 276
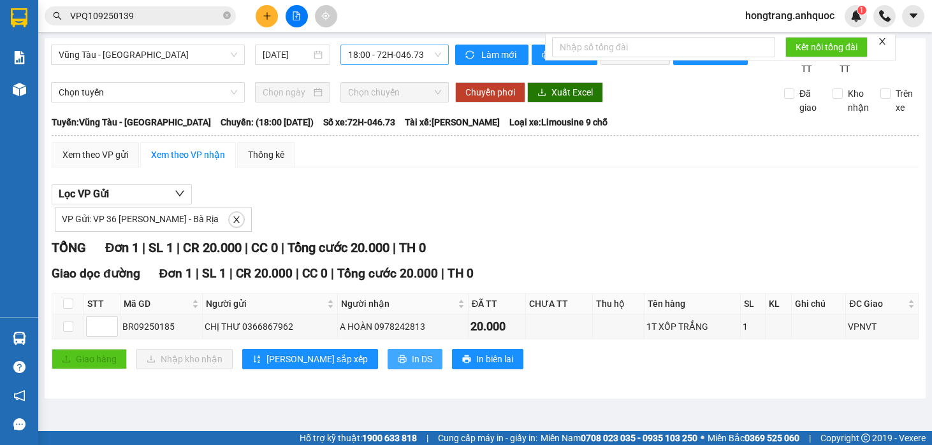
click at [412, 366] on span "In DS" at bounding box center [422, 359] width 20 height 14
click at [263, 15] on icon "plus" at bounding box center [267, 15] width 9 height 9
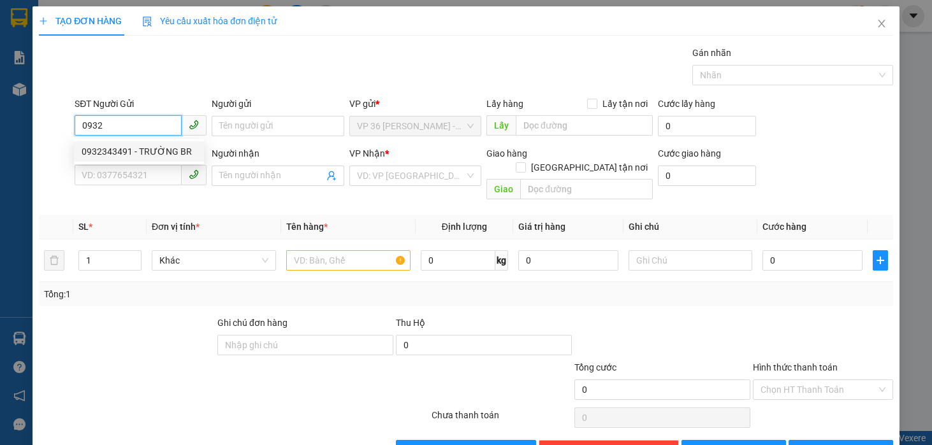
click at [127, 155] on div "0932343491 - TRƯỜNG BR" at bounding box center [139, 152] width 115 height 14
type input "0932343491"
type input "TRƯỜNG BR"
type input "0902804718"
type input "ANH TRÍ( TRƯỜNG)"
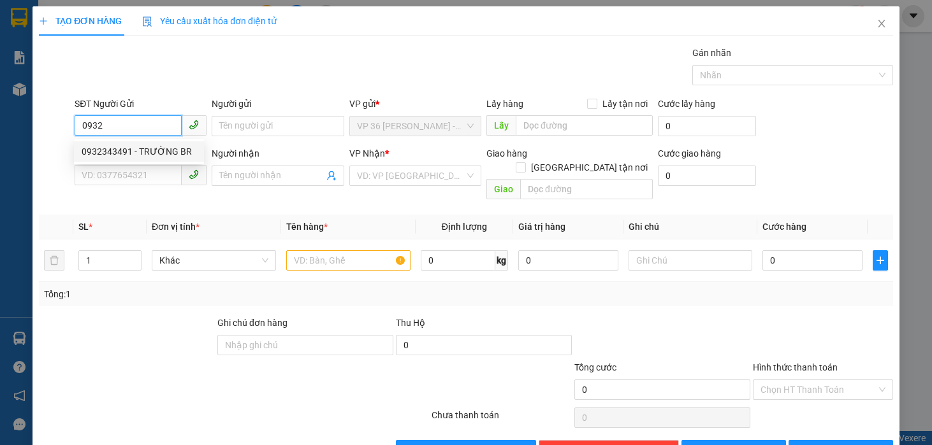
type input "VP NVT"
type input "TM 12/9 VP184 HẢO"
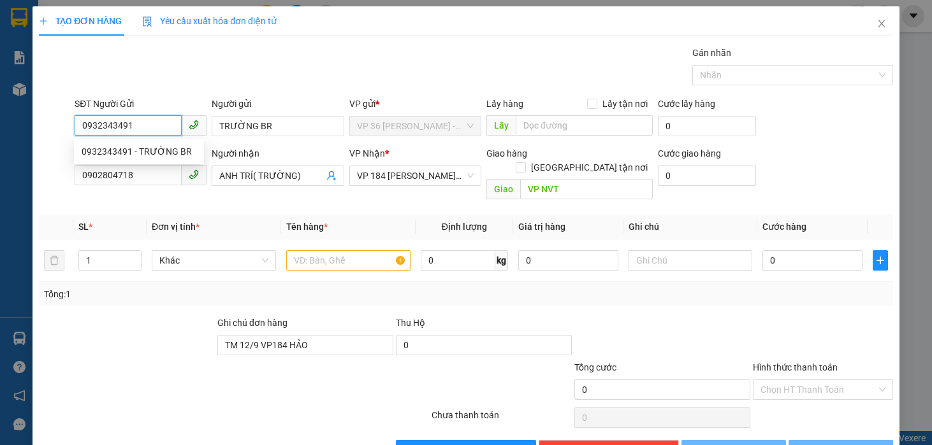
type input "20.000"
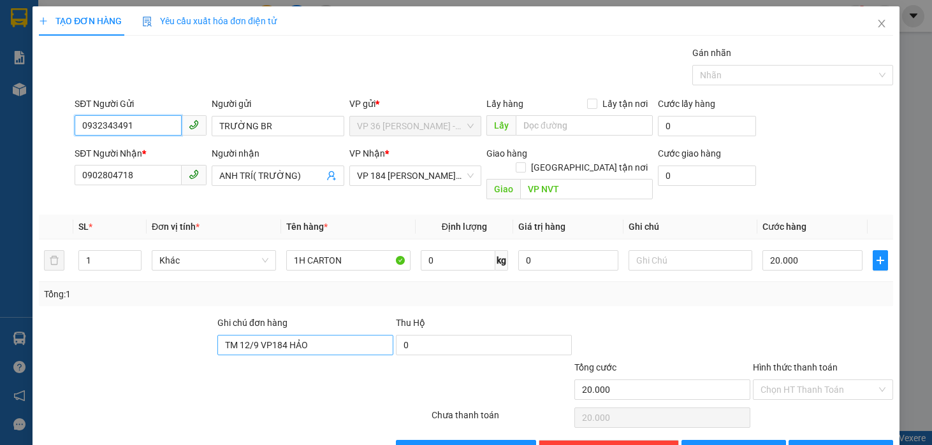
type input "0932343491"
click at [275, 336] on input "TM 12/9 VP184 HẢO" at bounding box center [305, 345] width 176 height 20
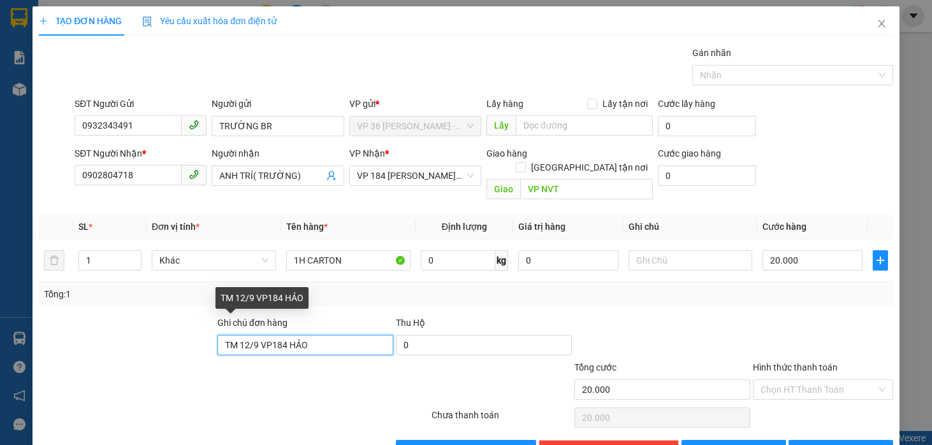
click at [275, 336] on input "TM 12/9 VP184 HẢO" at bounding box center [305, 345] width 176 height 20
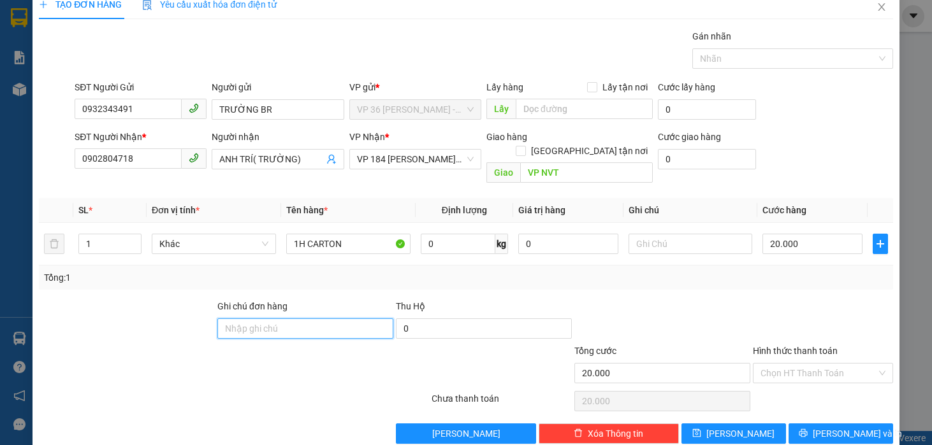
scroll to position [26, 0]
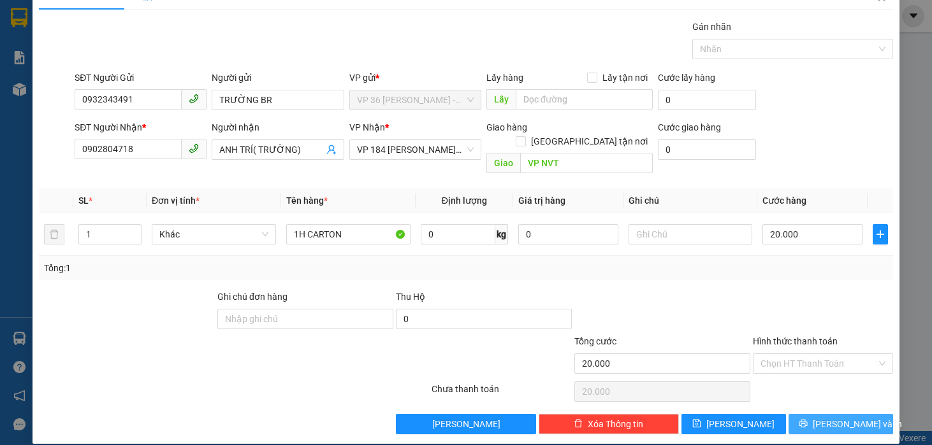
click at [816, 414] on button "[PERSON_NAME] và In" at bounding box center [840, 424] width 105 height 20
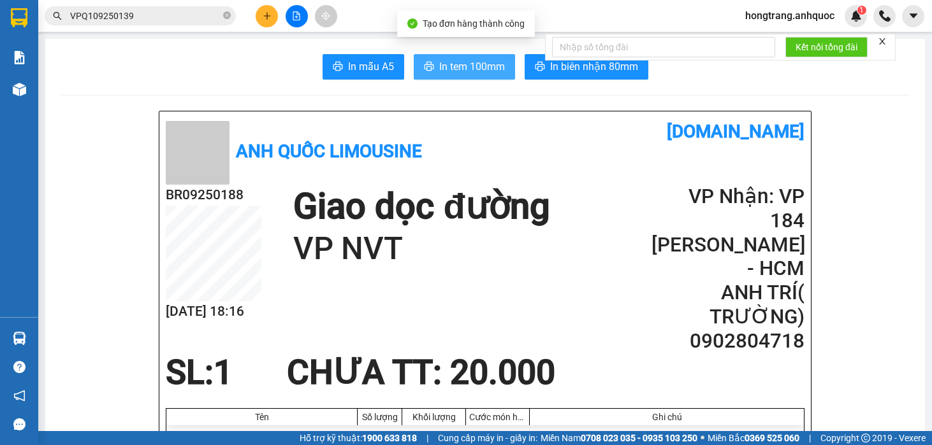
click at [470, 67] on span "In tem 100mm" at bounding box center [472, 67] width 66 height 16
click at [457, 66] on span "In tem 100mm" at bounding box center [472, 67] width 66 height 16
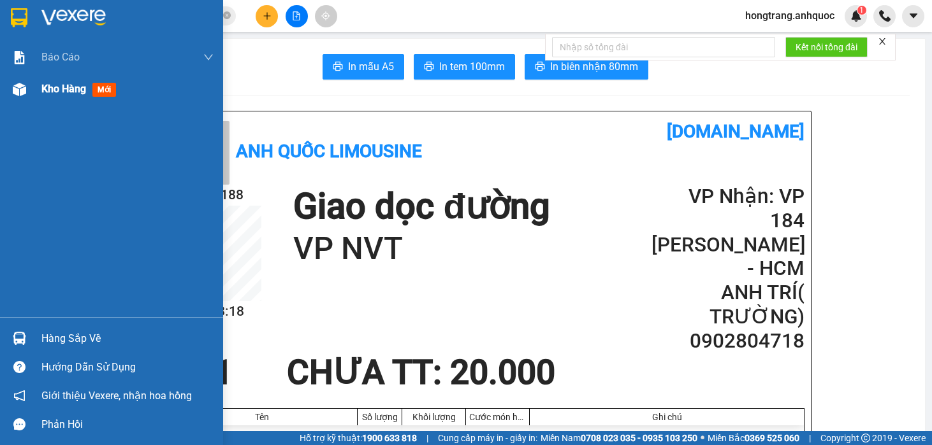
click at [24, 92] on img at bounding box center [19, 89] width 13 height 13
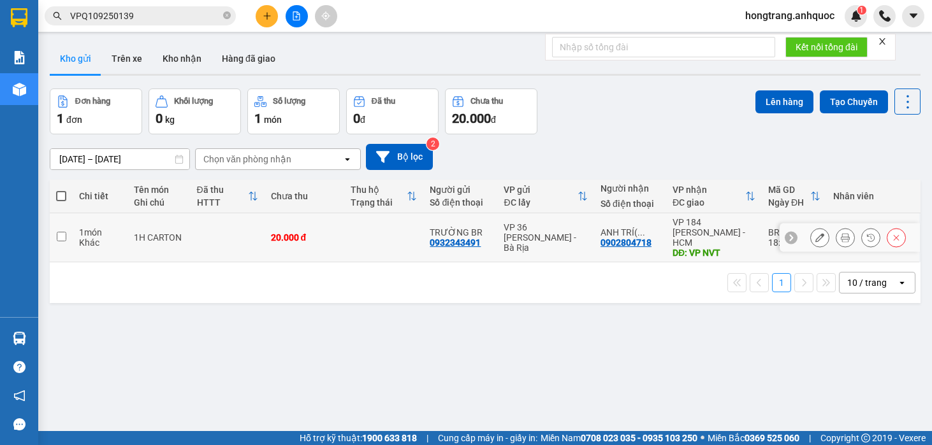
click at [85, 238] on div "Khác" at bounding box center [100, 243] width 42 height 10
checkbox input "true"
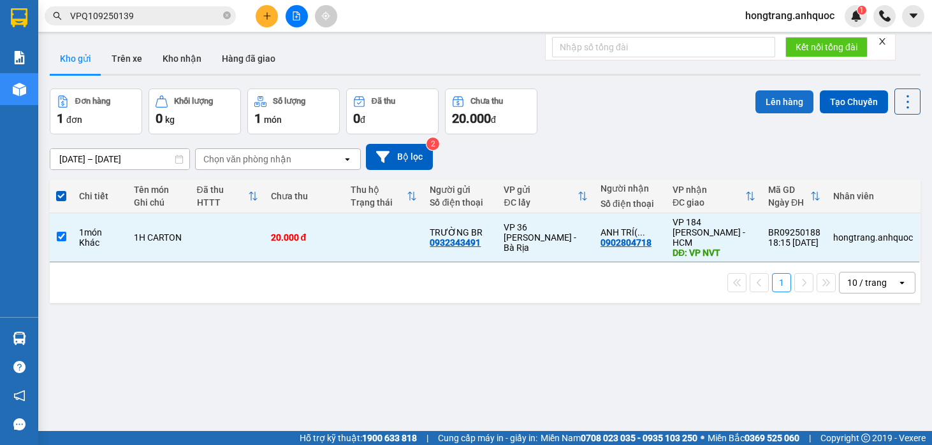
click at [793, 106] on button "Lên hàng" at bounding box center [784, 101] width 58 height 23
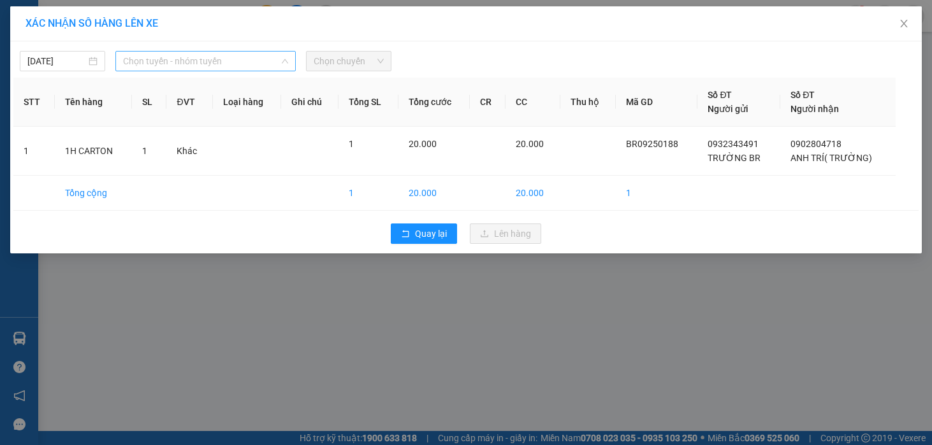
click at [184, 67] on span "Chọn tuyến - nhóm tuyến" at bounding box center [205, 61] width 165 height 19
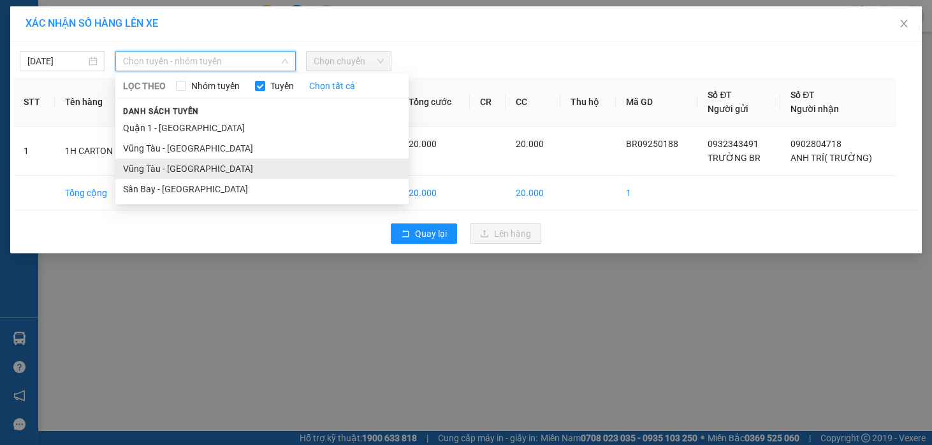
click at [148, 164] on li "Vũng Tàu - [GEOGRAPHIC_DATA]" at bounding box center [261, 169] width 293 height 20
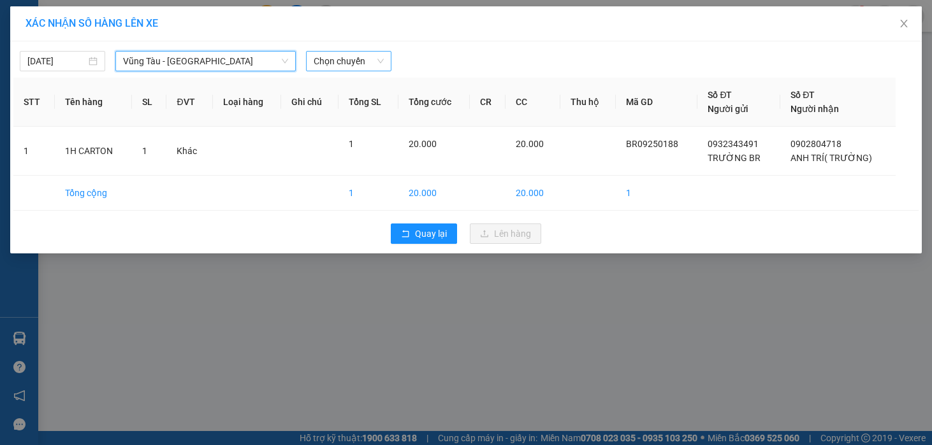
click at [341, 64] on span "Chọn chuyến" at bounding box center [349, 61] width 70 height 19
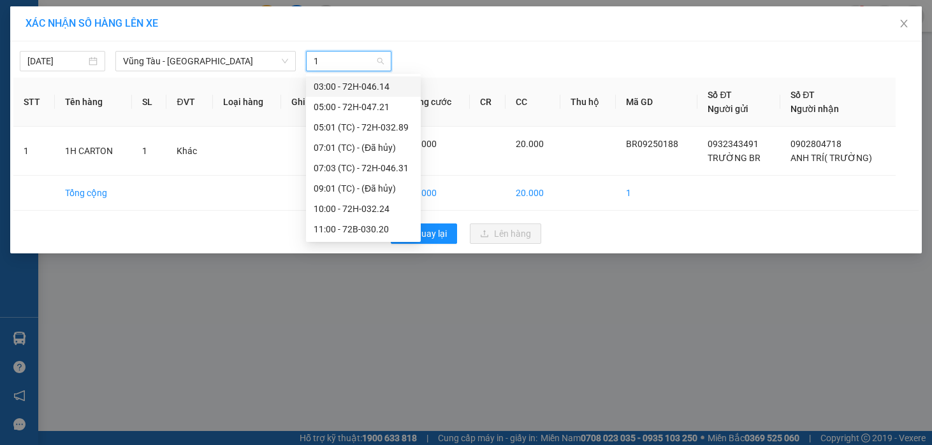
type input "18"
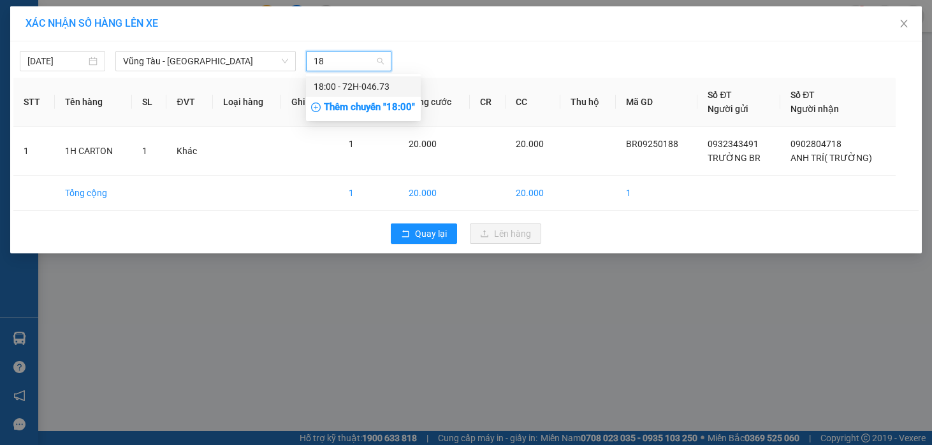
click at [353, 87] on div "18:00 - 72H-046.73" at bounding box center [363, 87] width 99 height 14
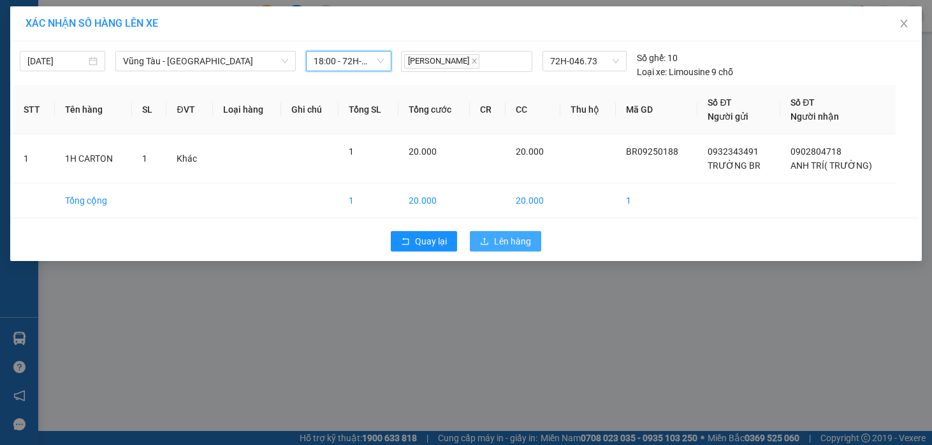
click at [495, 243] on span "Lên hàng" at bounding box center [512, 242] width 37 height 14
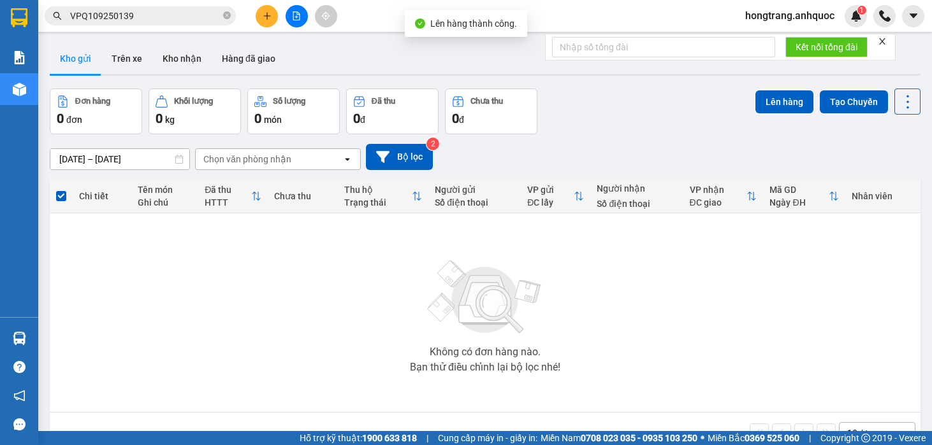
click at [286, 8] on div at bounding box center [297, 16] width 96 height 22
click at [296, 17] on icon "file-add" at bounding box center [296, 15] width 7 height 9
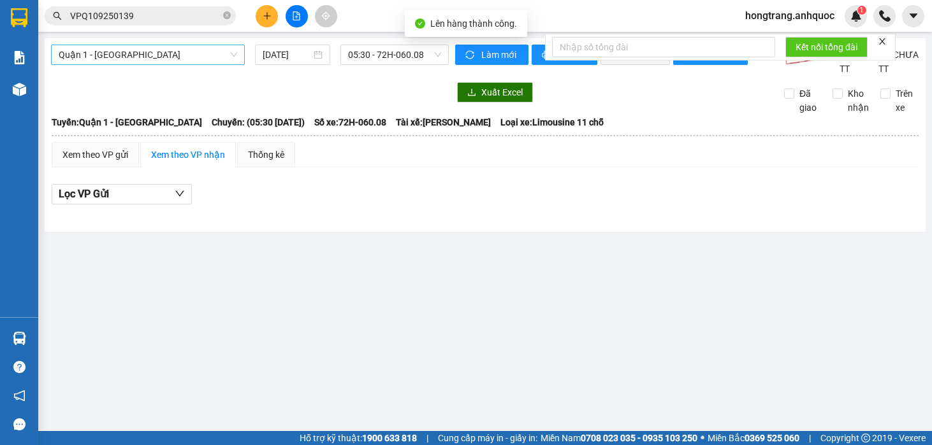
click at [136, 54] on span "Quận 1 - [GEOGRAPHIC_DATA]" at bounding box center [148, 54] width 178 height 19
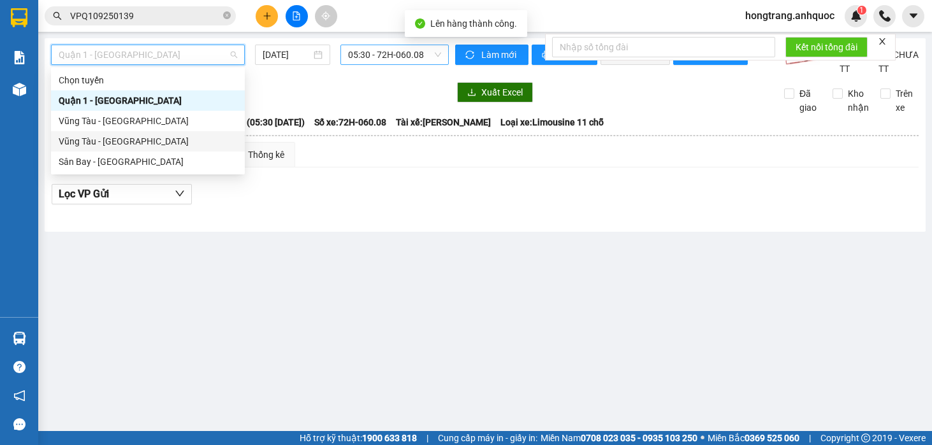
drag, startPoint x: 99, startPoint y: 141, endPoint x: 378, endPoint y: 64, distance: 289.8
click at [98, 142] on div "Vũng Tàu - [GEOGRAPHIC_DATA]" at bounding box center [148, 141] width 178 height 14
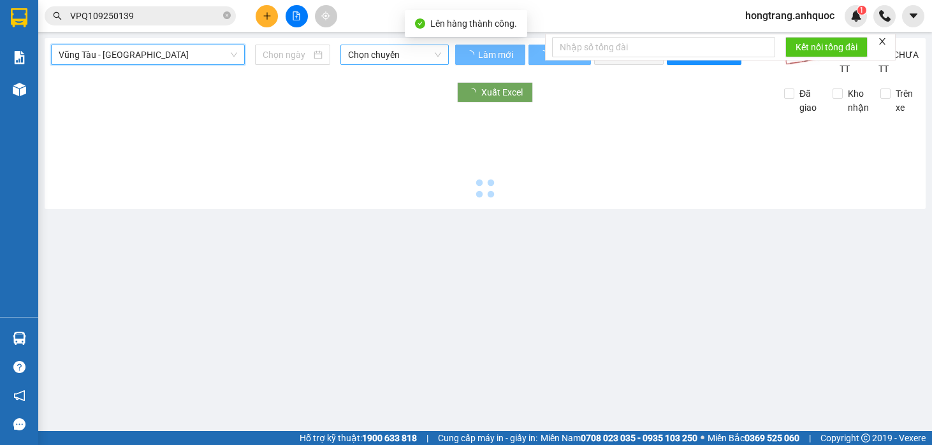
click at [387, 52] on span "Chọn chuyến" at bounding box center [395, 54] width 94 height 19
type input "[DATE]"
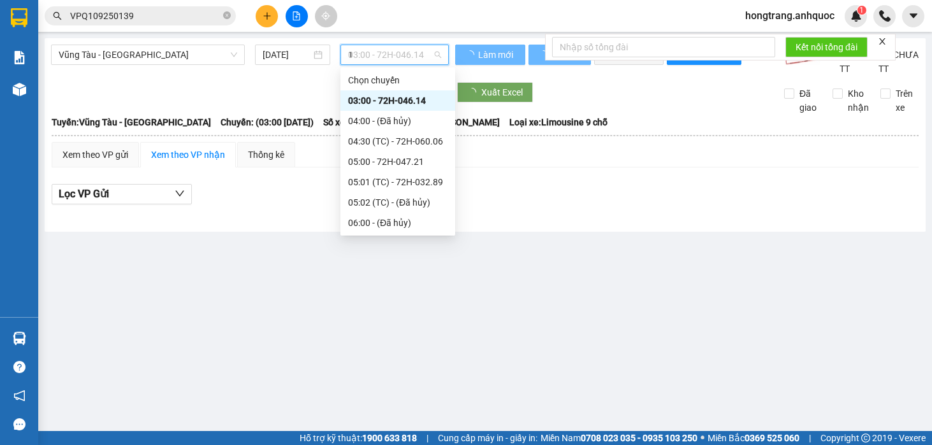
type input "18"
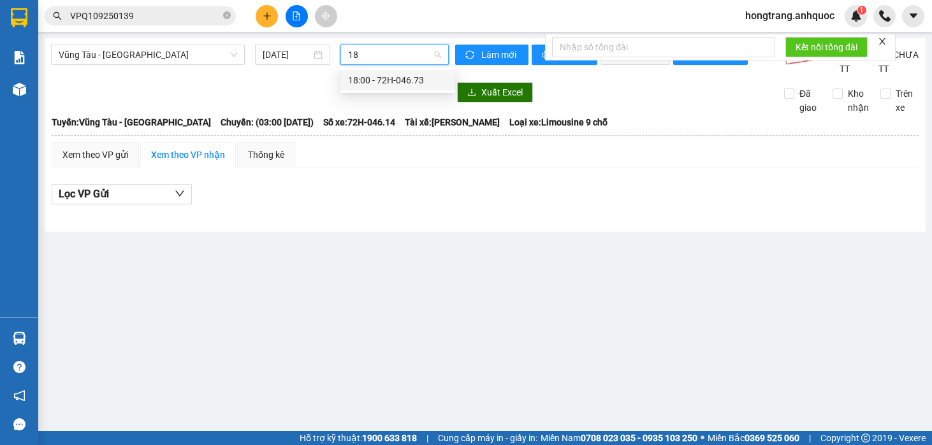
click at [383, 76] on div "18:00 - 72H-046.73" at bounding box center [397, 80] width 99 height 14
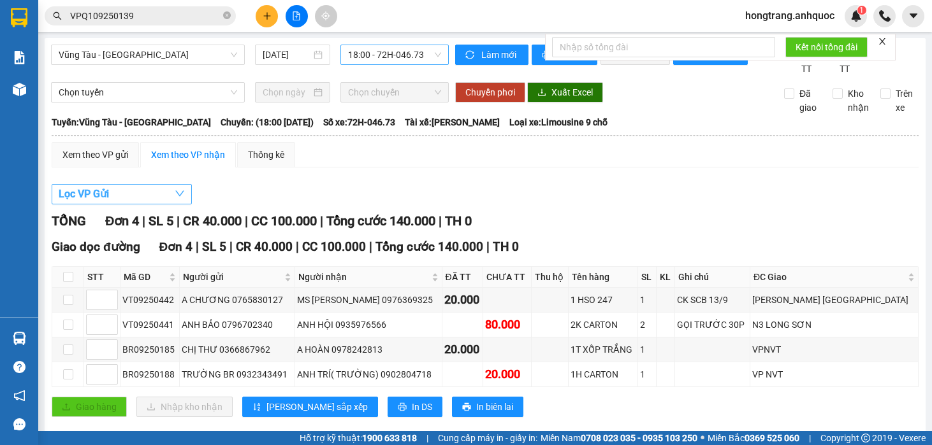
click at [117, 205] on button "Lọc VP Gửi" at bounding box center [122, 194] width 140 height 20
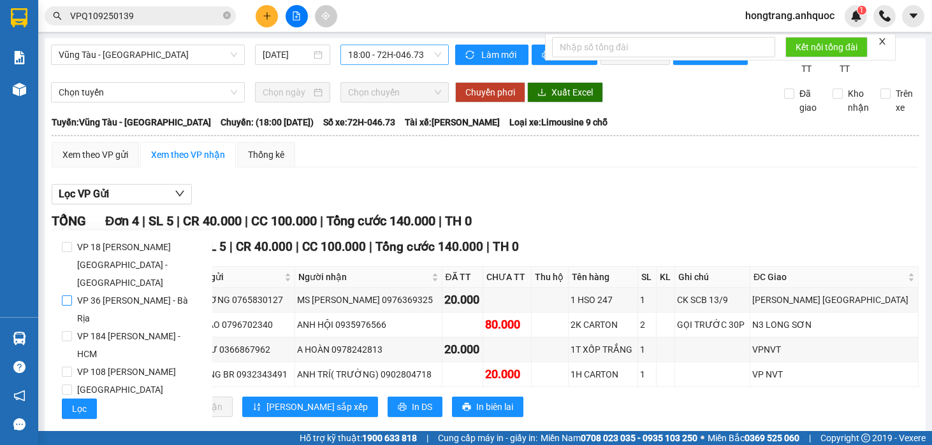
click at [94, 292] on span "VP 36 [PERSON_NAME] - Bà Rịa" at bounding box center [137, 310] width 130 height 36
click at [72, 296] on input "VP 36 [PERSON_NAME] - Bà Rịa" at bounding box center [67, 301] width 10 height 10
checkbox input "true"
click at [77, 402] on span "Lọc" at bounding box center [79, 409] width 15 height 14
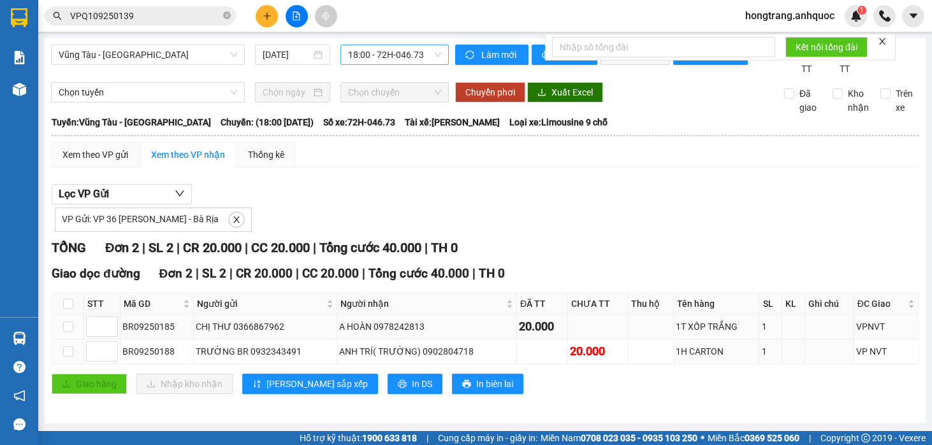
scroll to position [13, 0]
click at [412, 385] on span "In DS" at bounding box center [422, 384] width 20 height 14
click at [405, 166] on div "Xem theo VP gửi Xem theo VP nhận Thống kê" at bounding box center [485, 154] width 867 height 25
click at [100, 169] on div "Xem theo VP gửi Xem theo VP nhận Thống kê Lọc VP Gửi VP Gửi: VP 36 [PERSON_NAM…" at bounding box center [485, 276] width 867 height 268
